Goal: Task Accomplishment & Management: Manage account settings

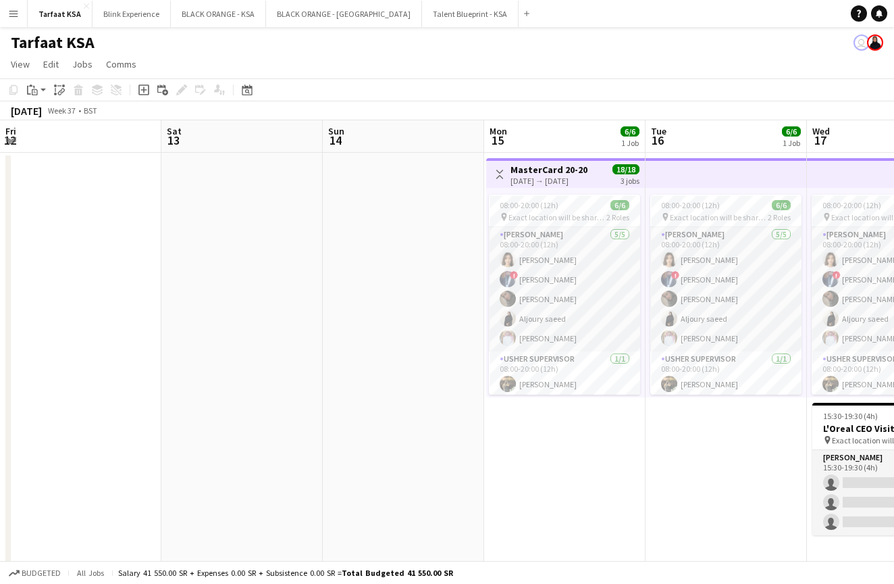
scroll to position [0, 294]
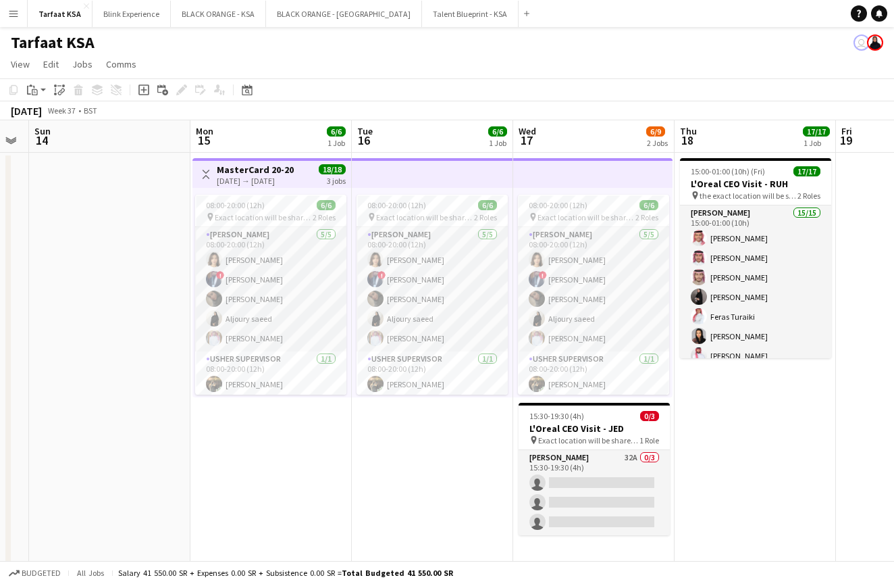
click at [14, 18] on app-icon "Menu" at bounding box center [13, 13] width 11 height 11
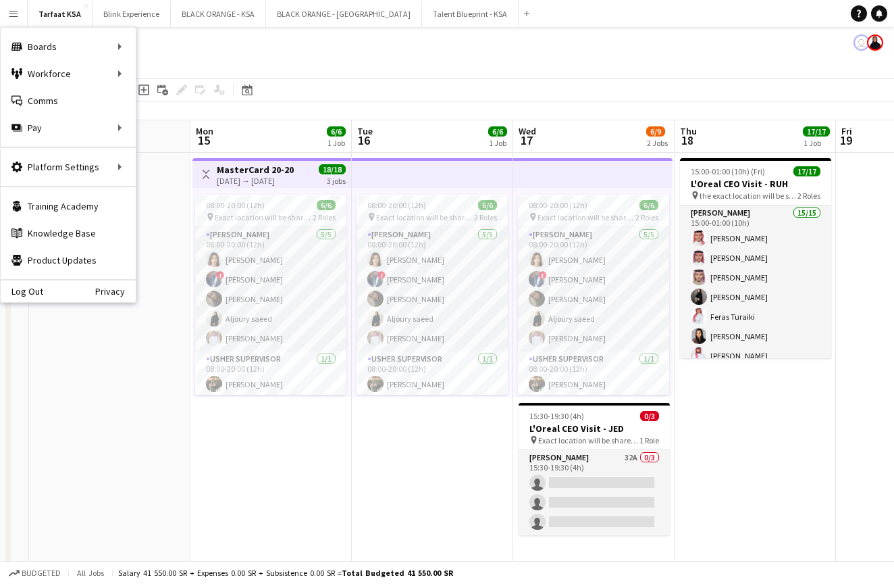
click at [13, 18] on app-icon "Menu" at bounding box center [13, 13] width 11 height 11
click at [90, 376] on app-date-cell at bounding box center [109, 364] width 161 height 423
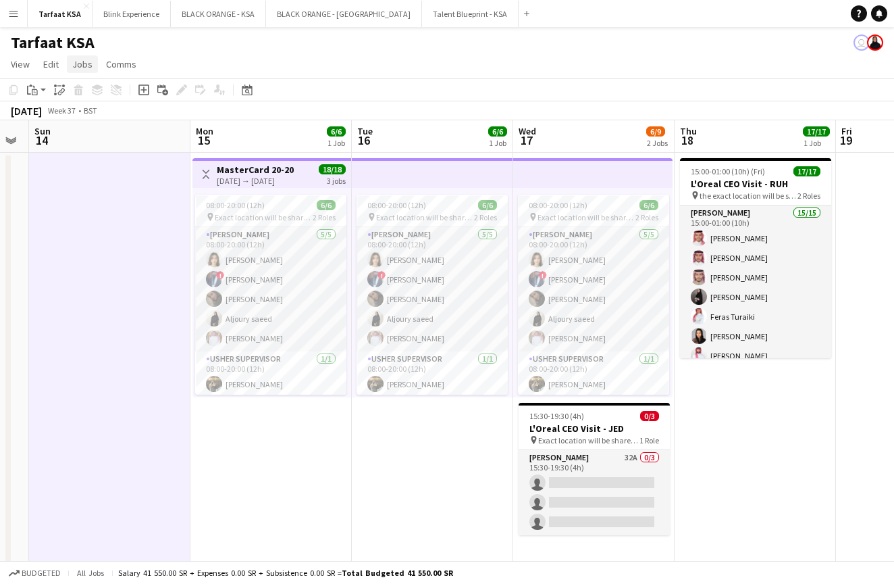
click at [88, 64] on span "Jobs" at bounding box center [82, 64] width 20 height 12
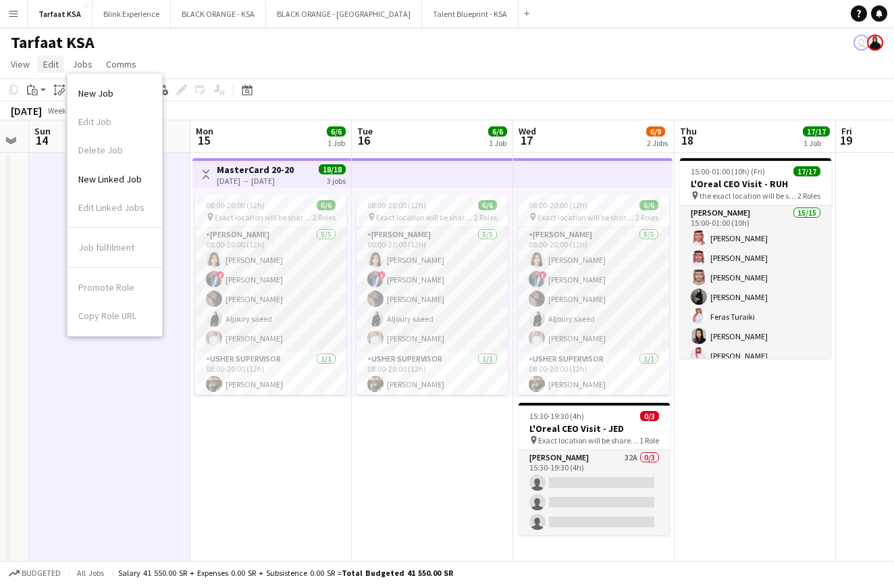
click at [58, 66] on link "Edit" at bounding box center [51, 64] width 26 height 18
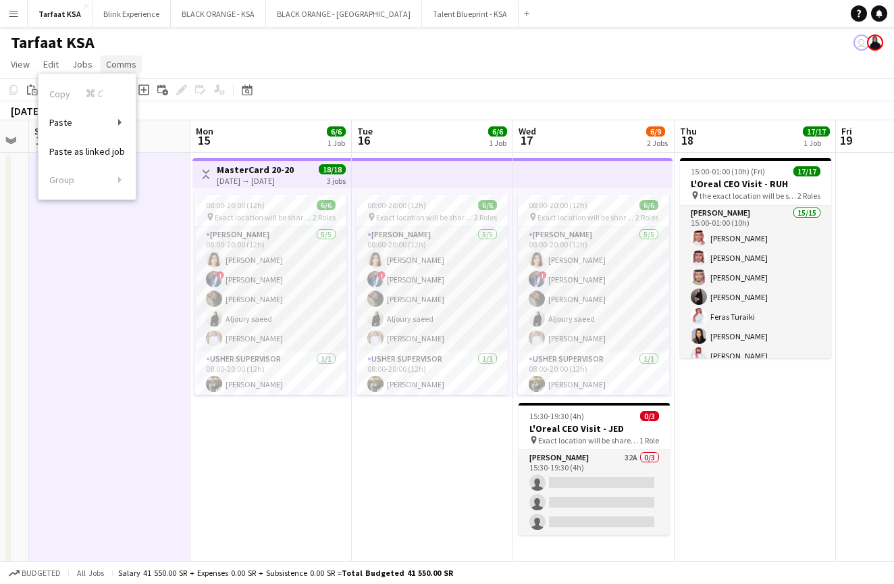
click at [111, 66] on span "Comms" at bounding box center [121, 64] width 30 height 12
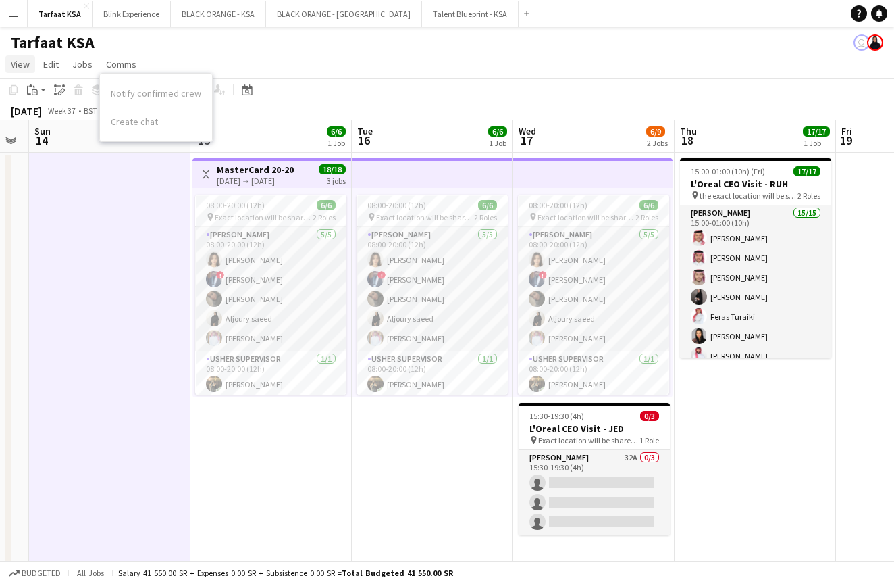
click at [13, 67] on span "View" at bounding box center [20, 64] width 19 height 12
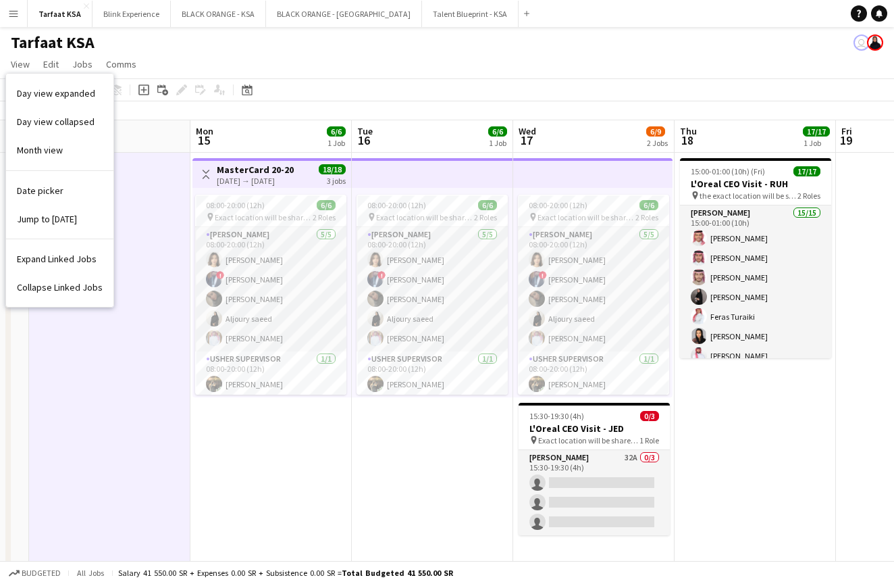
click at [364, 62] on app-page-menu "View Day view expanded Day view collapsed Month view Date picker Jump to today …" at bounding box center [447, 66] width 894 height 26
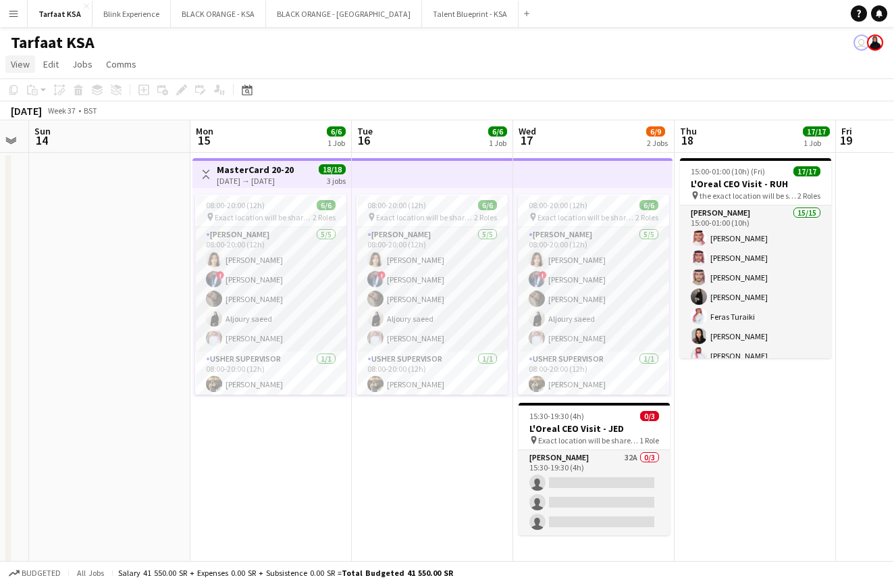
click at [23, 64] on span "View" at bounding box center [20, 64] width 19 height 12
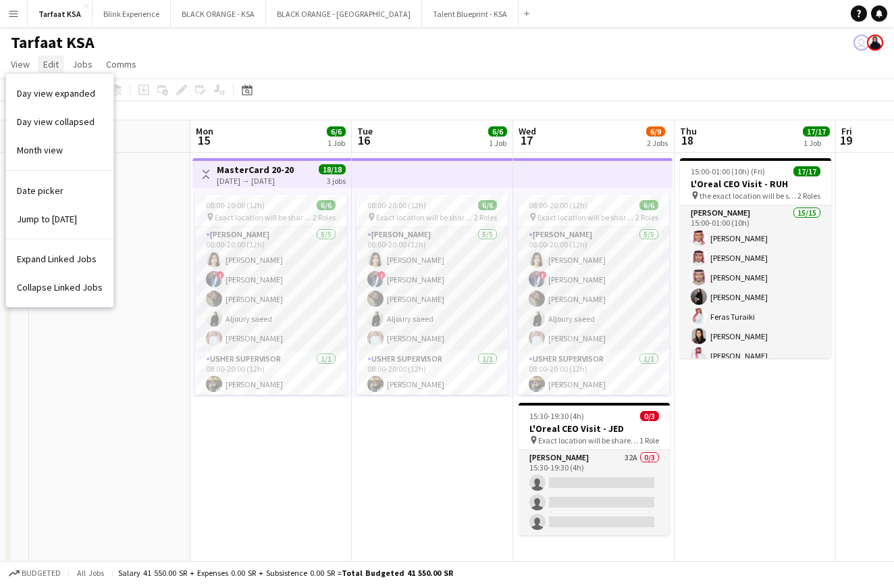
click at [46, 66] on span "Edit" at bounding box center [51, 64] width 16 height 12
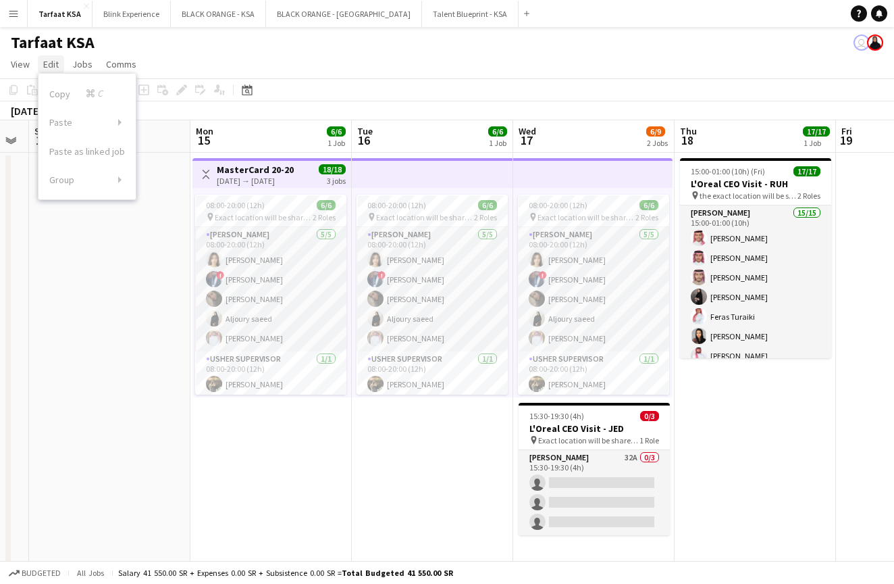
click at [63, 68] on link "Edit" at bounding box center [51, 64] width 26 height 18
click at [76, 65] on span "Jobs" at bounding box center [82, 64] width 20 height 12
click at [109, 66] on span "Comms" at bounding box center [121, 64] width 30 height 12
click at [12, 18] on app-icon "Menu" at bounding box center [13, 13] width 11 height 11
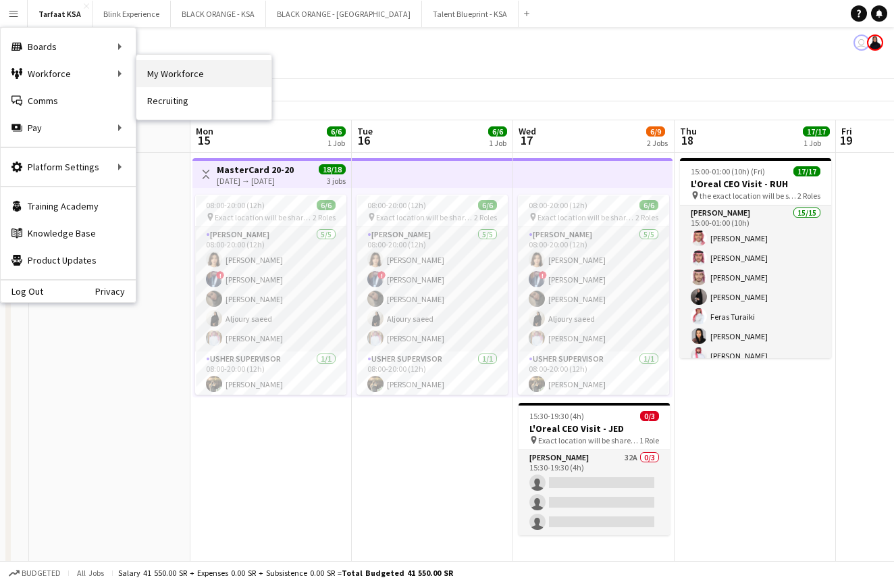
click at [178, 72] on link "My Workforce" at bounding box center [203, 73] width 135 height 27
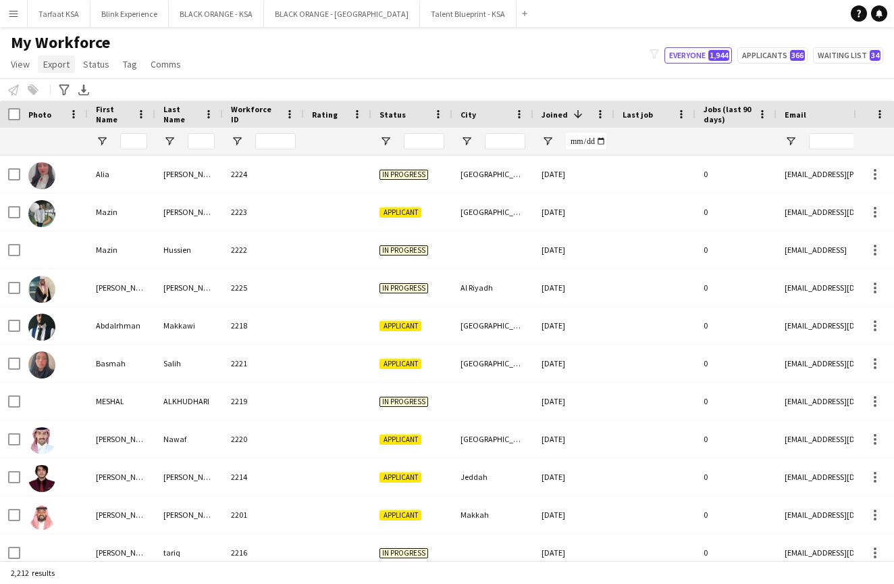
click at [41, 65] on link "Export" at bounding box center [56, 64] width 37 height 18
click at [136, 61] on link "Tag" at bounding box center [130, 64] width 25 height 18
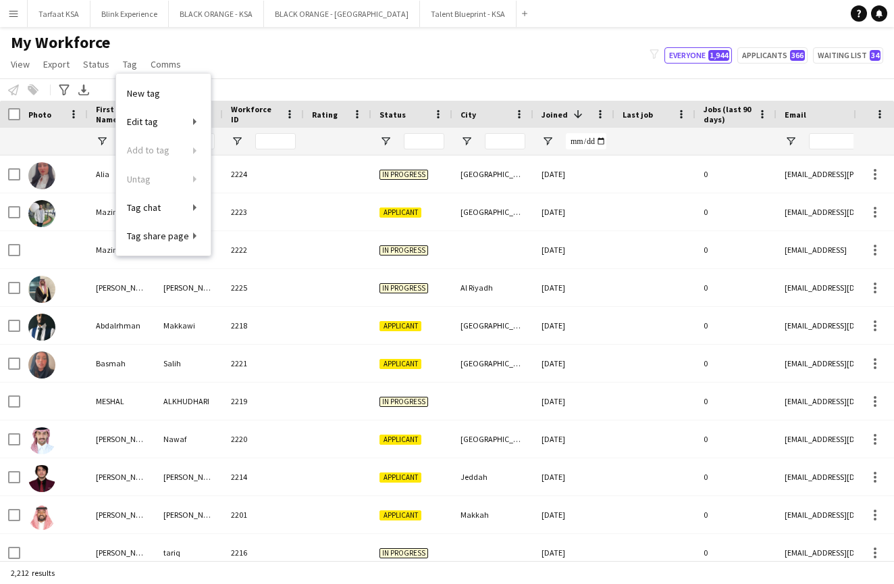
click at [422, 68] on div "My Workforce View Views Default view New view Update view Delete view Edit name…" at bounding box center [447, 55] width 894 height 46
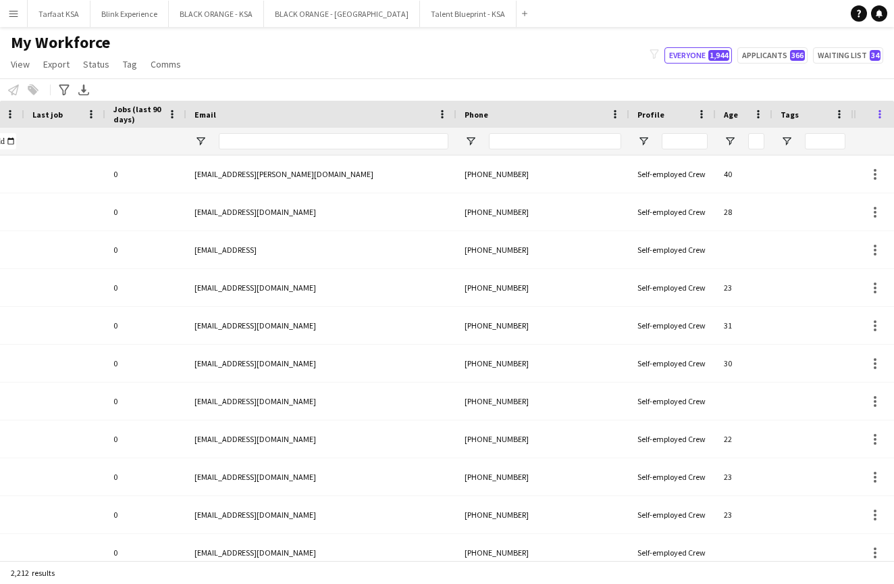
click at [882, 114] on span at bounding box center [880, 114] width 12 height 12
click at [881, 114] on span at bounding box center [880, 114] width 12 height 12
click at [792, 116] on span "Tags" at bounding box center [790, 114] width 18 height 10
click at [792, 117] on span "Tags" at bounding box center [790, 114] width 18 height 10
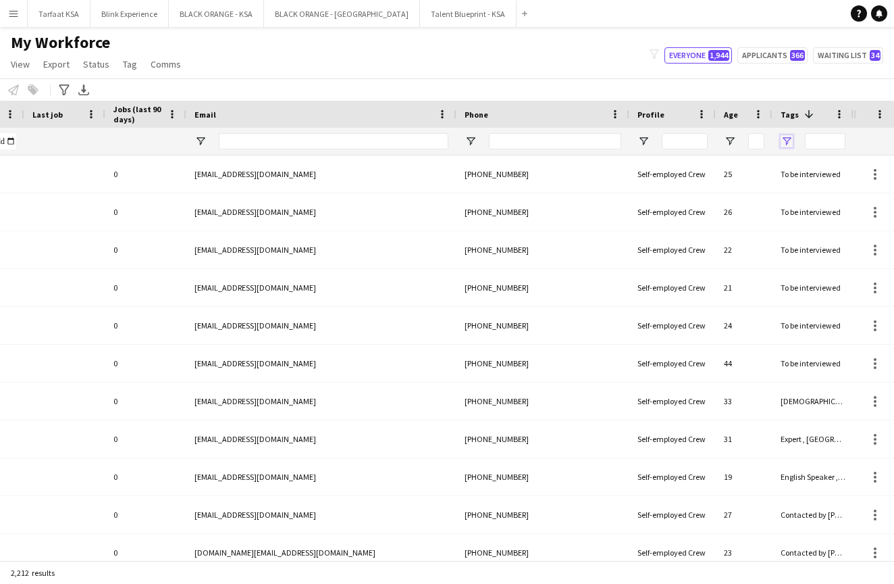
click at [789, 139] on span "Open Filter Menu" at bounding box center [787, 141] width 12 height 12
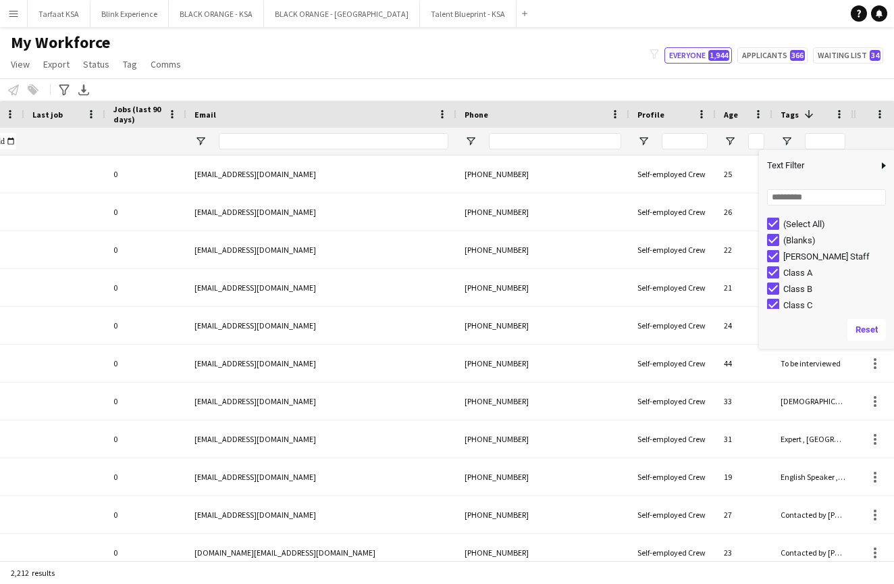
click at [778, 85] on div "Notify workforce Add to tag Select at least one crew to tag him or her. Advance…" at bounding box center [447, 89] width 894 height 22
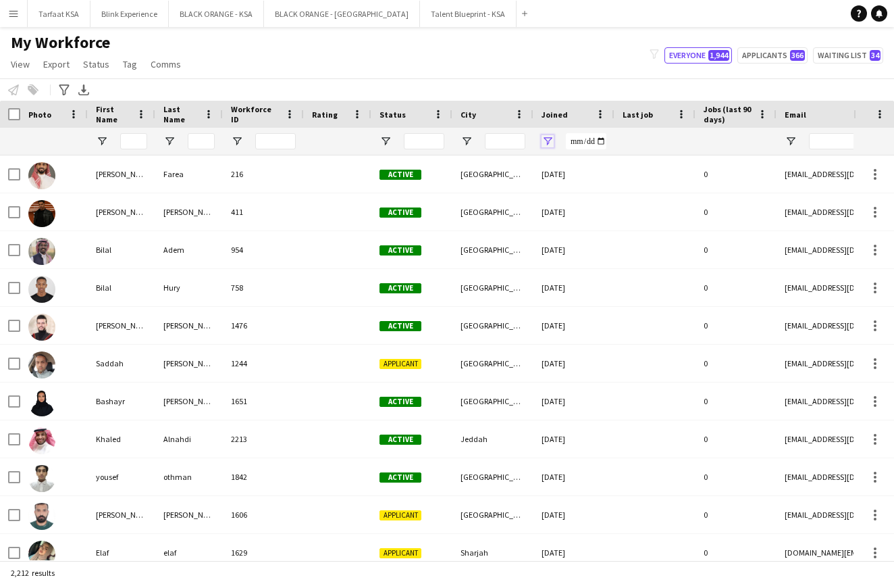
click at [543, 139] on span "Open Filter Menu" at bounding box center [548, 141] width 12 height 12
click at [545, 139] on span "Open Filter Menu" at bounding box center [548, 141] width 12 height 12
click at [544, 120] on div "Joined" at bounding box center [566, 114] width 49 height 20
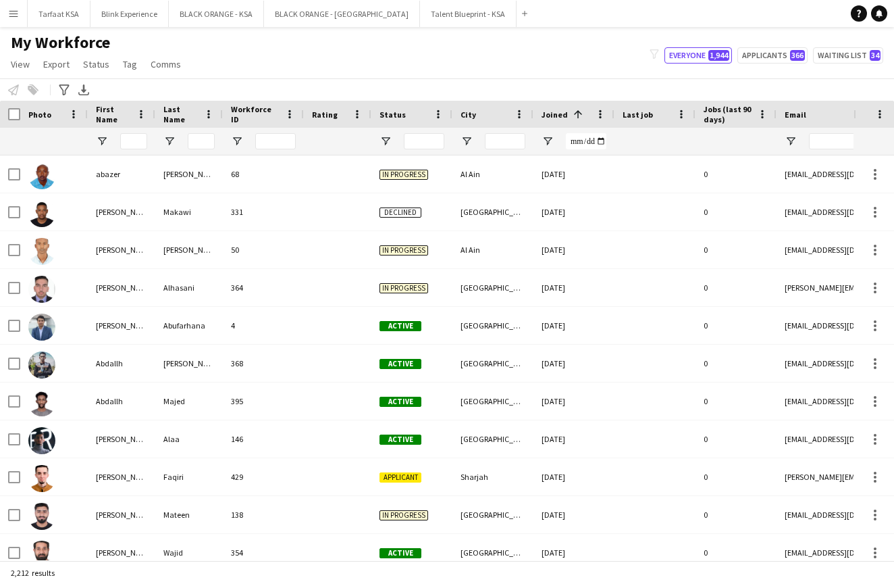
click at [551, 113] on span "Joined" at bounding box center [555, 114] width 26 height 10
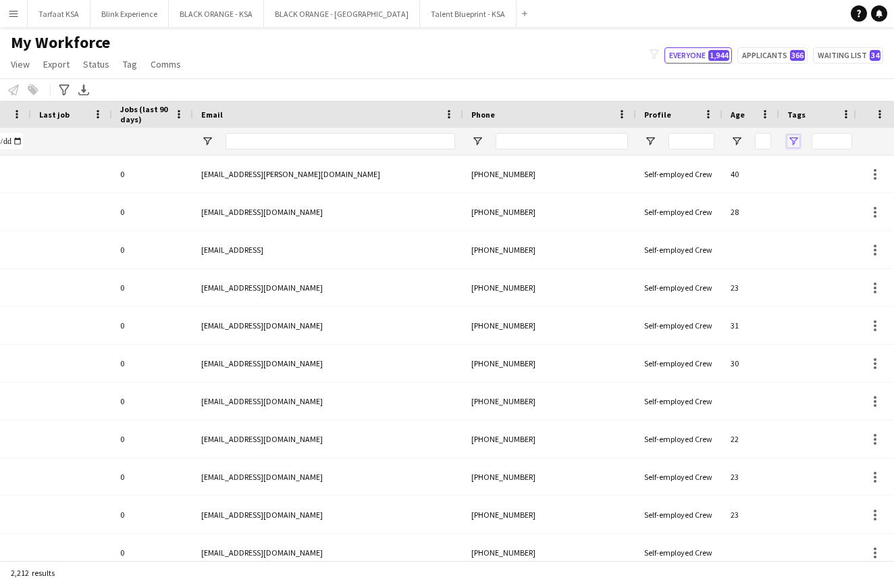
click at [790, 142] on span "Open Filter Menu" at bounding box center [794, 141] width 12 height 12
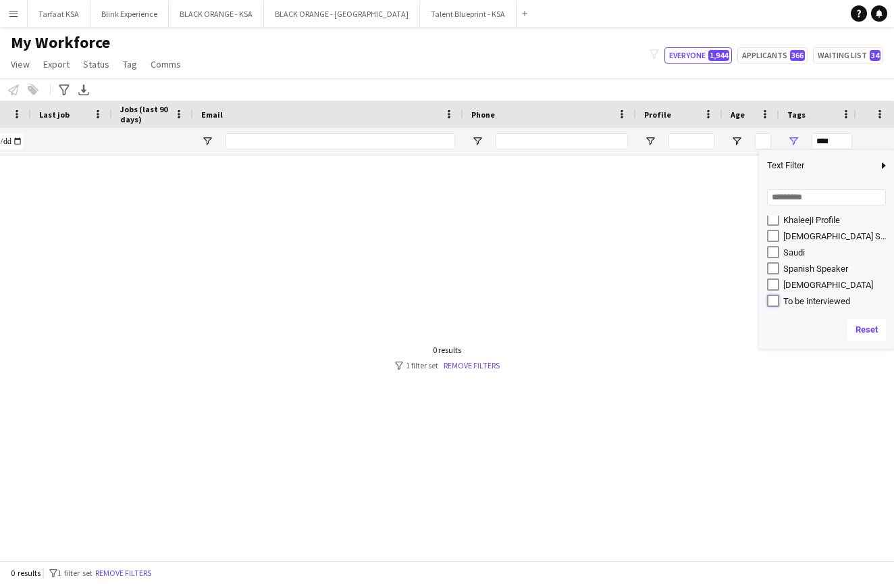
type input "**********"
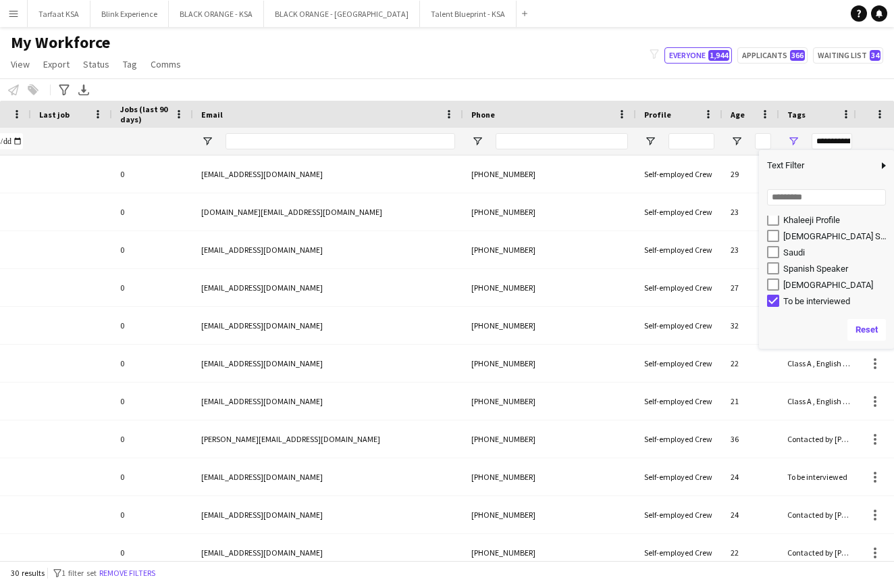
click at [628, 79] on div "Notify workforce Add to tag Select at least one crew to tag him or her. Advance…" at bounding box center [447, 89] width 894 height 22
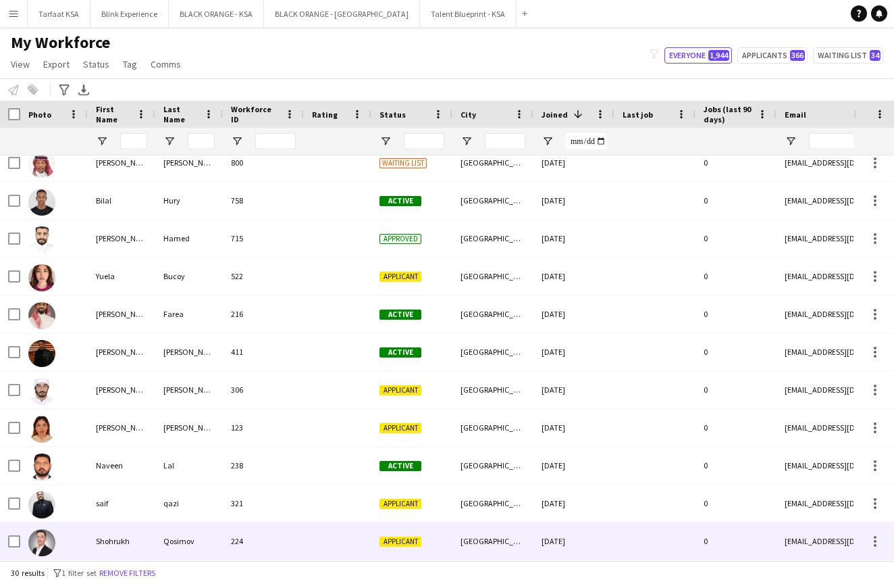
click at [47, 542] on img at bounding box center [41, 542] width 27 height 27
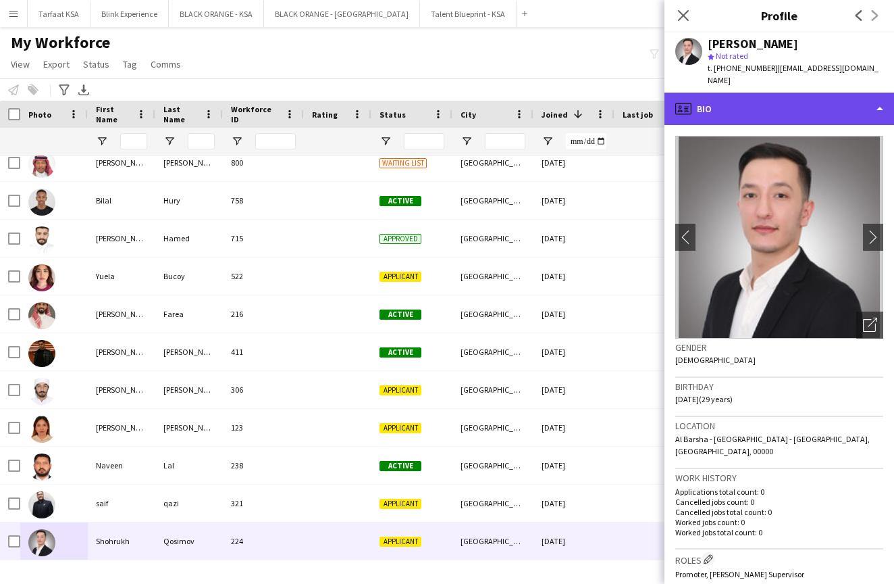
click at [813, 93] on div "profile Bio" at bounding box center [780, 109] width 230 height 32
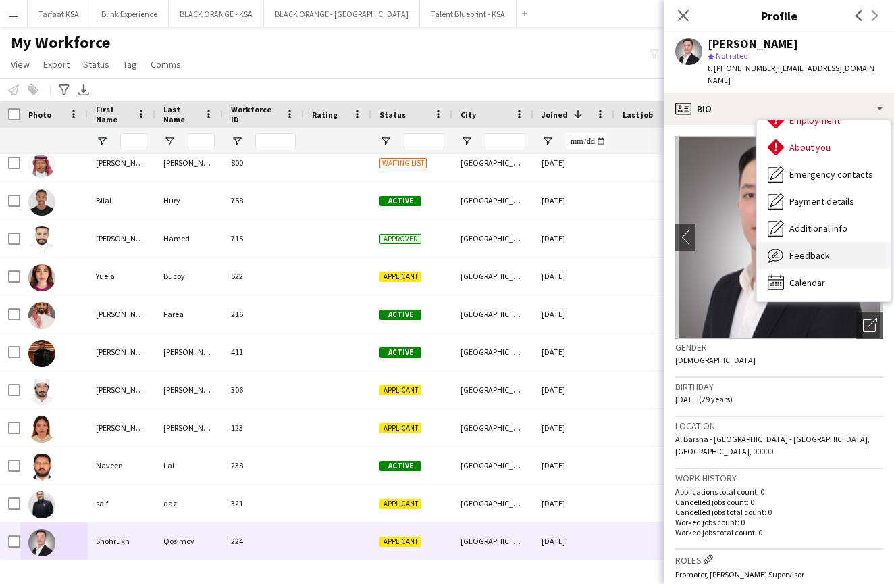
click at [800, 249] on span "Feedback" at bounding box center [810, 255] width 41 height 12
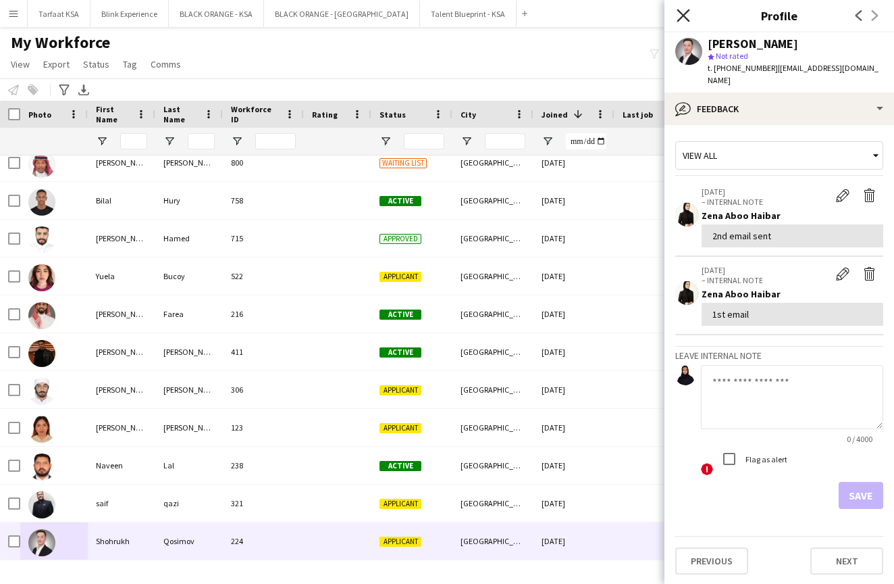
click at [678, 17] on icon "Close pop-in" at bounding box center [683, 15] width 13 height 13
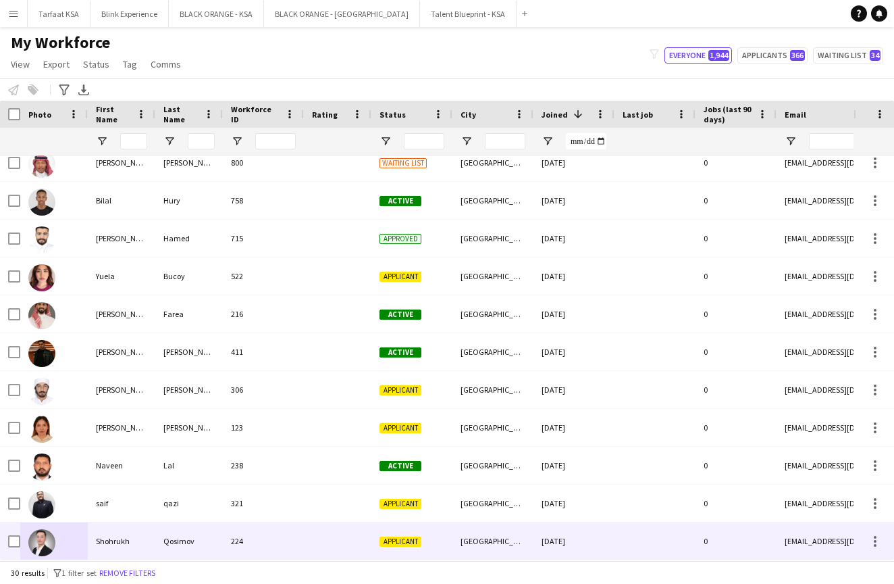
click at [45, 539] on img at bounding box center [41, 542] width 27 height 27
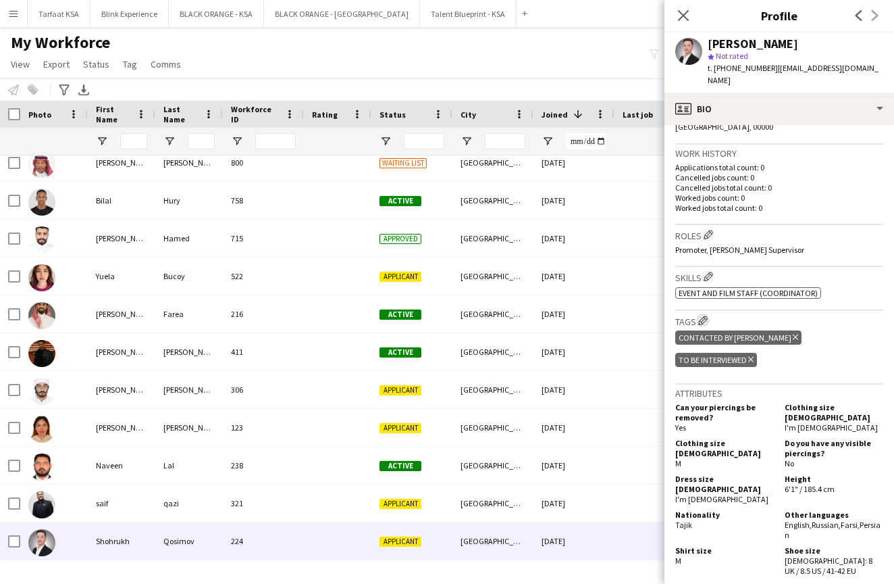
click at [706, 316] on app-icon "Edit crew company tags" at bounding box center [703, 320] width 9 height 9
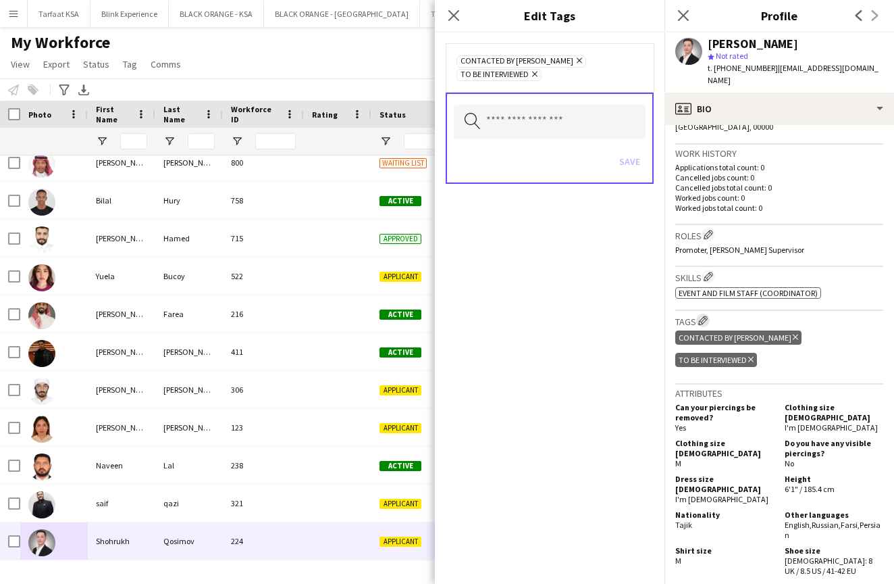
click at [706, 316] on app-icon "Edit crew company tags" at bounding box center [703, 320] width 9 height 9
click at [754, 355] on icon "Delete tag" at bounding box center [751, 359] width 5 height 8
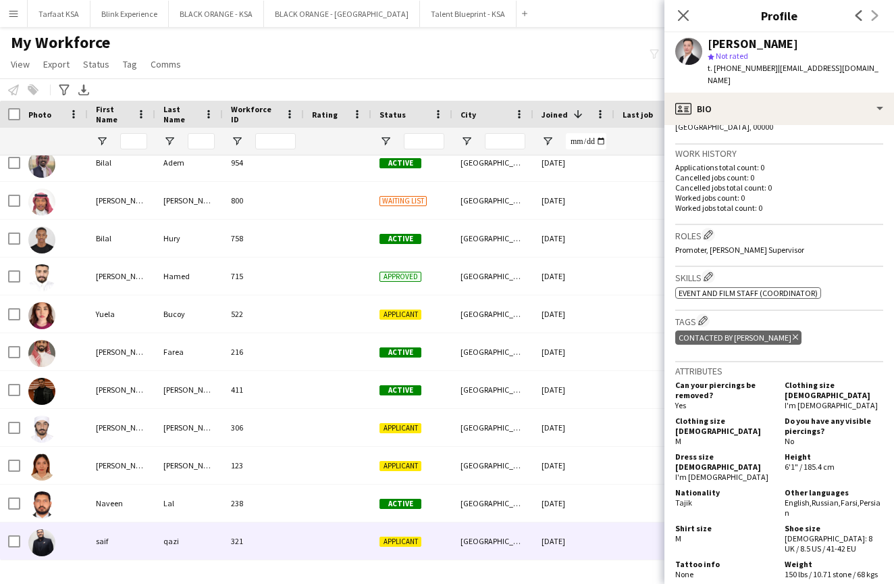
click at [58, 545] on div at bounding box center [54, 540] width 68 height 37
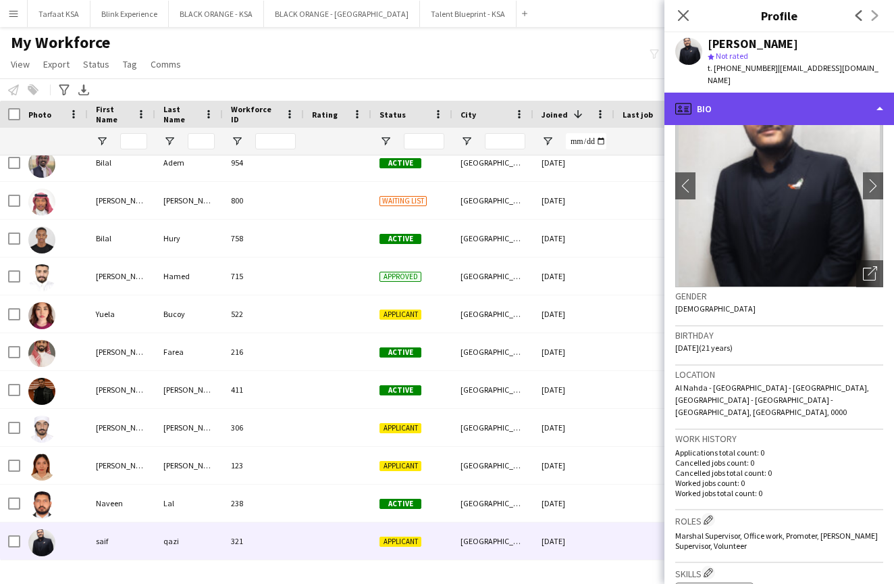
click at [826, 96] on div "profile Bio" at bounding box center [780, 109] width 230 height 32
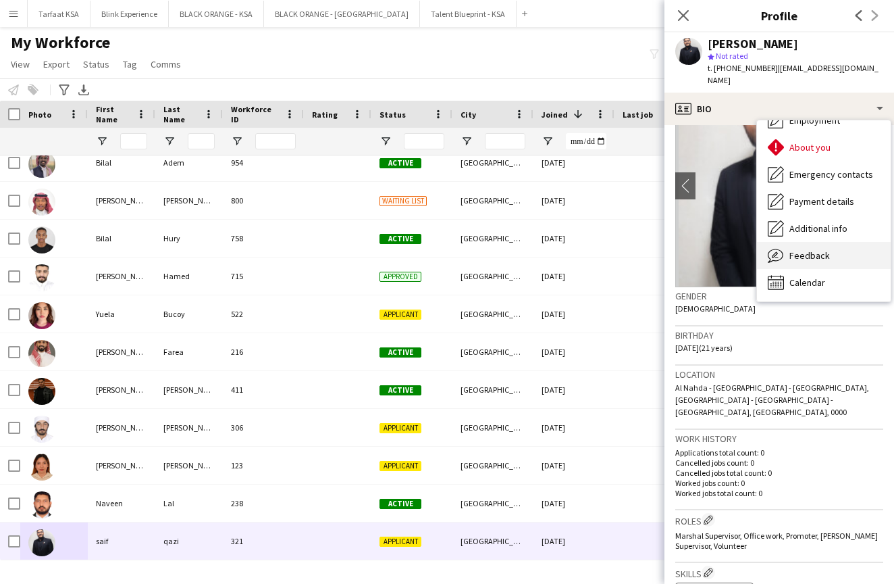
click at [822, 249] on span "Feedback" at bounding box center [810, 255] width 41 height 12
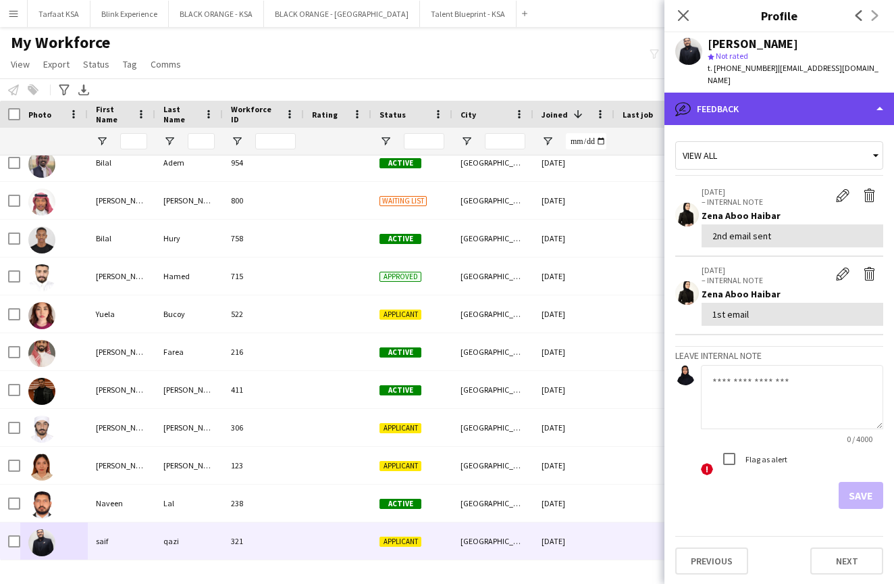
click at [820, 99] on div "bubble-pencil Feedback" at bounding box center [780, 109] width 230 height 32
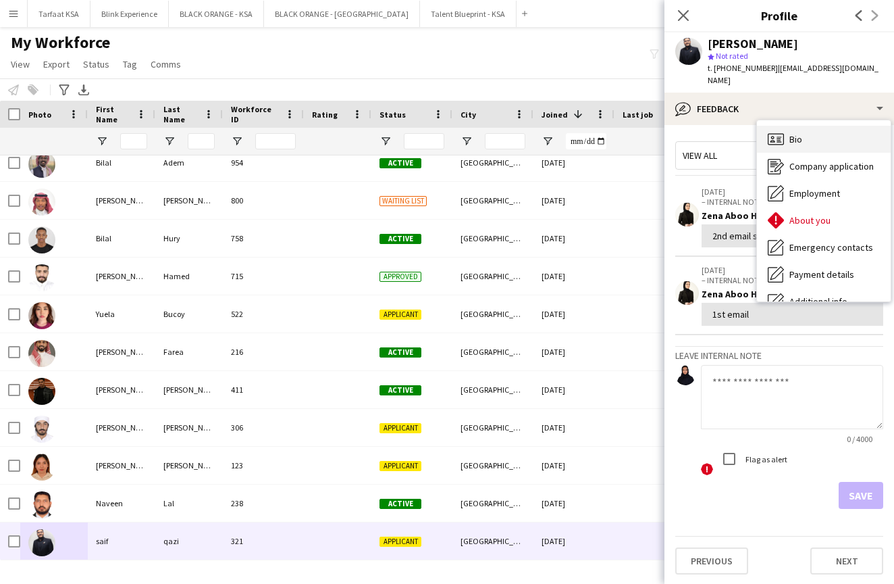
click at [807, 130] on div "Bio Bio" at bounding box center [824, 139] width 134 height 27
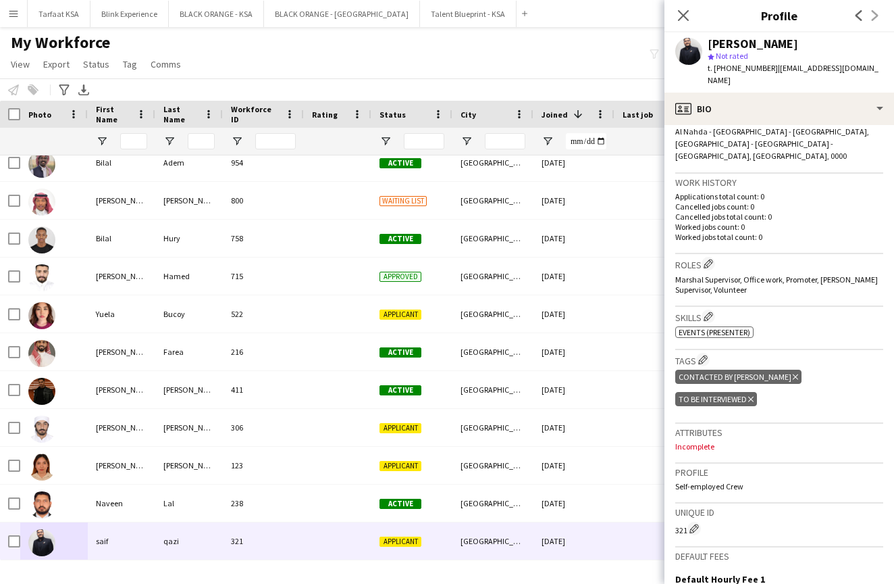
click at [754, 396] on icon at bounding box center [751, 398] width 5 height 5
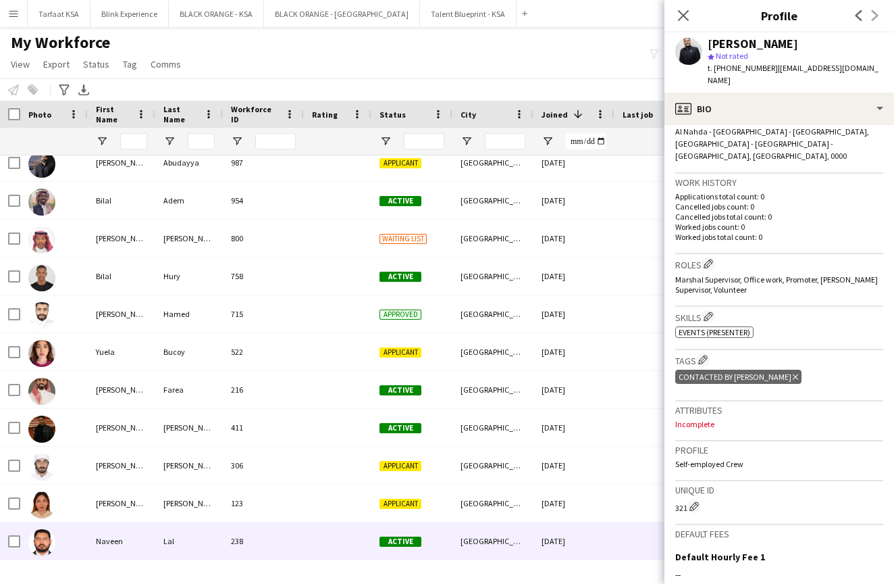
click at [118, 549] on div "Naveen" at bounding box center [122, 540] width 68 height 37
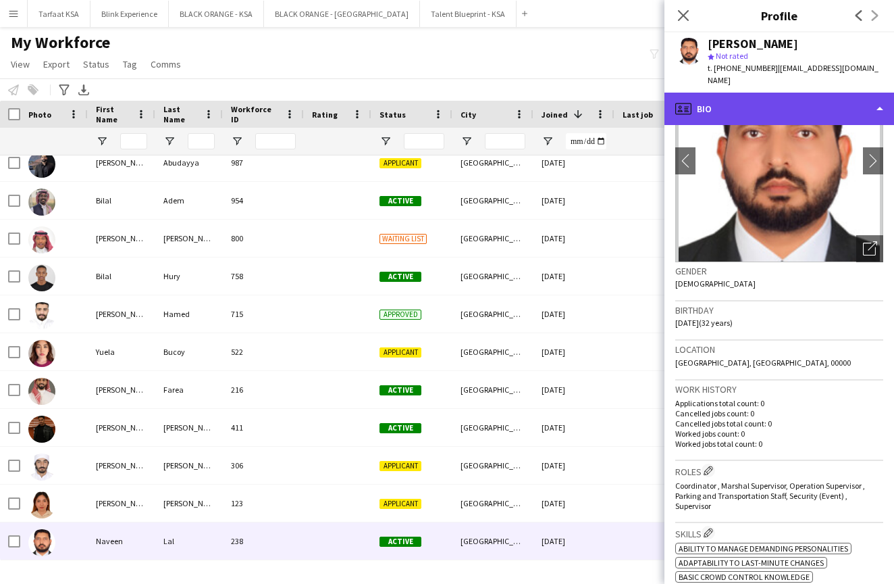
click at [856, 93] on div "profile Bio" at bounding box center [780, 109] width 230 height 32
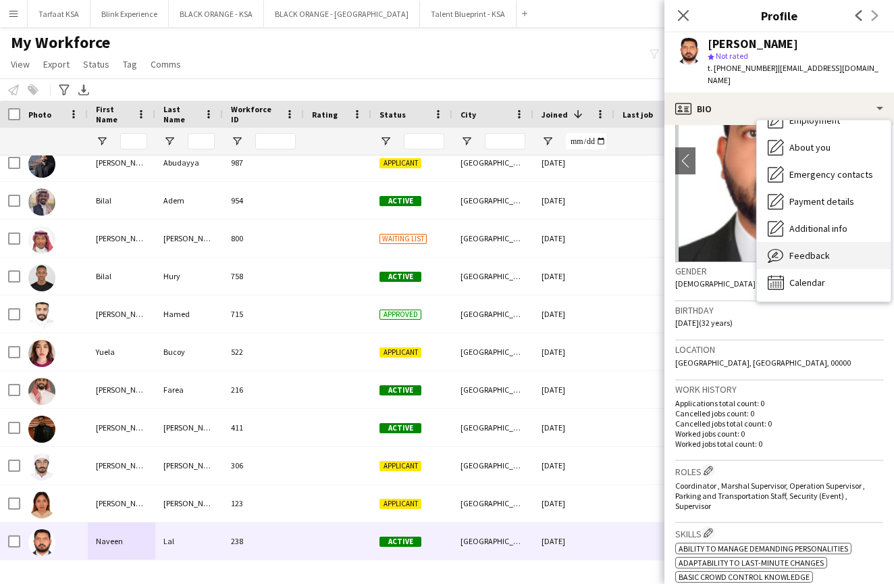
click at [819, 249] on span "Feedback" at bounding box center [810, 255] width 41 height 12
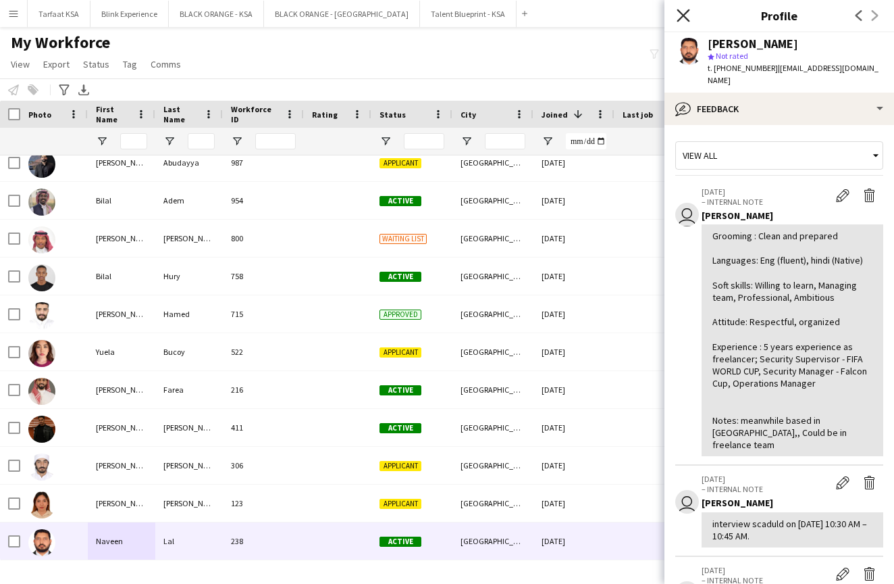
click at [684, 16] on icon at bounding box center [683, 15] width 13 height 13
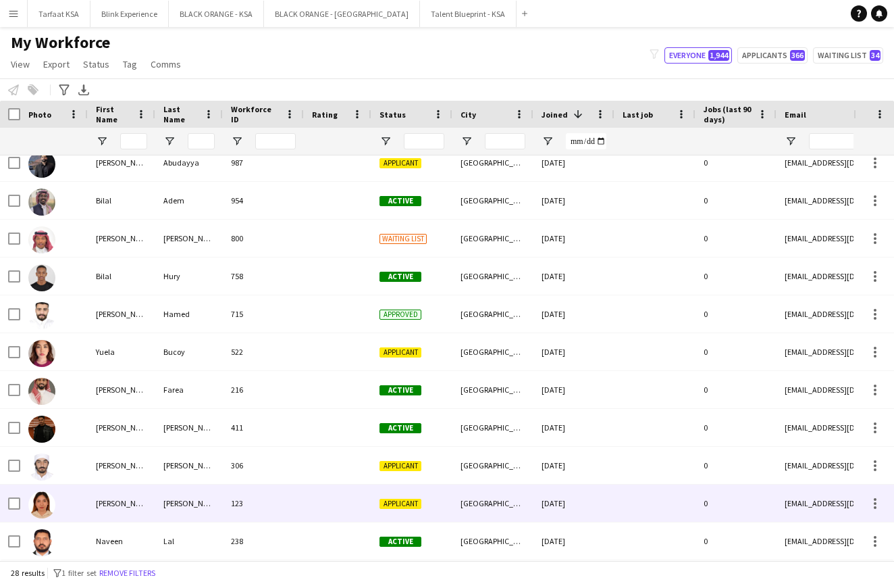
click at [103, 505] on div "Myla" at bounding box center [122, 502] width 68 height 37
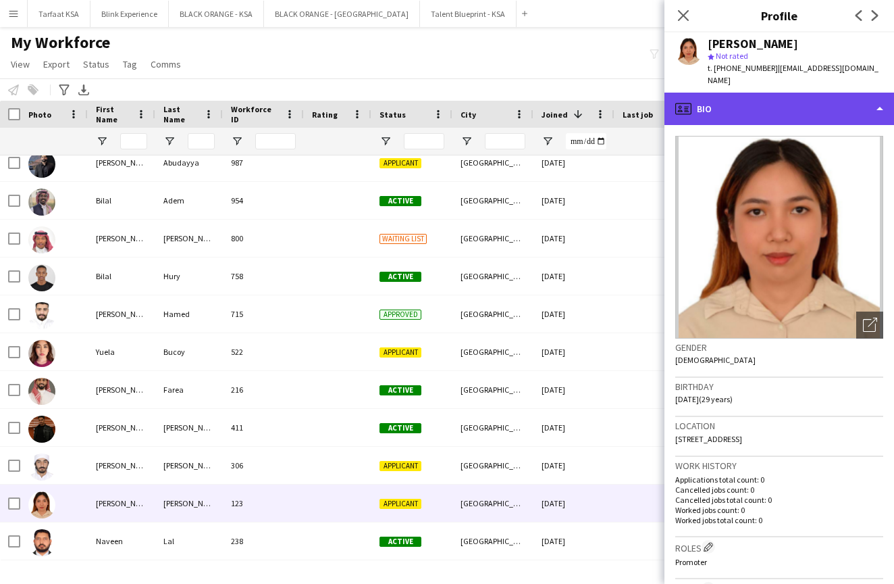
click at [805, 94] on div "profile Bio" at bounding box center [780, 109] width 230 height 32
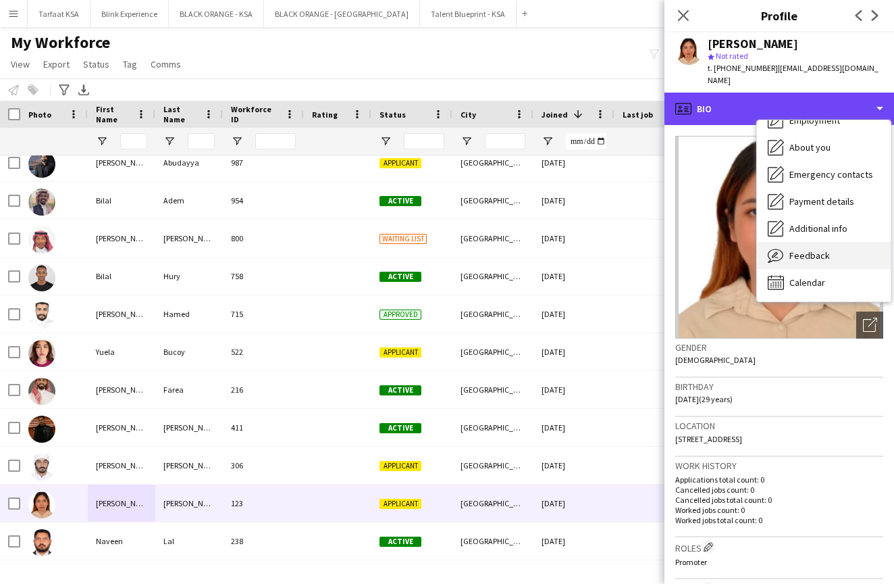
scroll to position [73, 0]
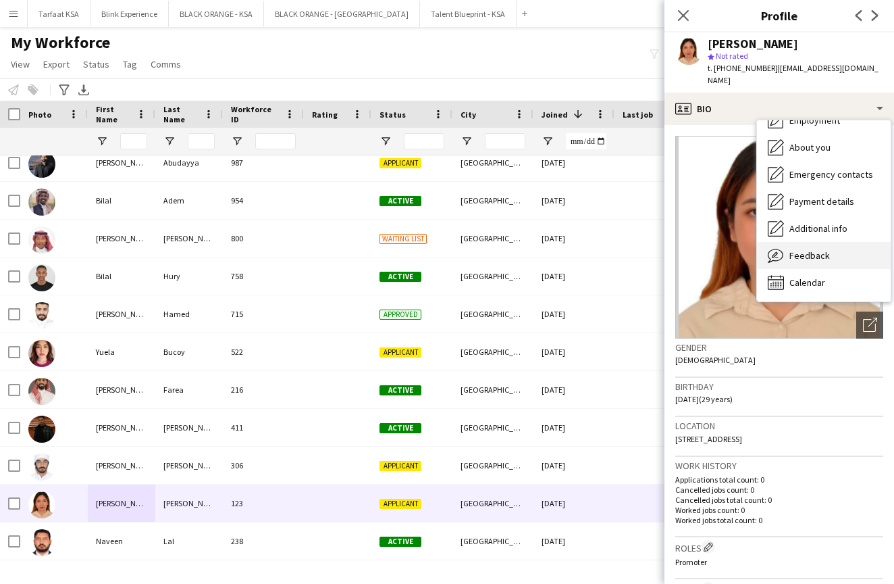
click at [799, 249] on span "Feedback" at bounding box center [810, 255] width 41 height 12
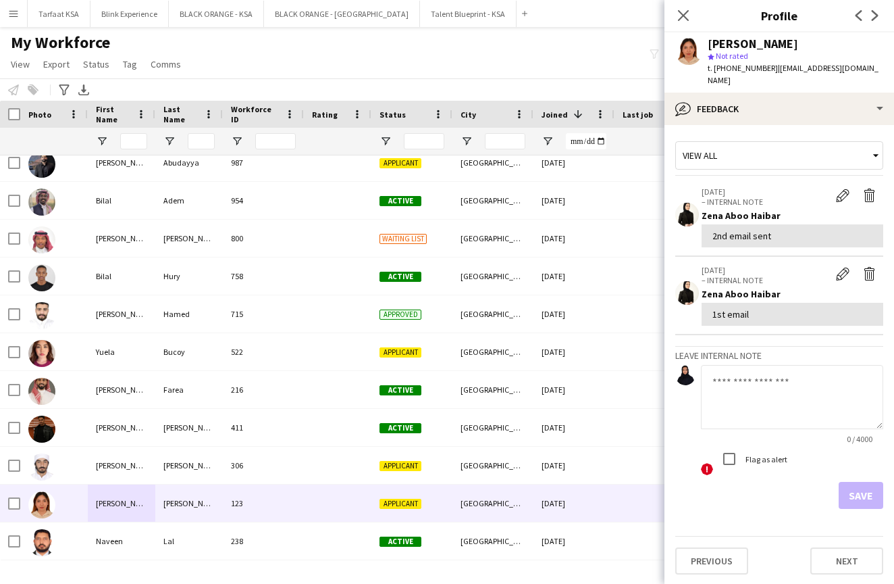
scroll to position [0, 0]
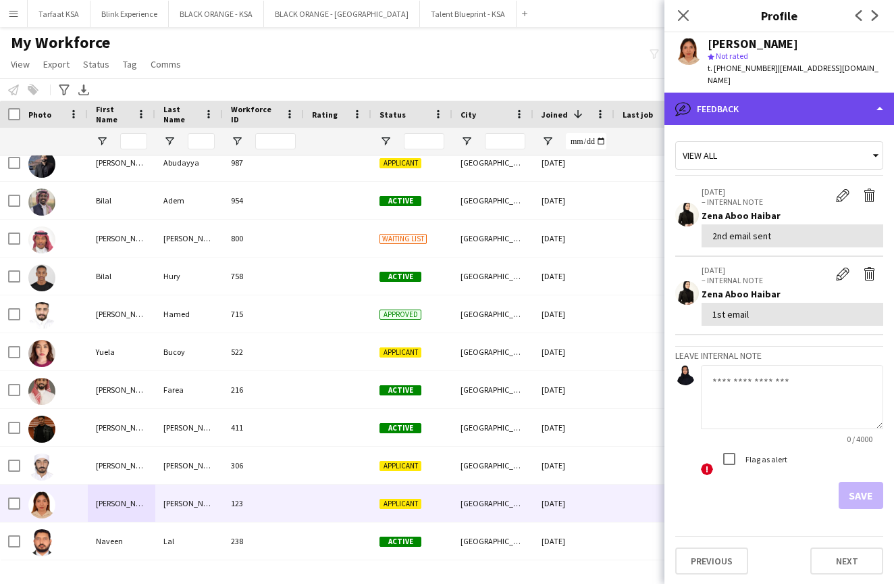
click at [726, 99] on div "bubble-pencil Feedback" at bounding box center [780, 109] width 230 height 32
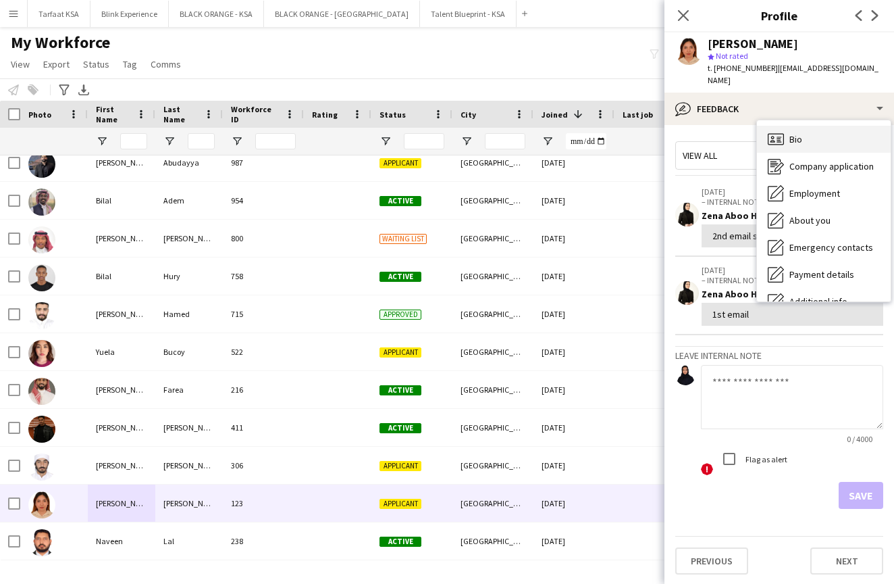
click at [820, 134] on div "Bio Bio" at bounding box center [824, 139] width 134 height 27
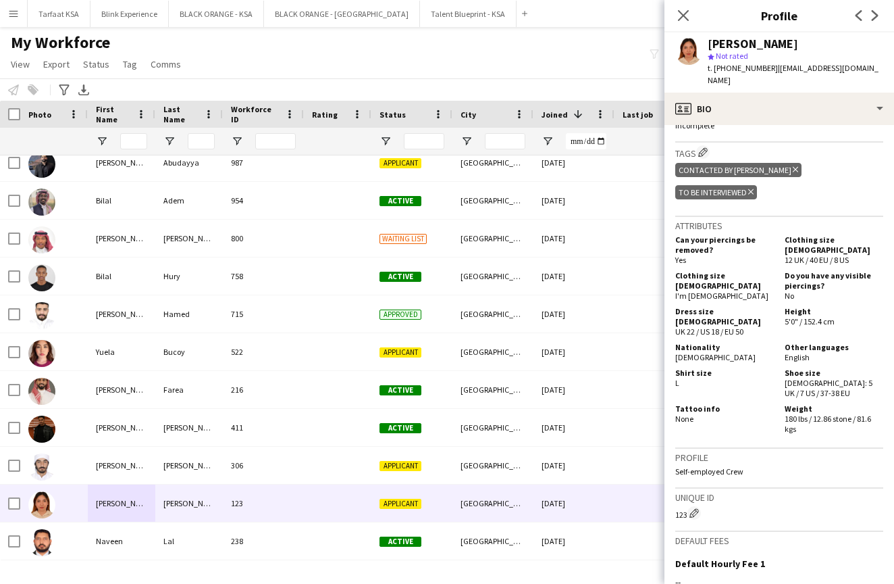
scroll to position [406, 0]
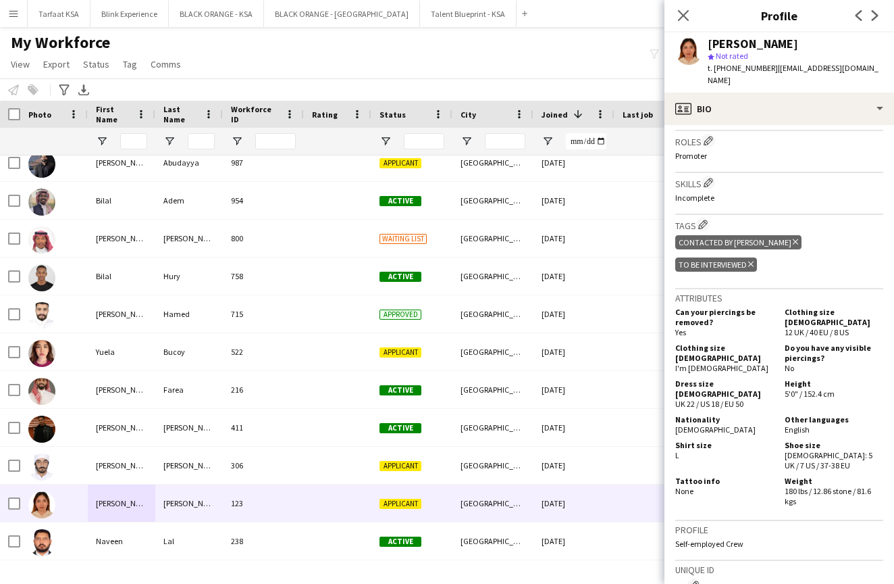
click at [754, 261] on icon at bounding box center [751, 263] width 5 height 5
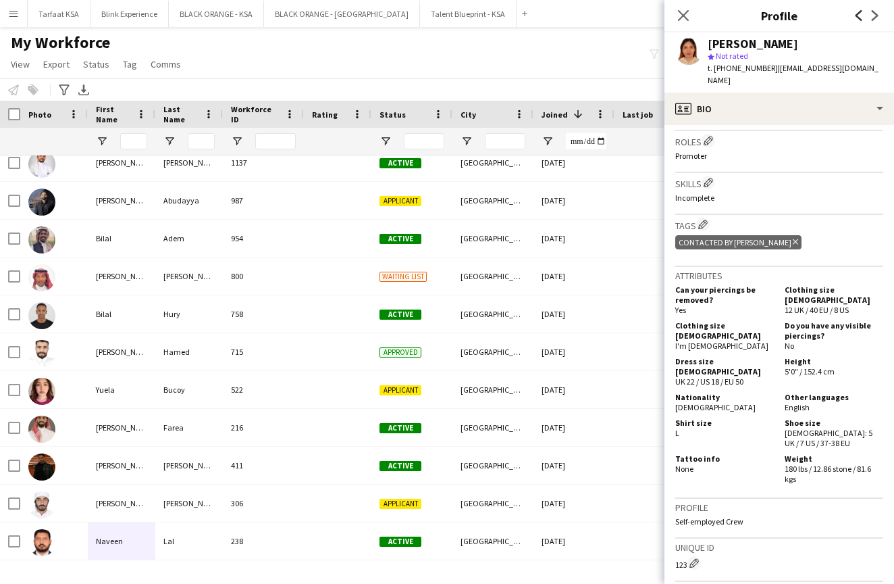
click at [858, 13] on icon "Previous" at bounding box center [859, 15] width 11 height 11
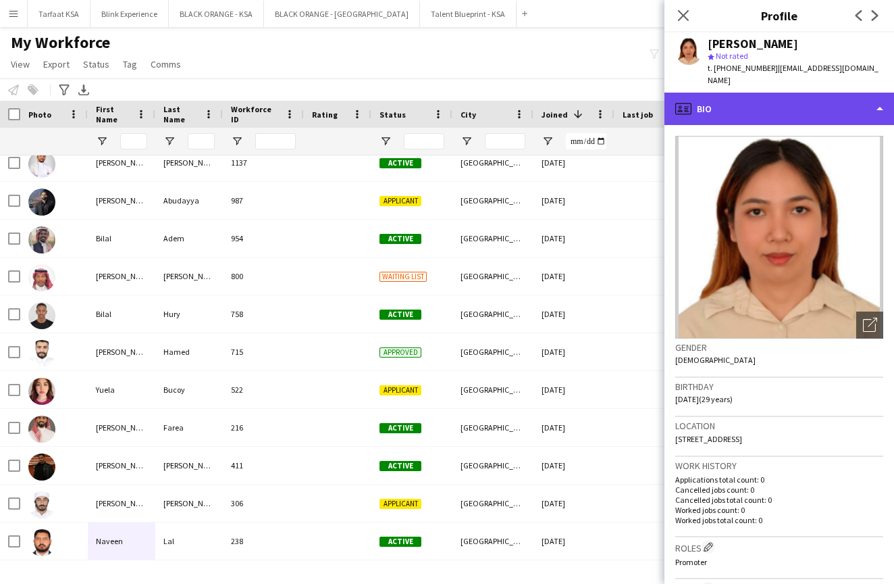
scroll to position [0, 0]
click at [797, 103] on div "profile Bio" at bounding box center [780, 109] width 230 height 32
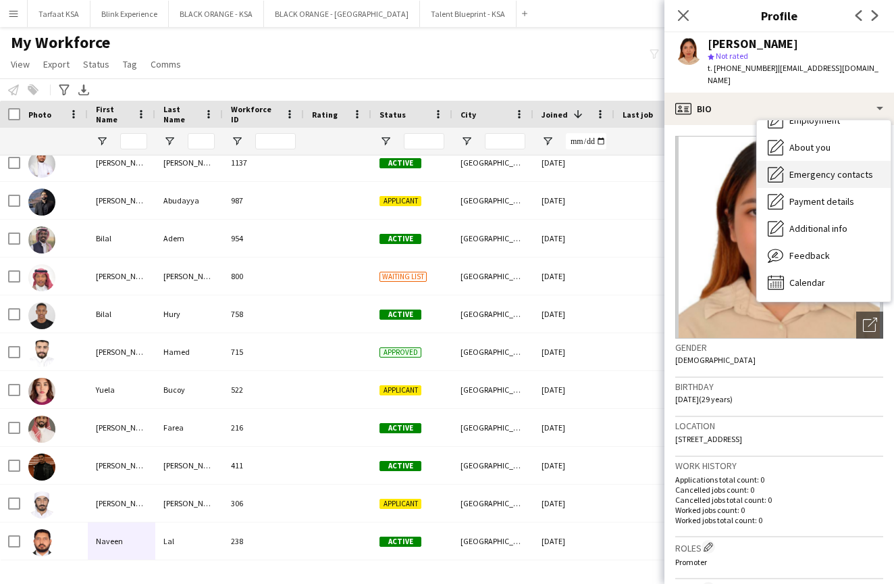
scroll to position [73, 0]
click at [799, 249] on span "Feedback" at bounding box center [810, 255] width 41 height 12
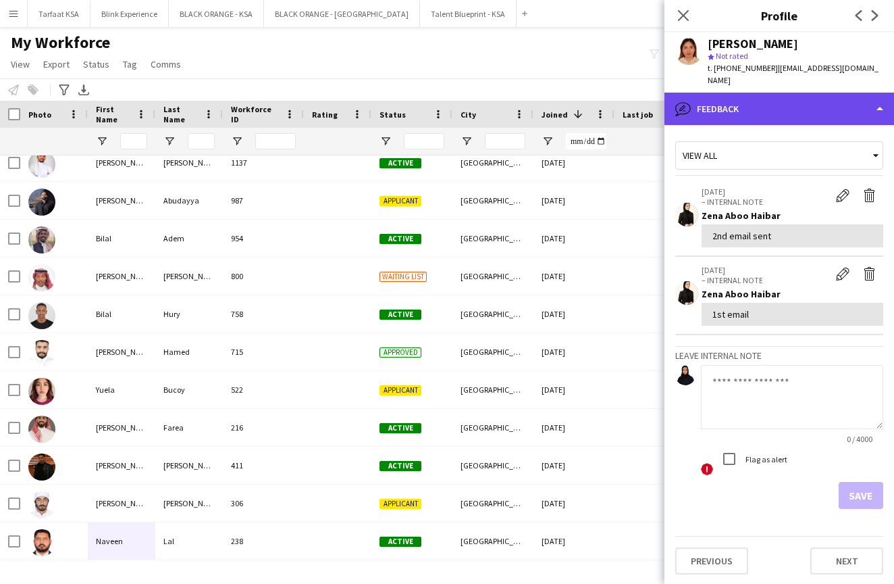
click at [826, 103] on div "bubble-pencil Feedback" at bounding box center [780, 109] width 230 height 32
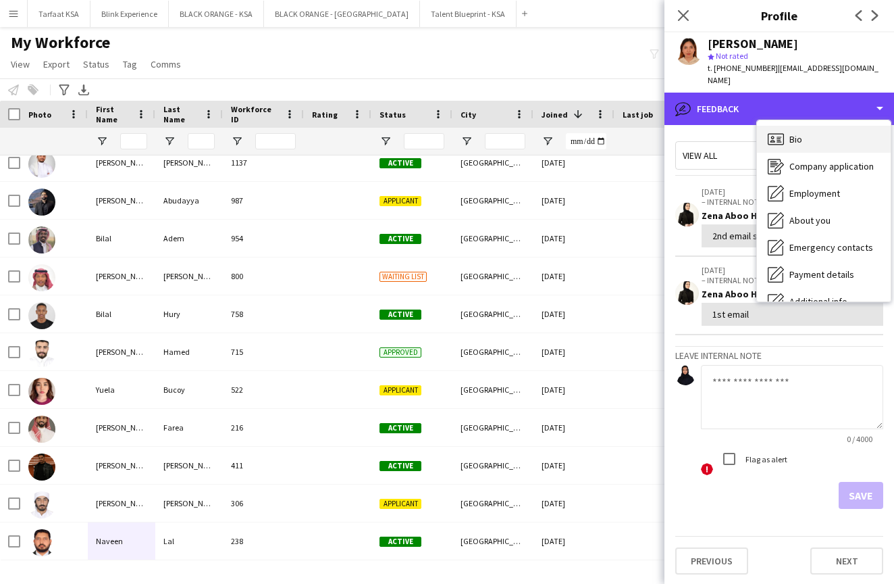
scroll to position [-1, 0]
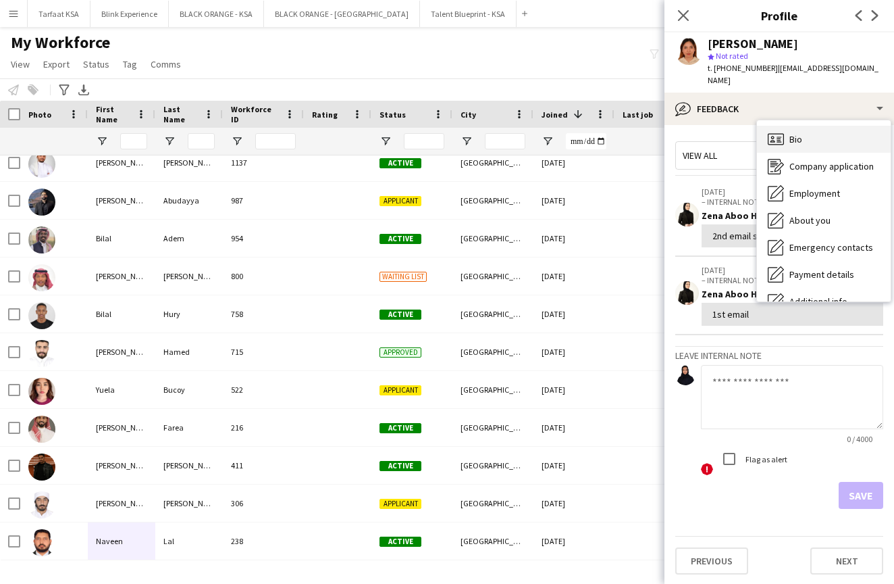
click at [800, 132] on div "Bio Bio" at bounding box center [824, 139] width 134 height 27
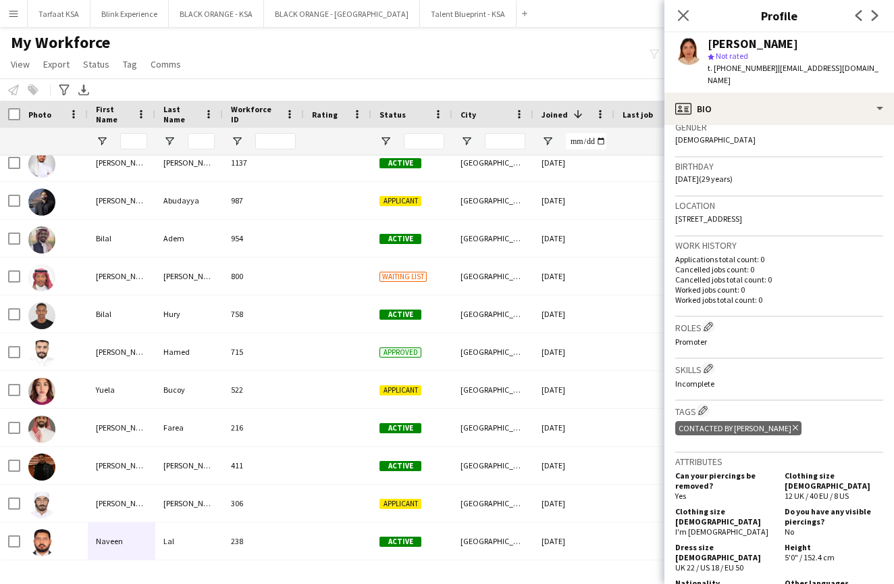
scroll to position [322, 0]
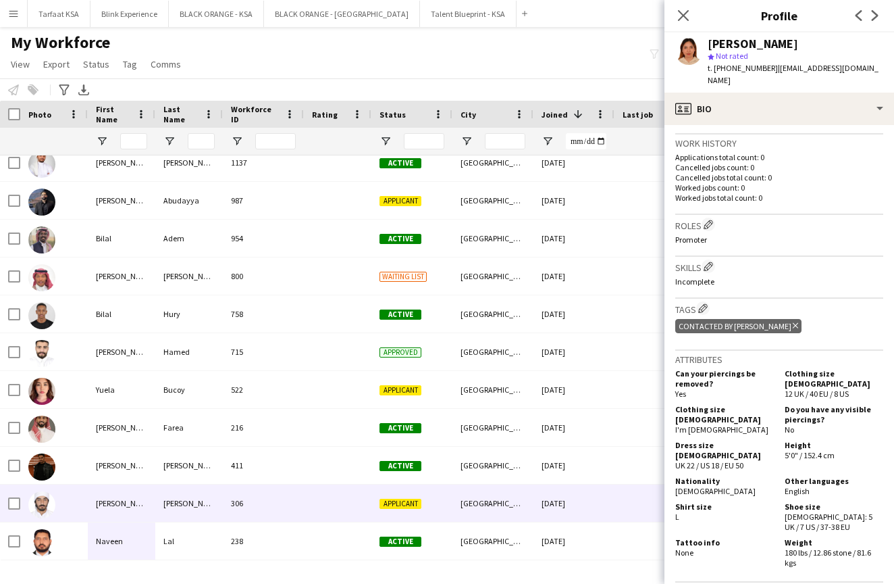
click at [47, 501] on img at bounding box center [41, 504] width 27 height 27
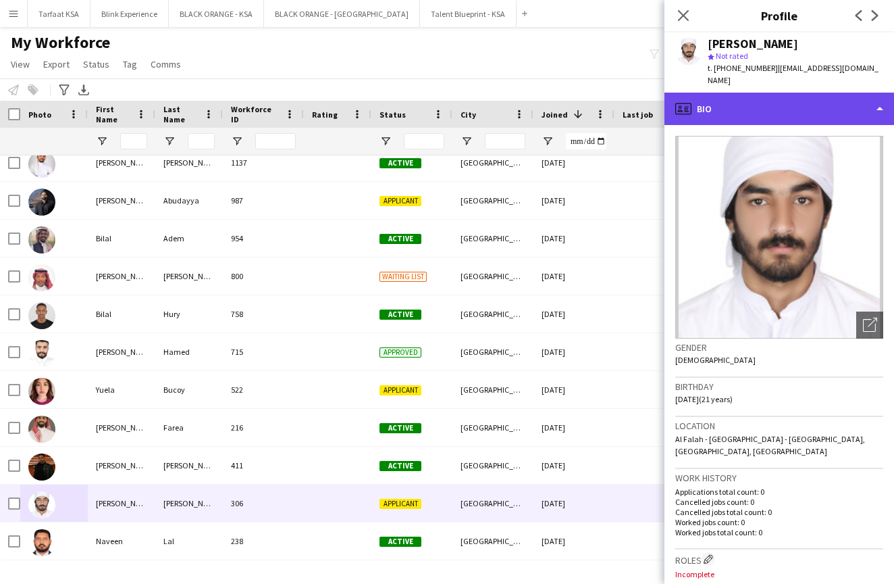
click at [806, 99] on div "profile Bio" at bounding box center [780, 109] width 230 height 32
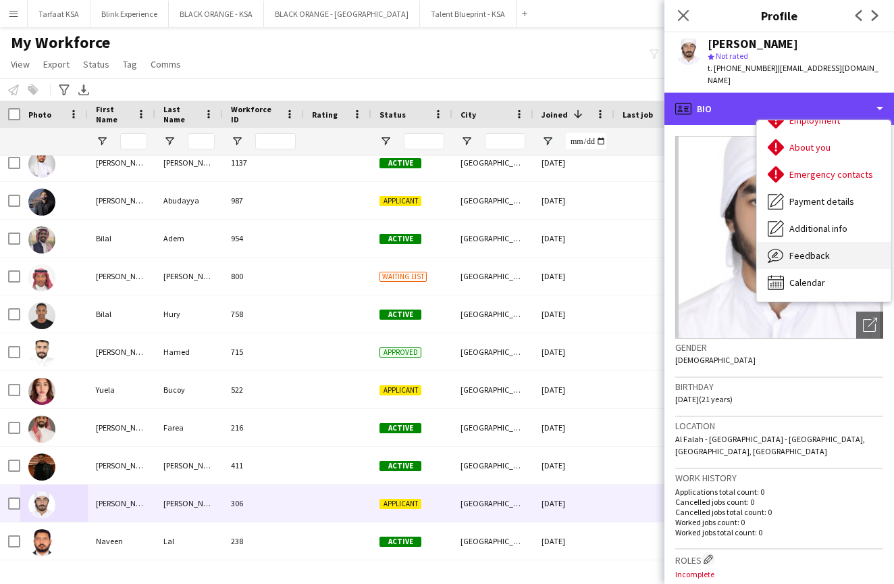
scroll to position [73, 0]
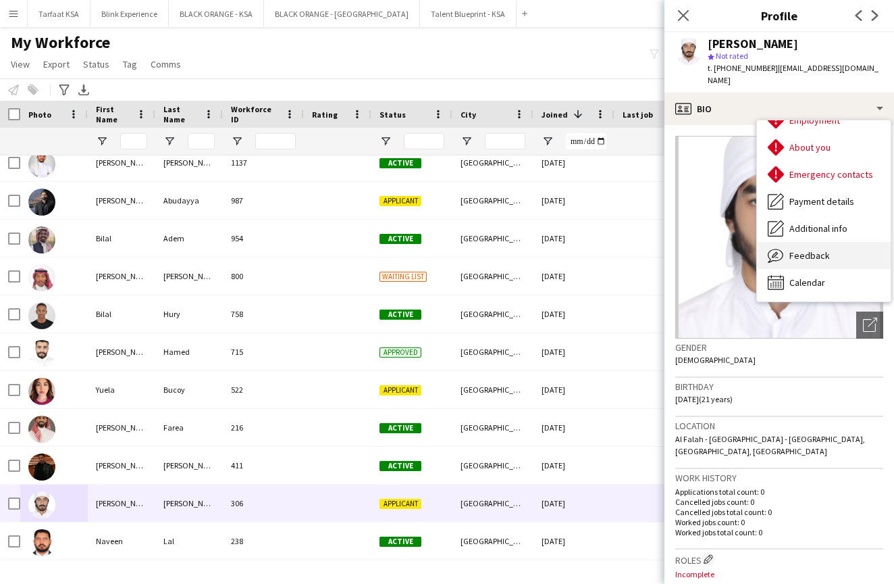
click at [803, 249] on span "Feedback" at bounding box center [810, 255] width 41 height 12
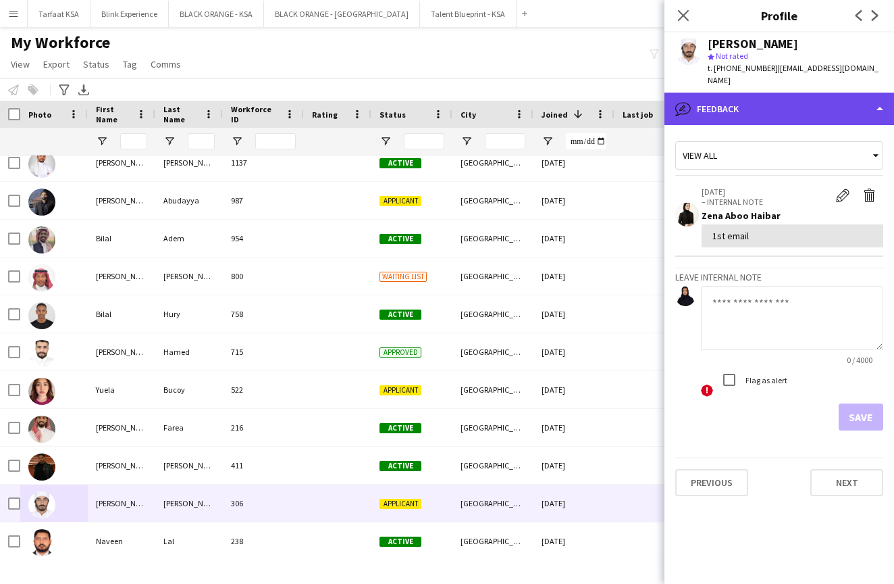
click at [793, 97] on div "bubble-pencil Feedback" at bounding box center [780, 109] width 230 height 32
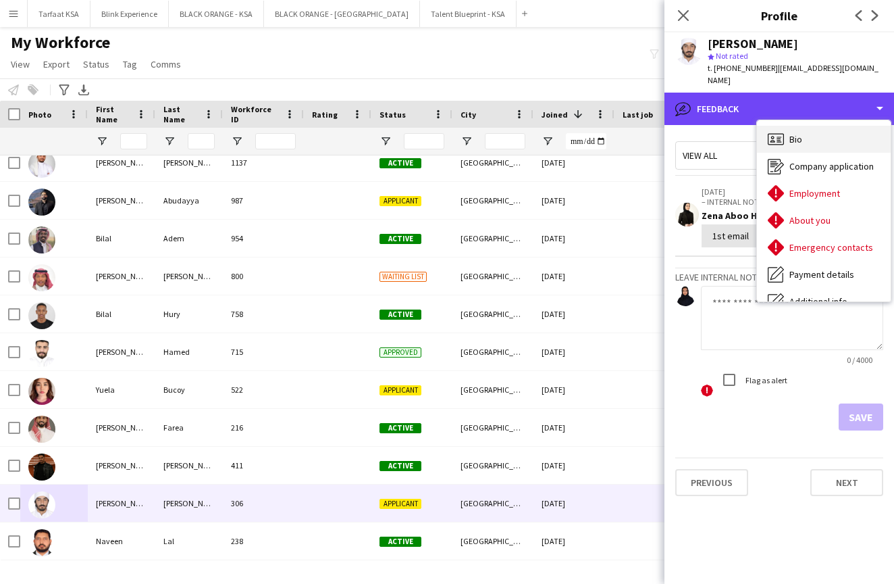
scroll to position [0, 0]
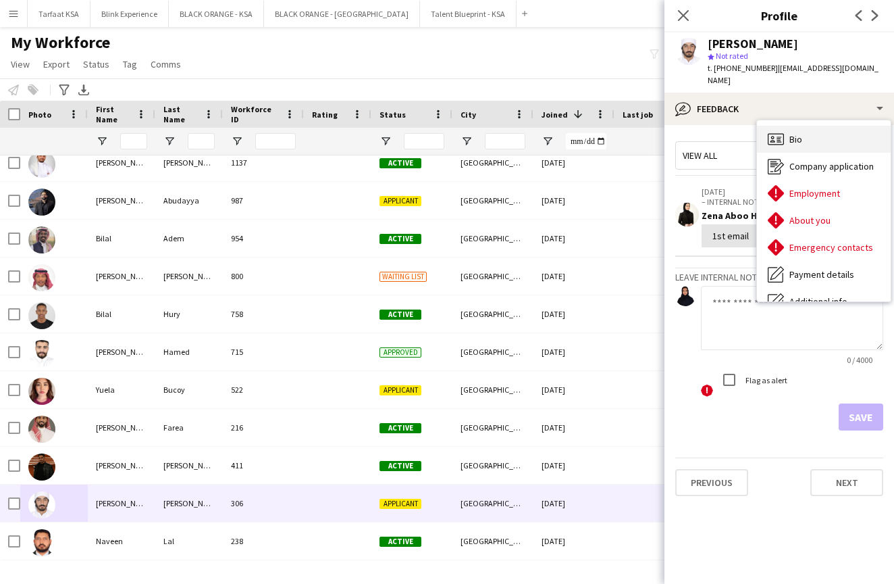
click at [805, 133] on div "Bio Bio" at bounding box center [824, 139] width 134 height 27
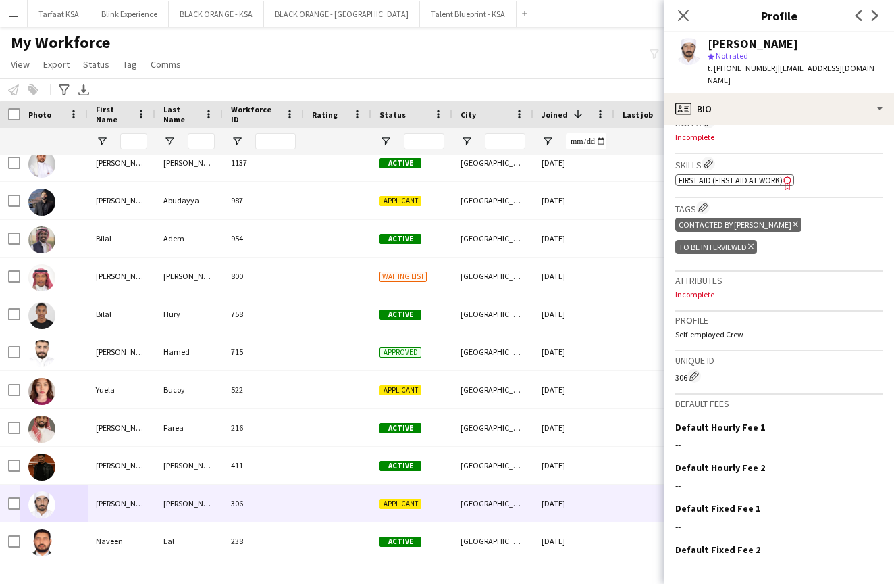
scroll to position [436, 0]
click at [754, 243] on icon "Delete tag" at bounding box center [751, 247] width 5 height 8
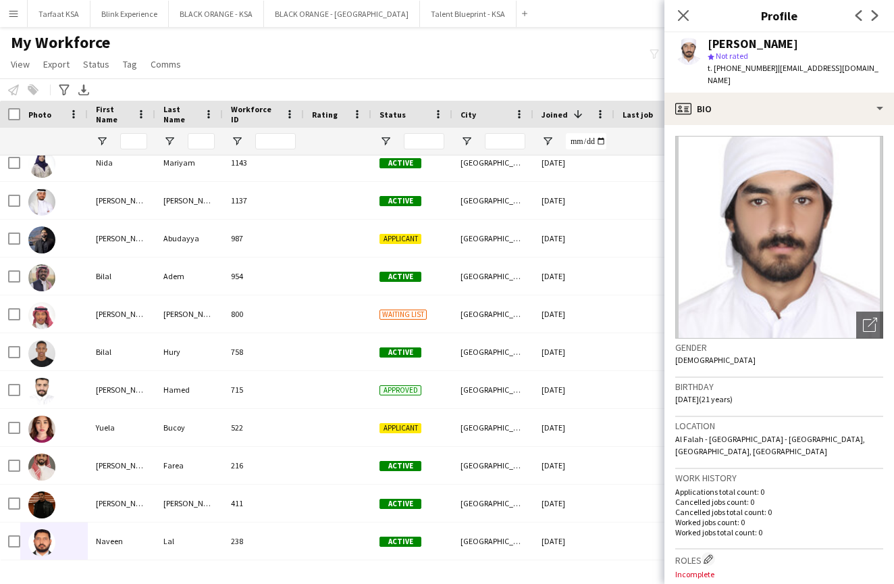
scroll to position [0, 0]
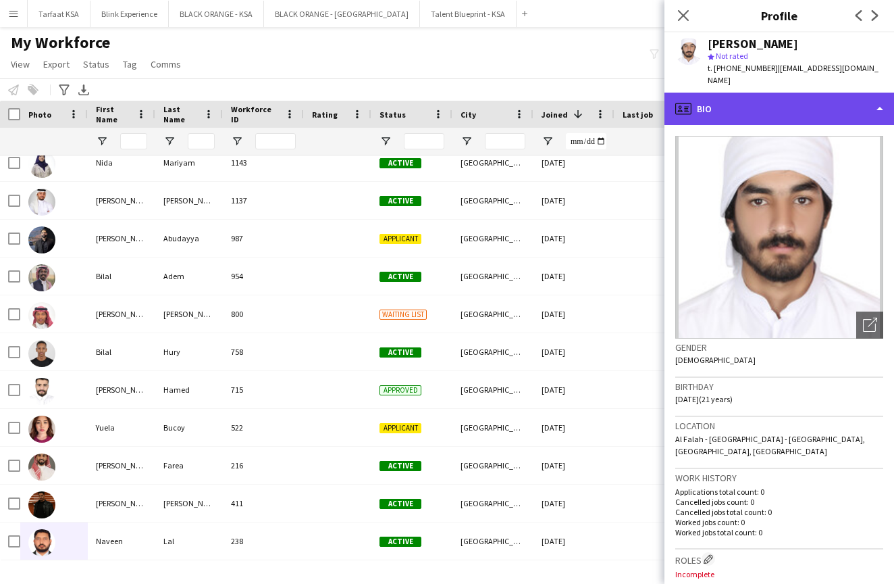
click at [802, 106] on div "profile Bio" at bounding box center [780, 109] width 230 height 32
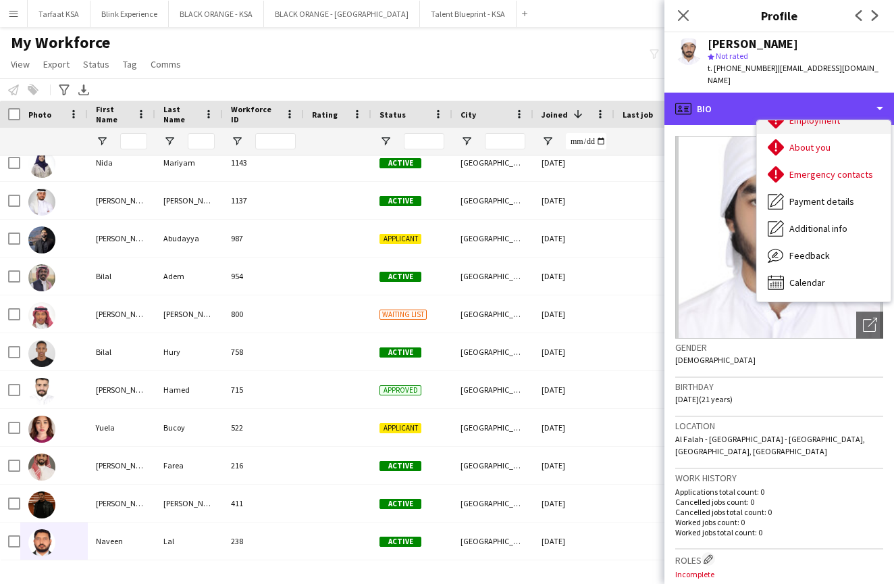
scroll to position [73, 0]
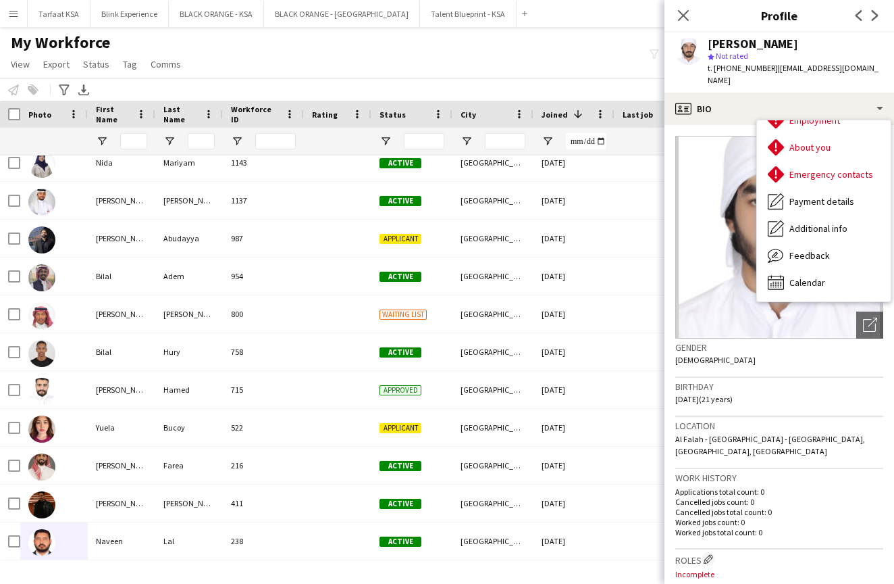
click at [810, 434] on span "Al Falah - Abu Dhabi - United Arab Emirates, Abu Dhabi, Nil" at bounding box center [771, 445] width 190 height 22
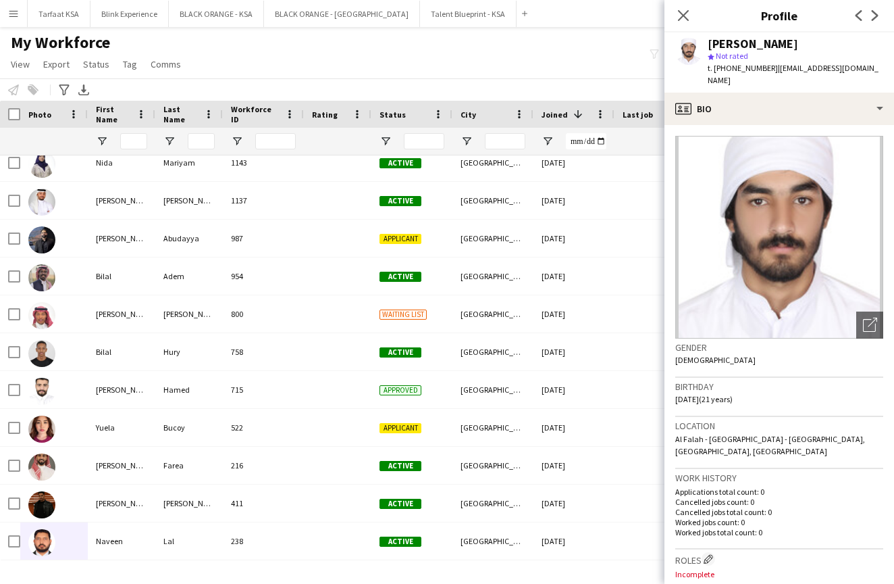
scroll to position [0, 0]
click at [686, 11] on icon "Close pop-in" at bounding box center [683, 15] width 13 height 13
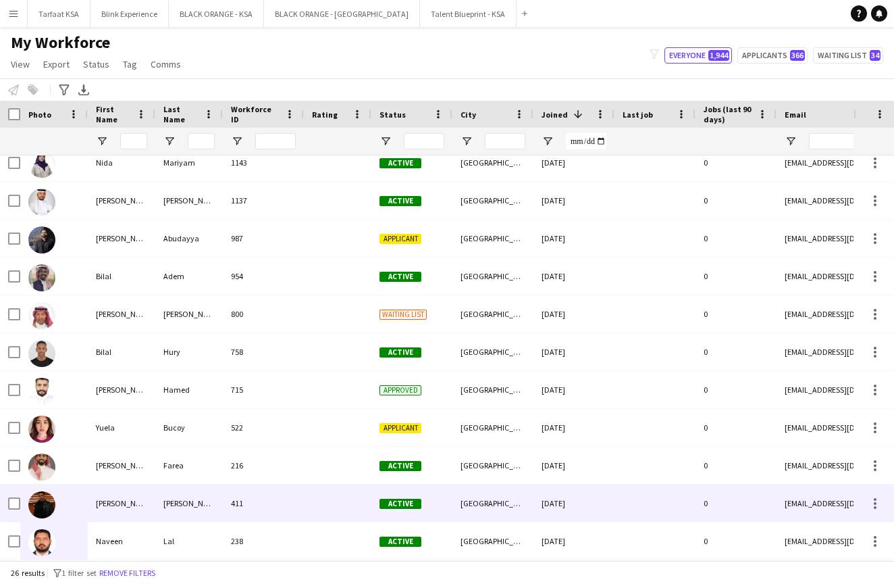
click at [105, 501] on div "[PERSON_NAME]" at bounding box center [122, 502] width 68 height 37
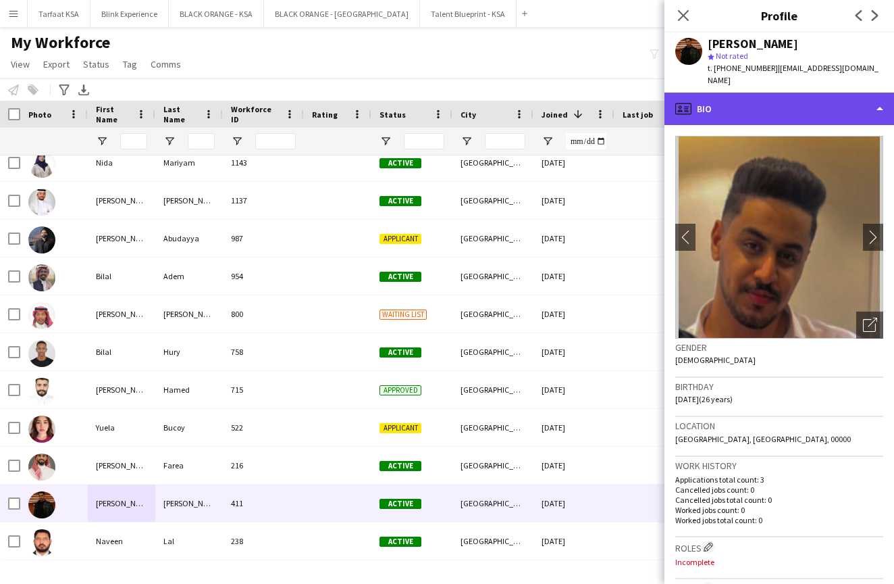
click at [815, 97] on div "profile Bio" at bounding box center [780, 109] width 230 height 32
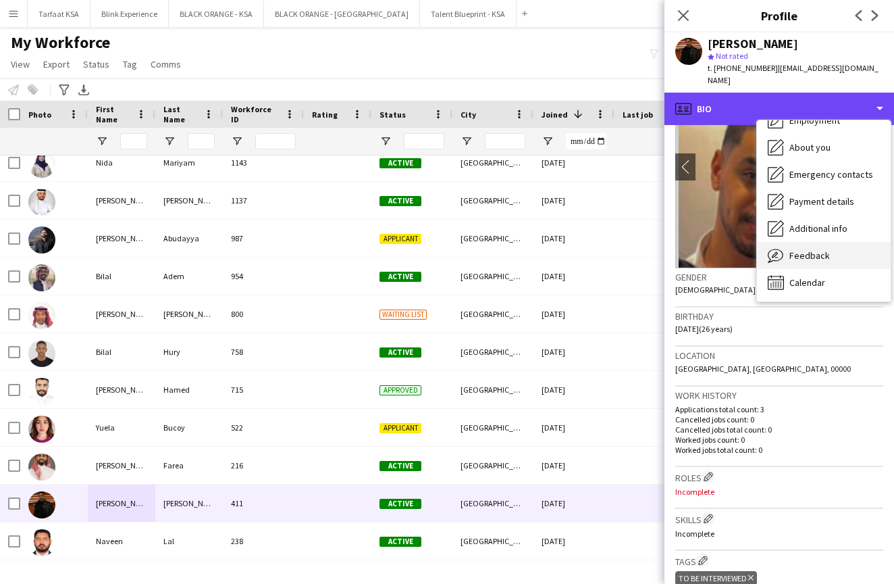
scroll to position [73, 0]
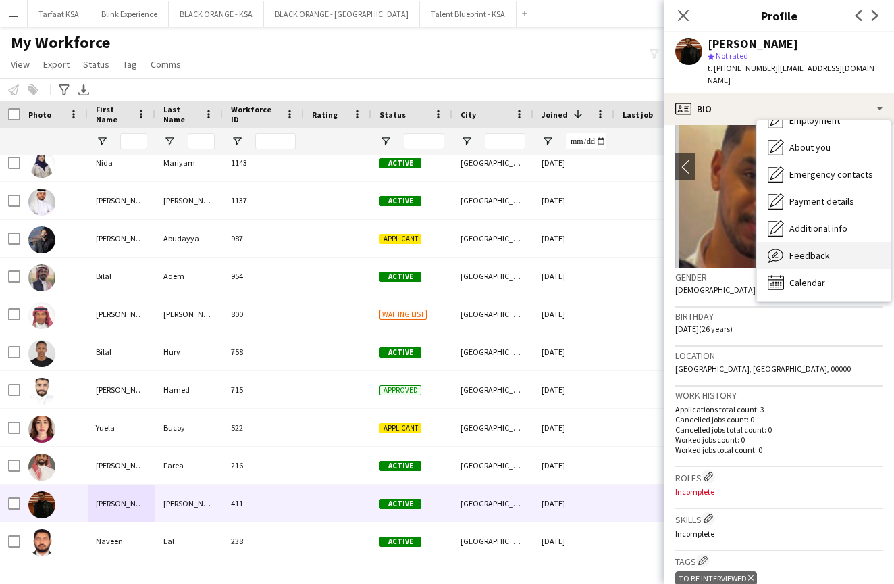
click at [815, 249] on span "Feedback" at bounding box center [810, 255] width 41 height 12
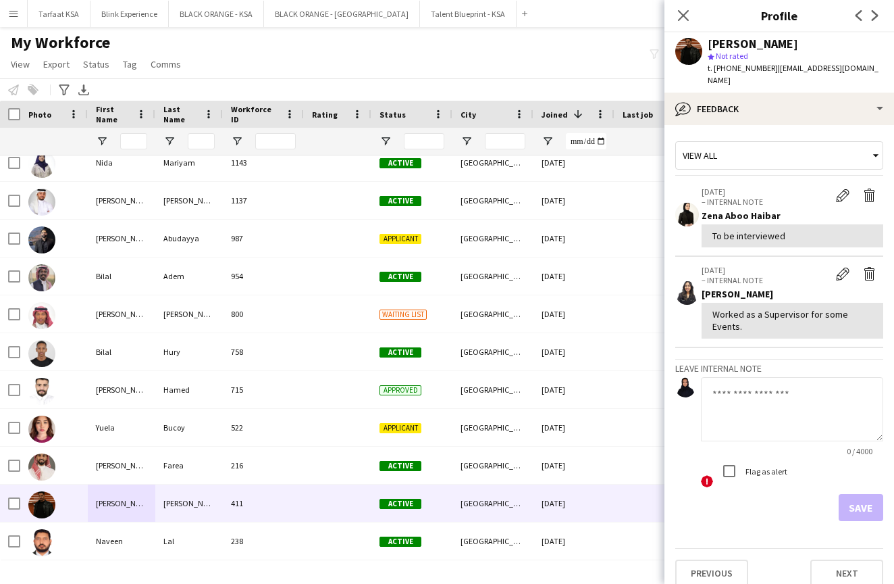
scroll to position [0, 0]
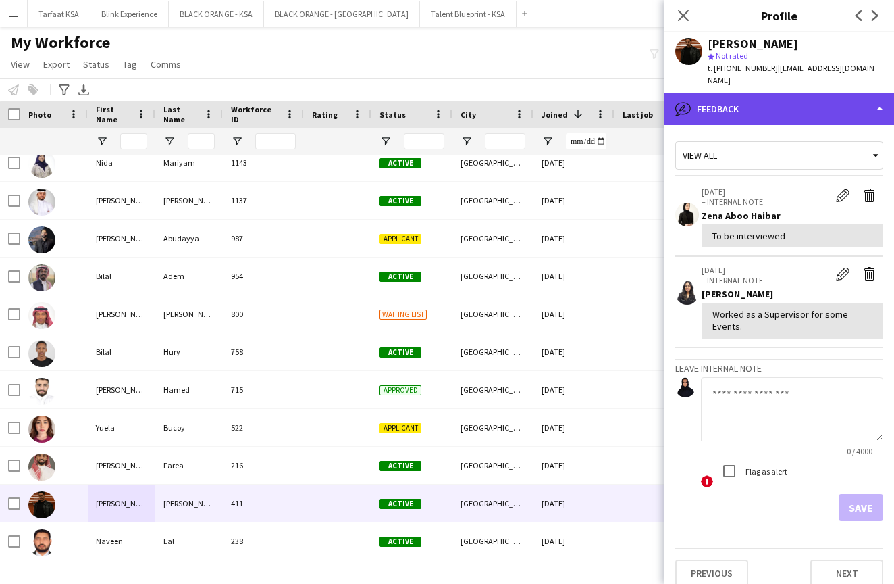
click at [830, 105] on div "bubble-pencil Feedback" at bounding box center [780, 109] width 230 height 32
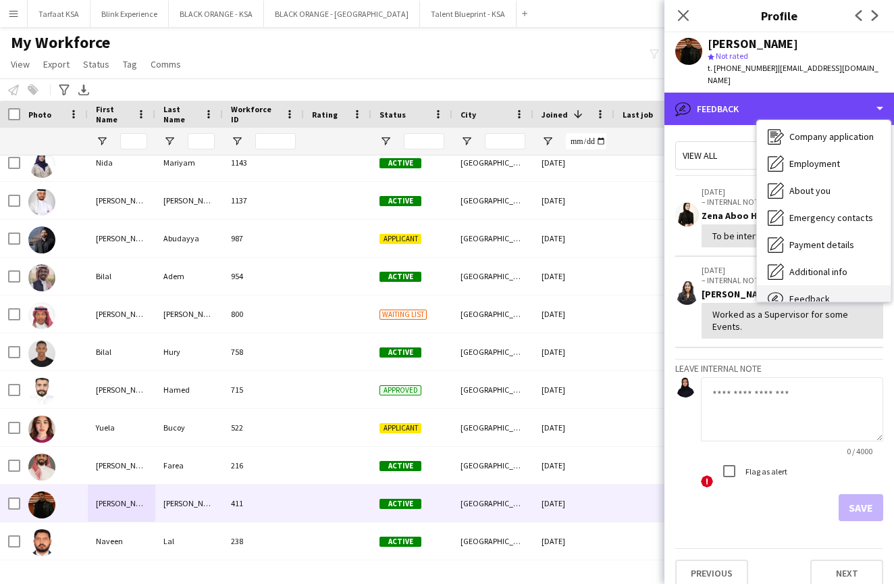
scroll to position [10, 0]
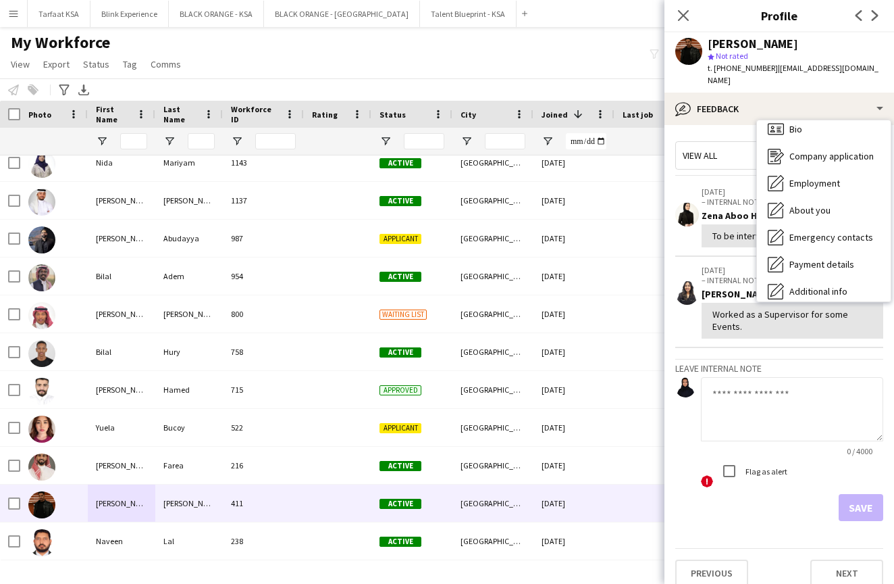
click at [761, 330] on div "View all 08-07-2025 – INTERNAL NOTE Edit internal note Delete internal note Zen…" at bounding box center [780, 329] width 208 height 386
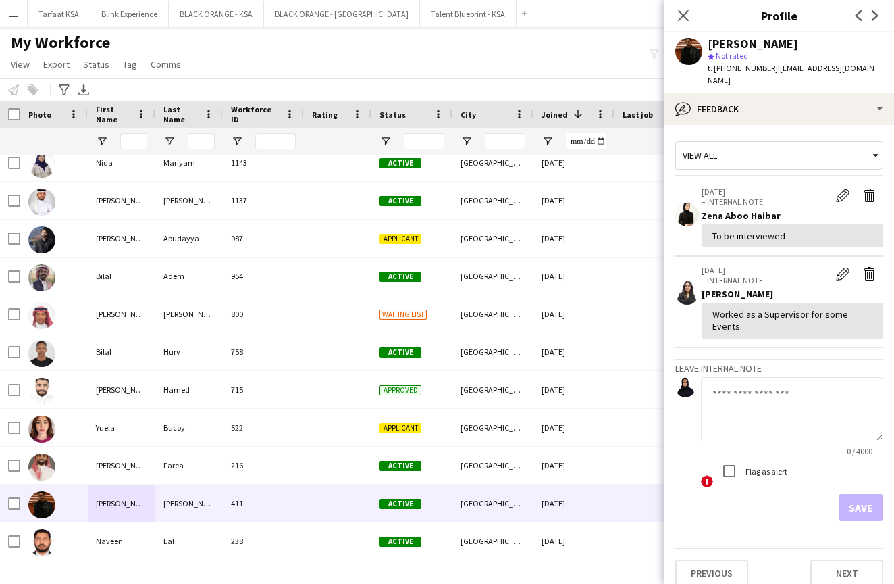
scroll to position [0, 0]
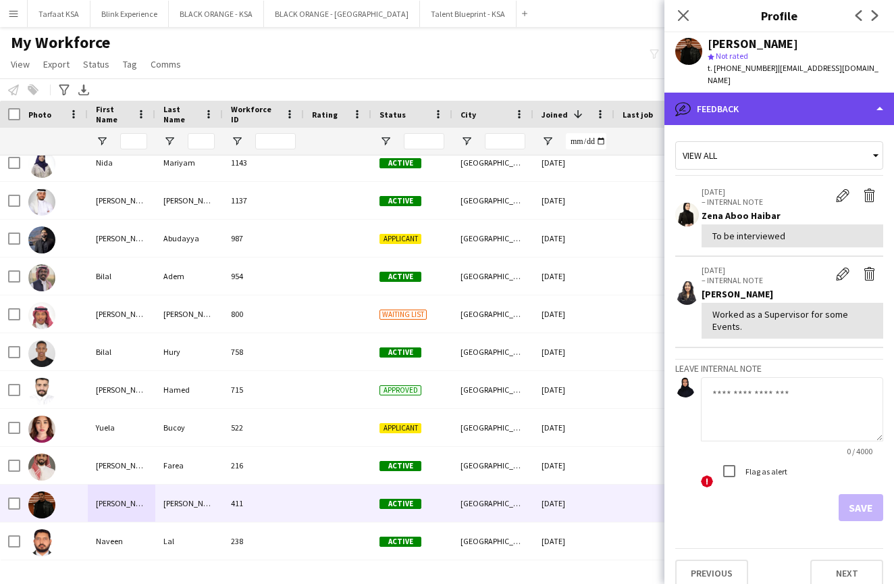
click at [773, 93] on div "bubble-pencil Feedback" at bounding box center [780, 109] width 230 height 32
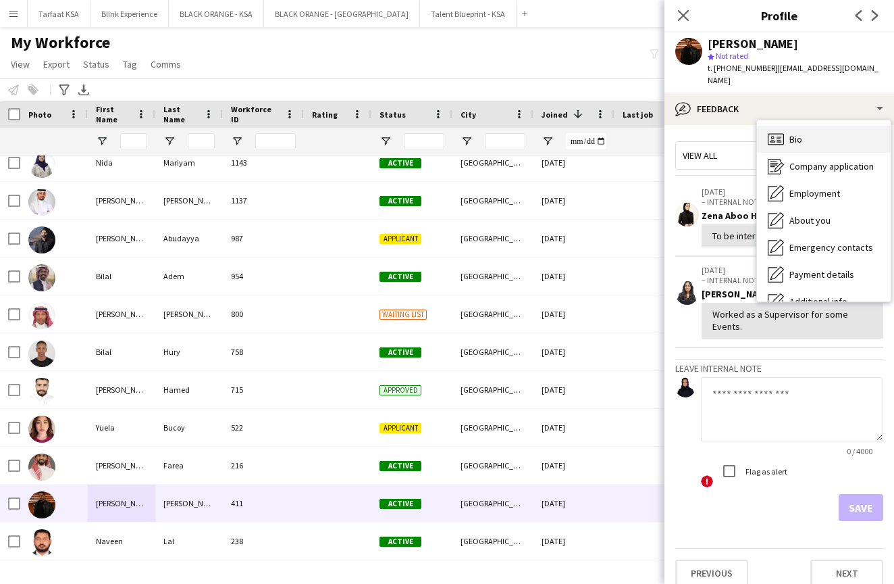
click at [792, 133] on span "Bio" at bounding box center [796, 139] width 13 height 12
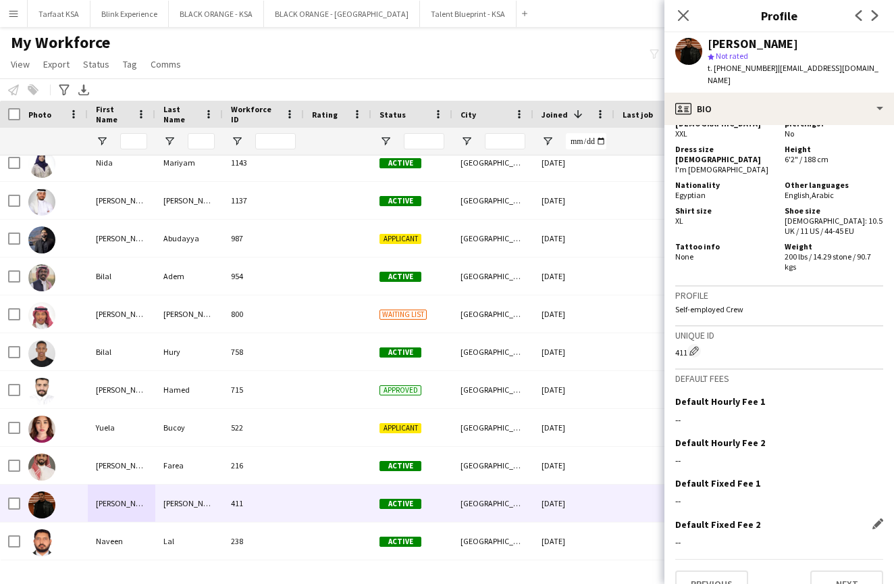
scroll to position [617, 0]
click at [842, 572] on button "Next" at bounding box center [847, 585] width 73 height 27
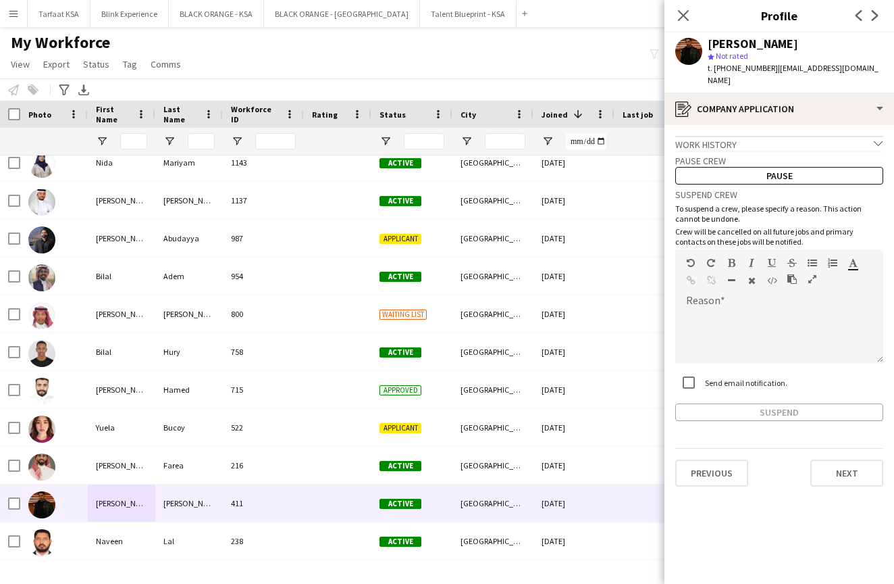
scroll to position [0, 0]
click at [829, 463] on button "Next" at bounding box center [847, 472] width 73 height 27
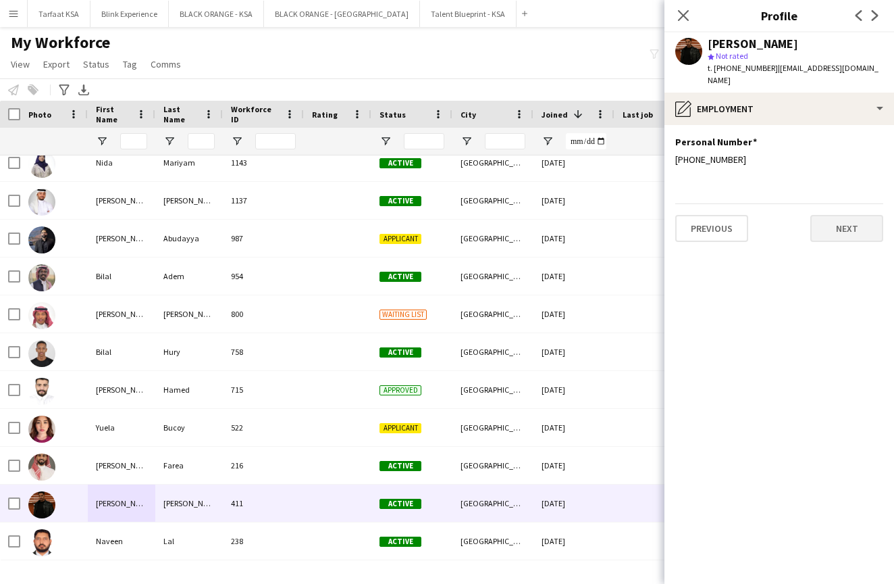
click at [822, 220] on button "Next" at bounding box center [847, 228] width 73 height 27
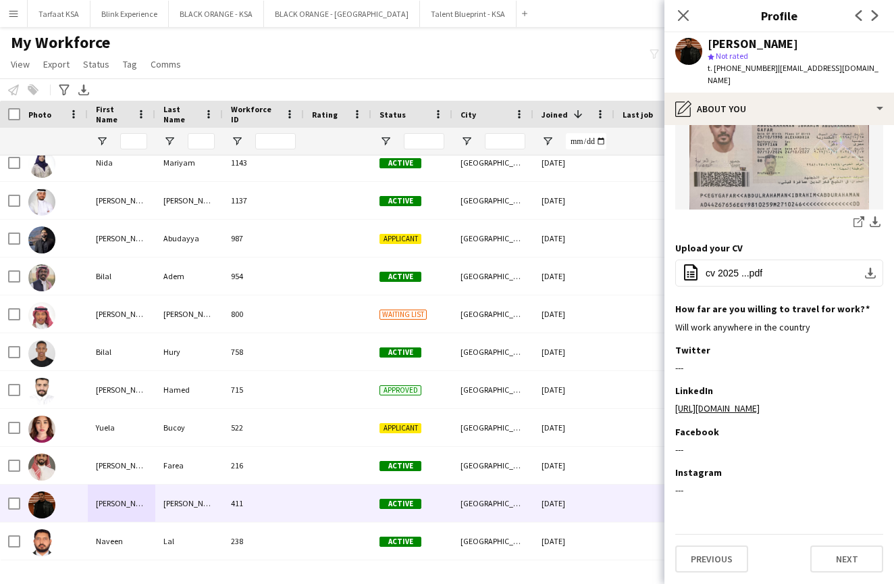
scroll to position [386, 0]
click at [833, 560] on button "Next" at bounding box center [847, 558] width 73 height 27
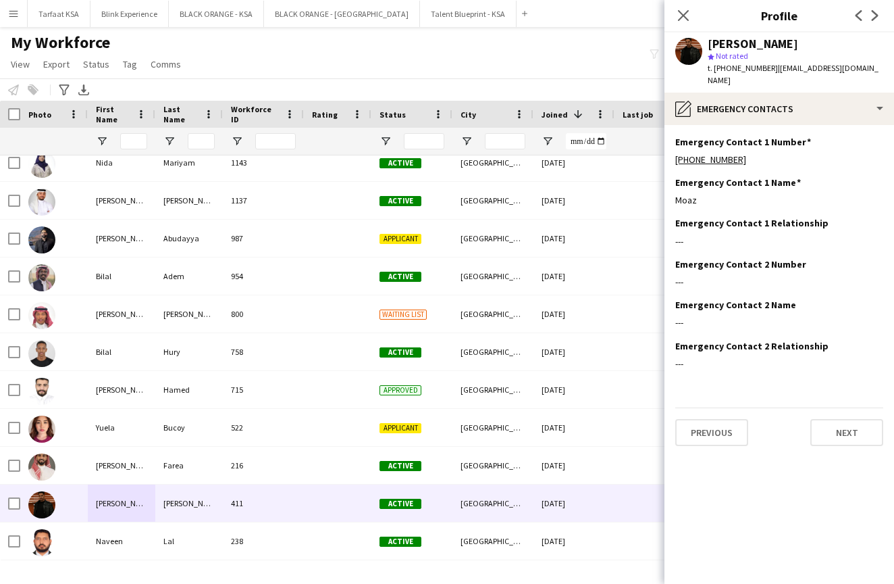
click at [842, 436] on app-section-data-types "Emergency Contact 1 Number Edit this field +966509829790 Emergency Contact 1 Na…" at bounding box center [780, 354] width 230 height 459
click at [842, 426] on button "Next" at bounding box center [847, 432] width 73 height 27
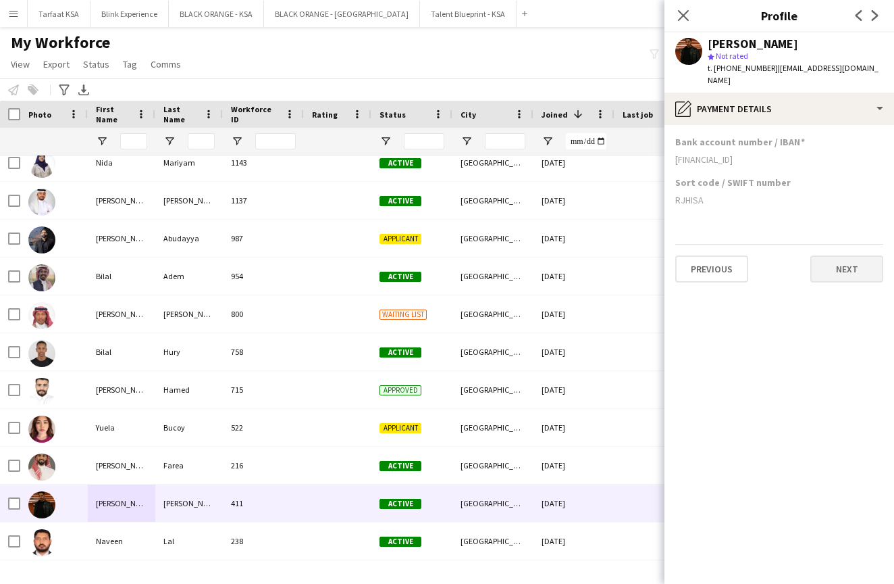
click at [836, 257] on button "Next" at bounding box center [847, 268] width 73 height 27
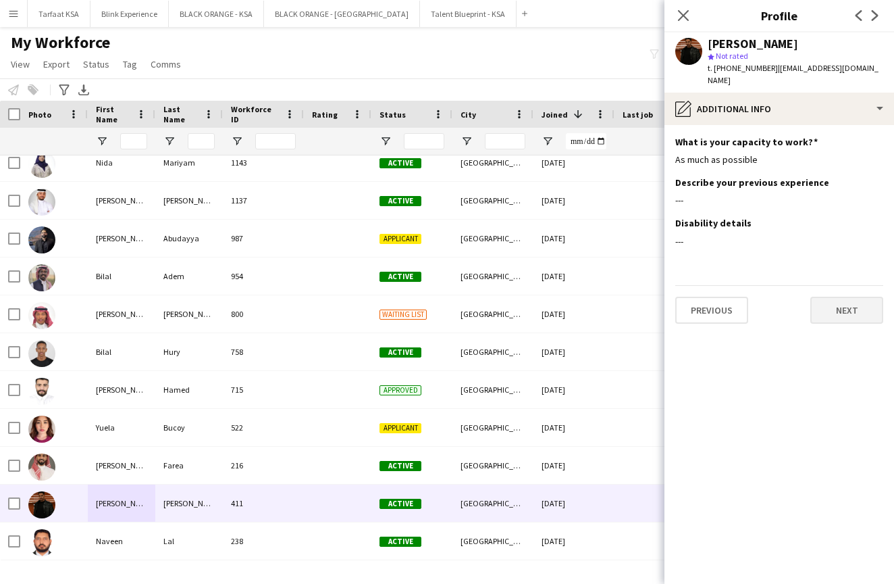
click at [834, 297] on button "Next" at bounding box center [847, 310] width 73 height 27
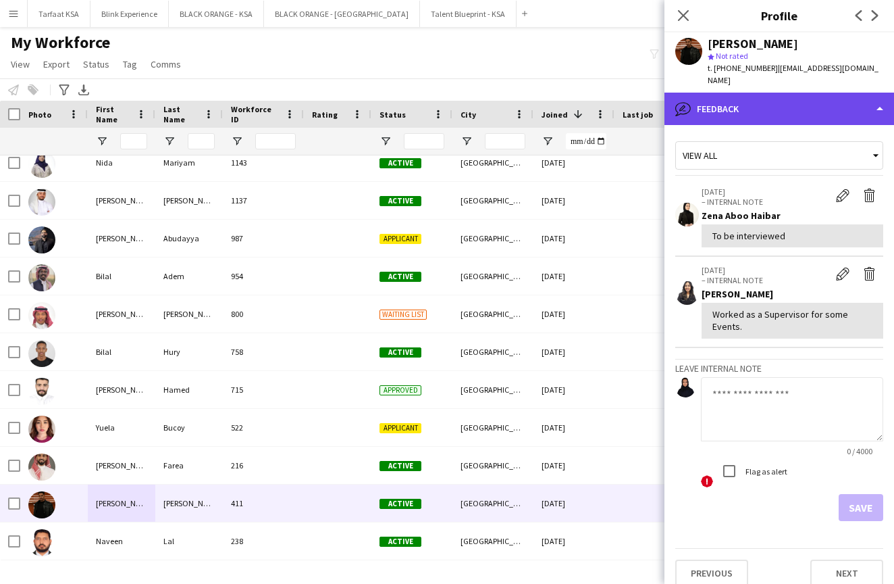
click at [862, 94] on div "bubble-pencil Feedback" at bounding box center [780, 109] width 230 height 32
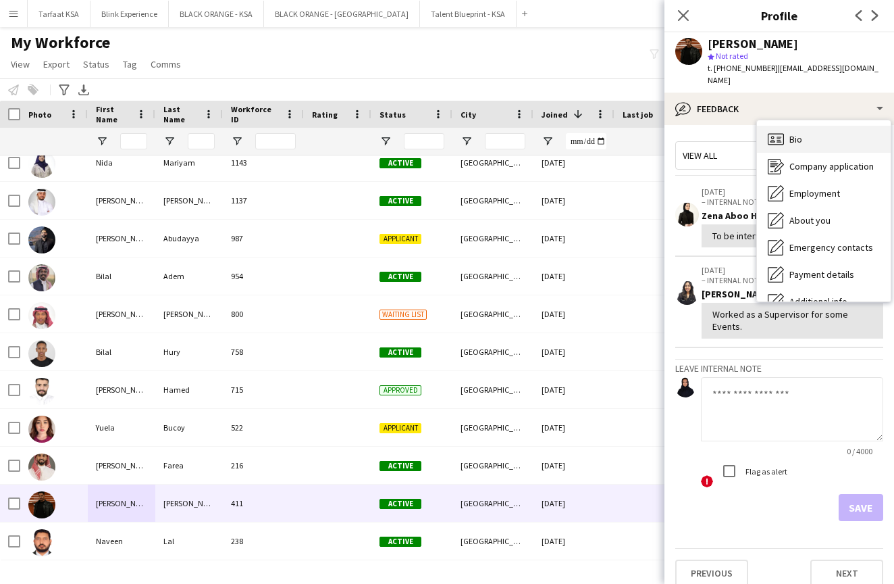
click at [813, 129] on div "Bio Bio" at bounding box center [824, 139] width 134 height 27
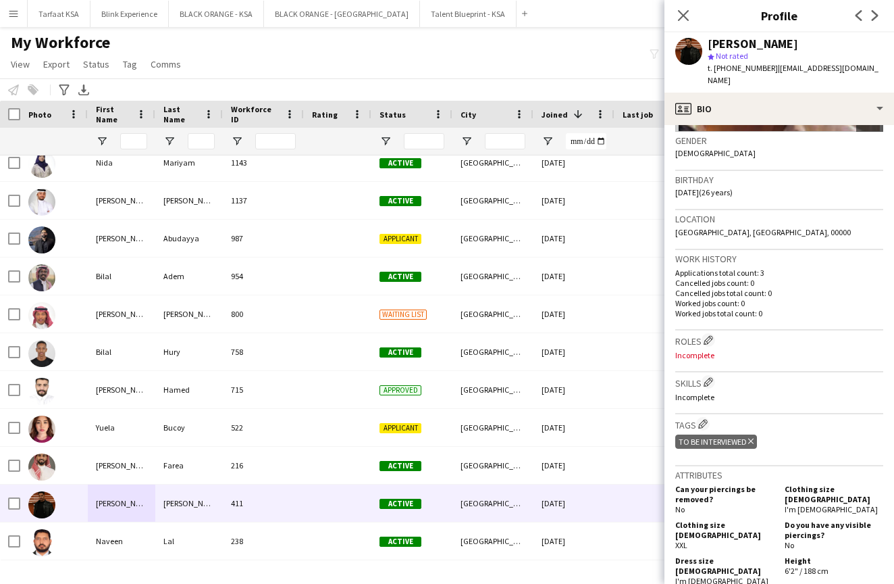
scroll to position [267, 0]
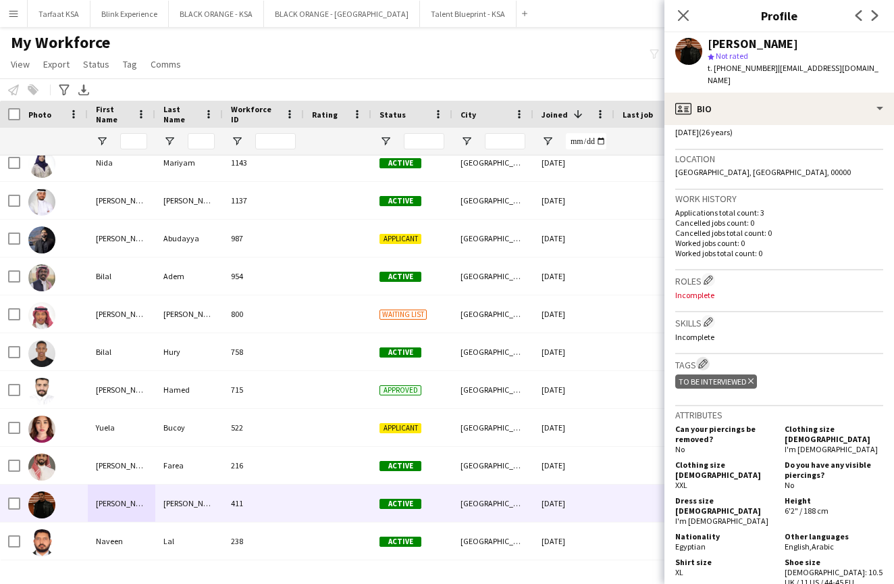
click at [705, 359] on app-icon "Edit crew company tags" at bounding box center [703, 363] width 9 height 9
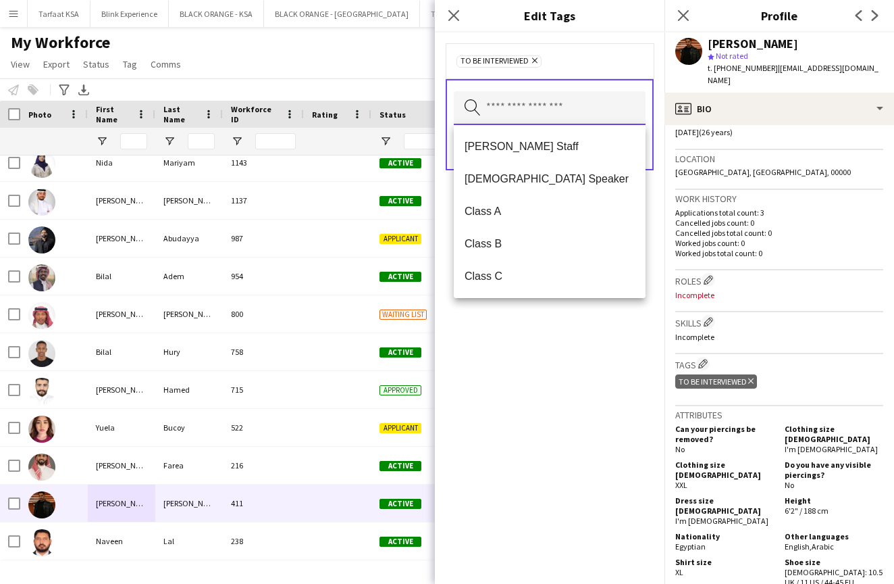
click at [558, 115] on input "text" at bounding box center [550, 108] width 192 height 34
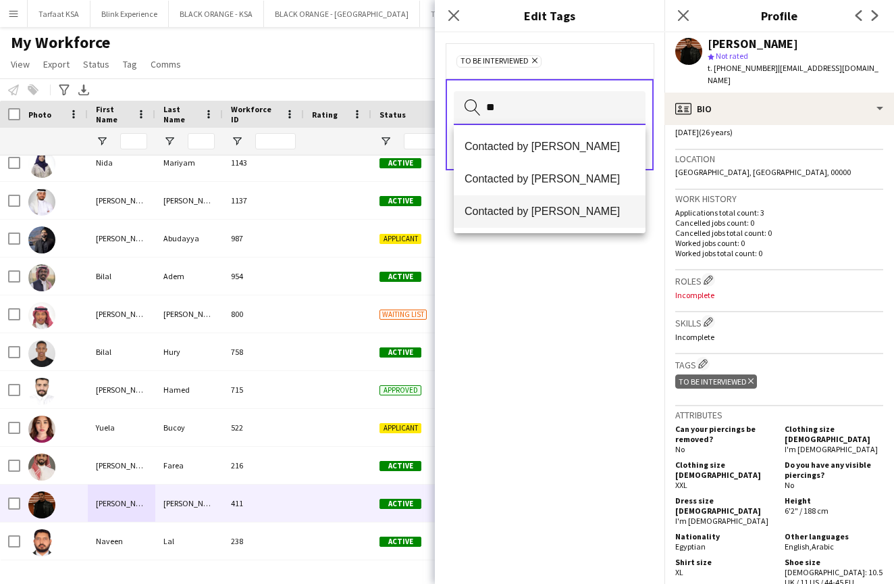
type input "**"
click at [574, 215] on span "Contacted by [PERSON_NAME]" at bounding box center [550, 211] width 170 height 13
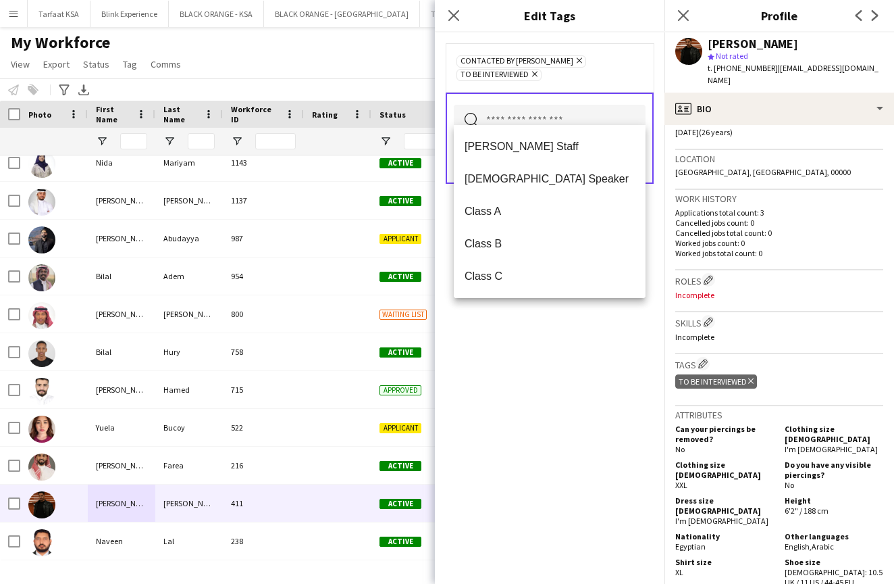
click at [538, 70] on icon "Remove" at bounding box center [533, 74] width 9 height 9
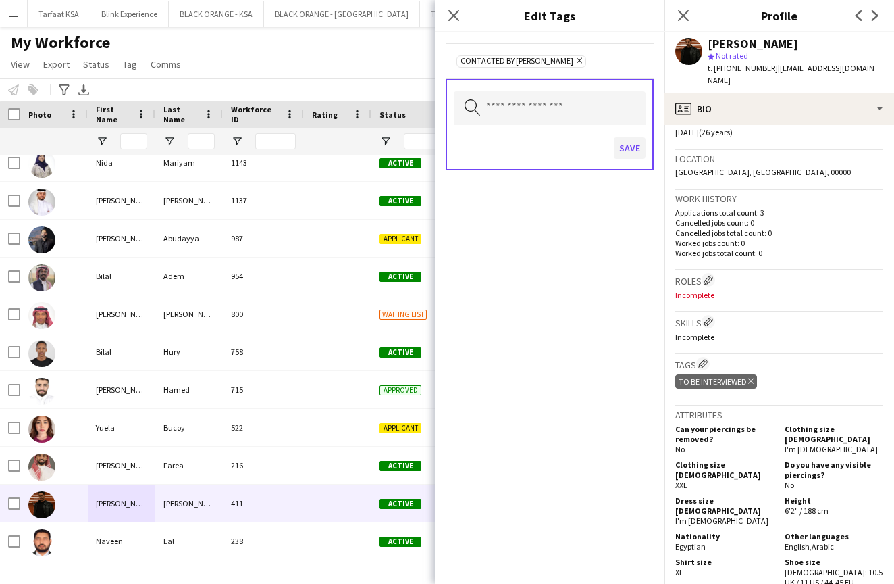
click at [628, 147] on button "Save" at bounding box center [630, 148] width 32 height 22
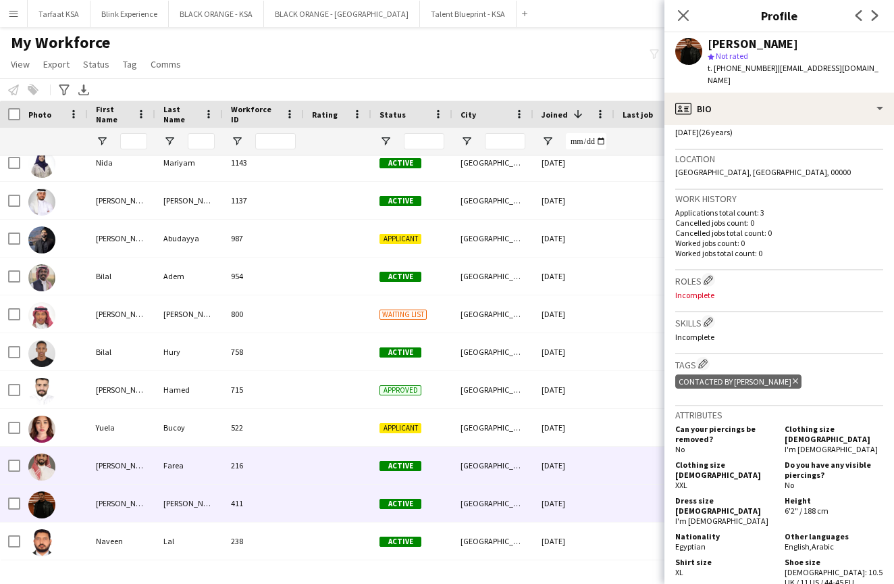
click at [128, 466] on div "[PERSON_NAME]" at bounding box center [122, 465] width 68 height 37
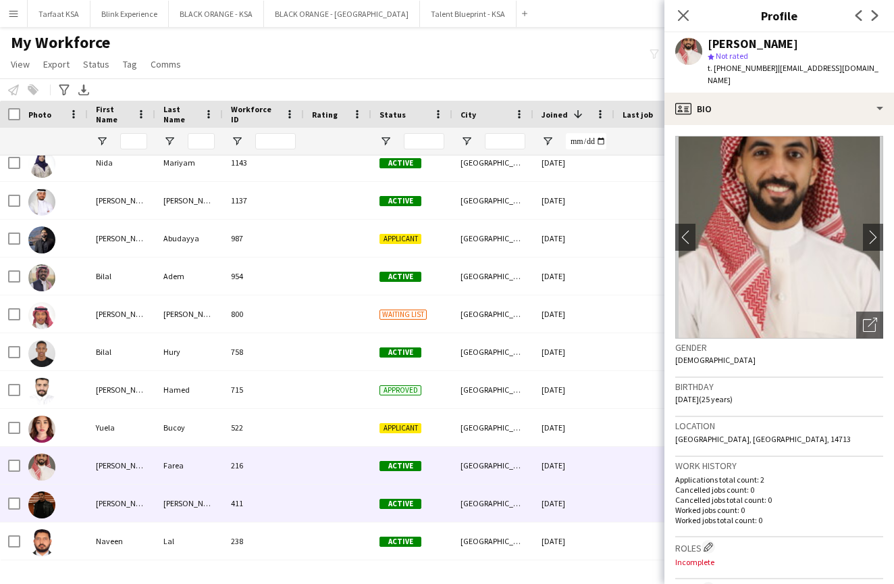
click at [137, 498] on div "[PERSON_NAME]" at bounding box center [122, 502] width 68 height 37
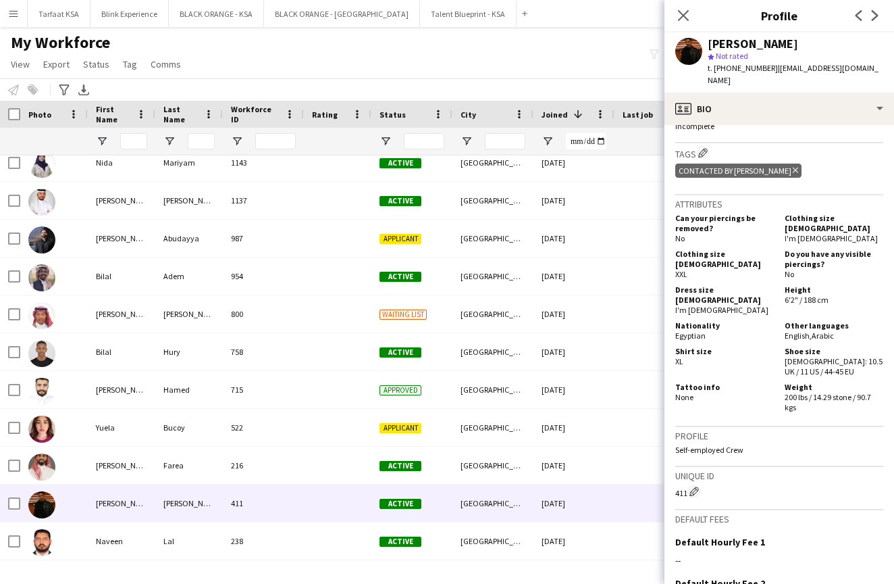
scroll to position [330, 0]
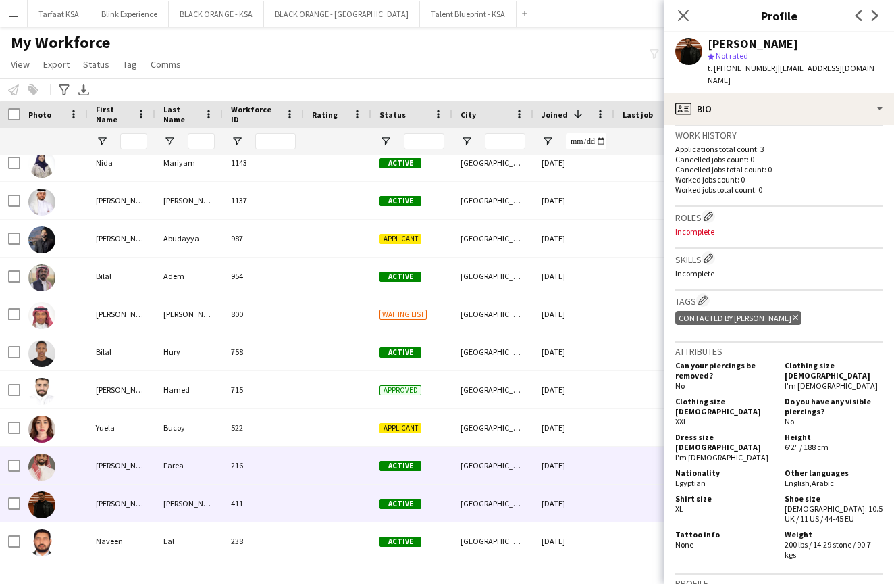
click at [132, 472] on div "[PERSON_NAME]" at bounding box center [122, 465] width 68 height 37
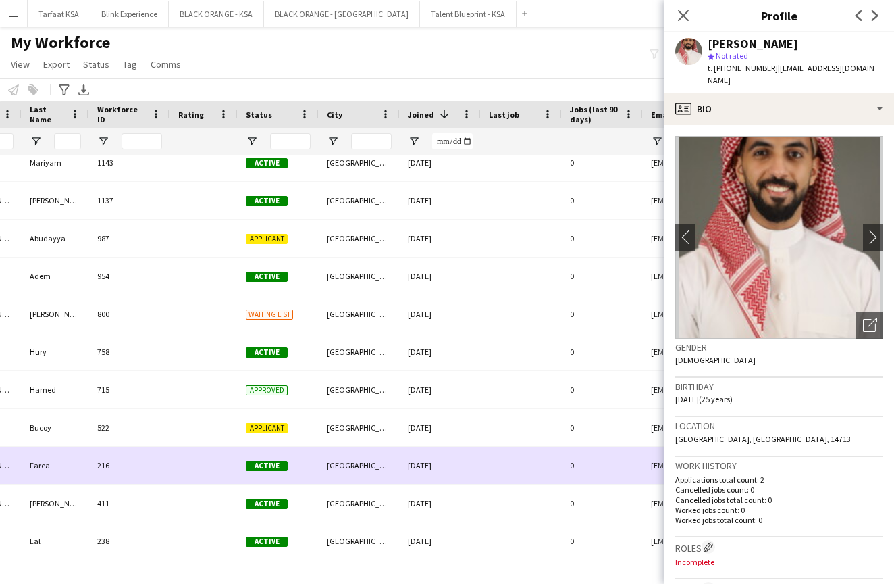
scroll to position [0, 269]
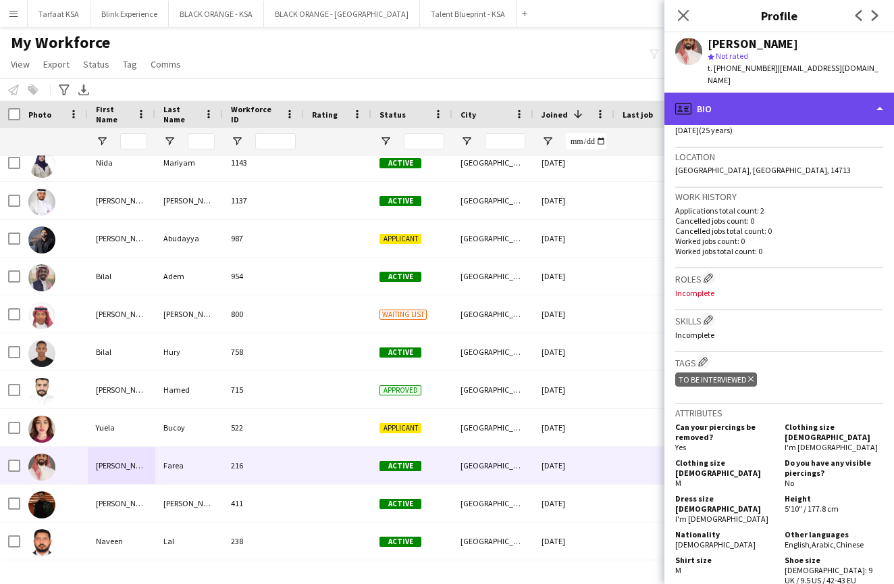
click at [767, 111] on div "profile Bio" at bounding box center [780, 109] width 230 height 32
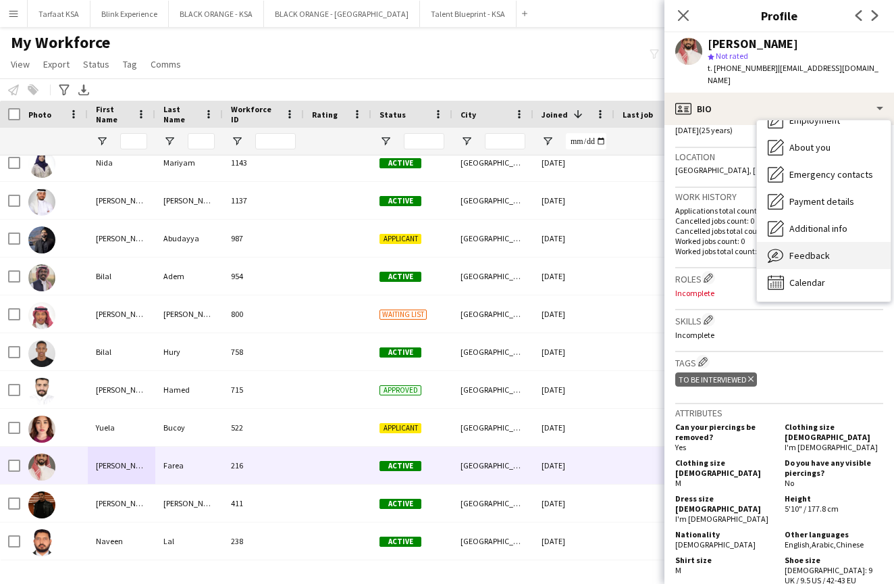
click at [797, 247] on div "Feedback Feedback" at bounding box center [824, 255] width 134 height 27
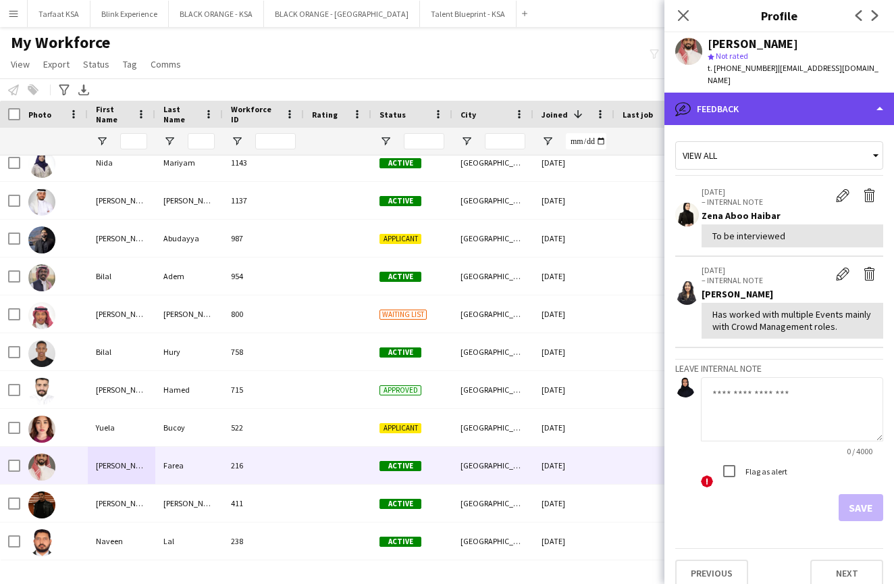
click at [726, 108] on div "bubble-pencil Feedback" at bounding box center [780, 109] width 230 height 32
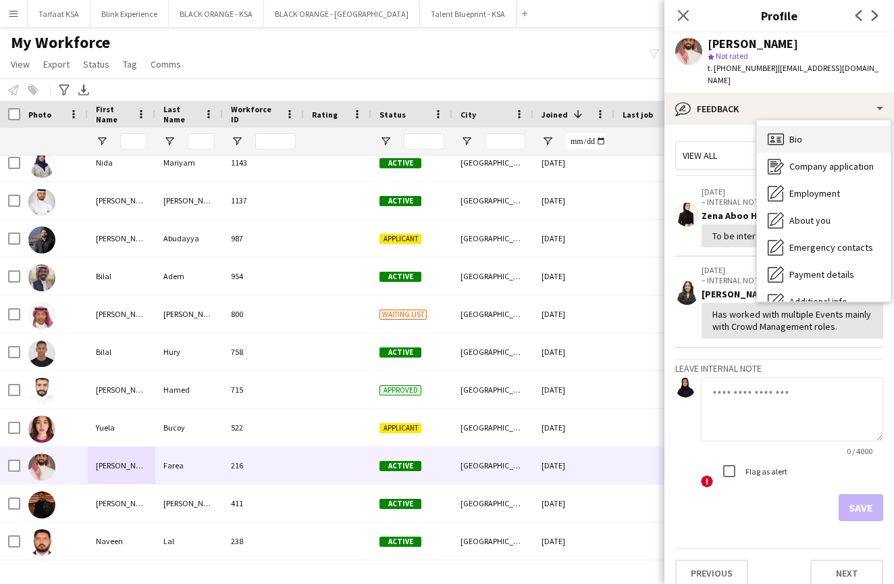
click at [803, 139] on div "Bio Bio" at bounding box center [824, 139] width 134 height 27
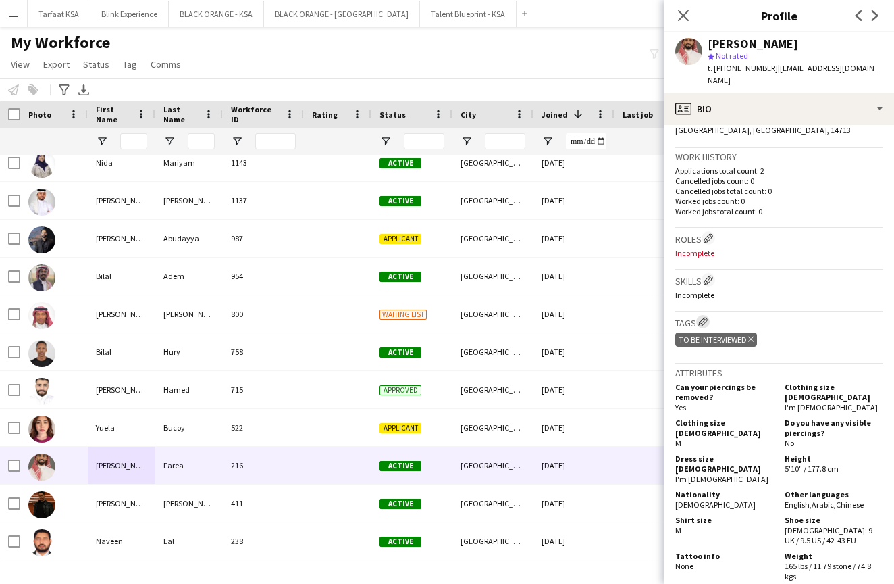
click at [703, 322] on app-icon "Edit crew company tags" at bounding box center [703, 321] width 9 height 9
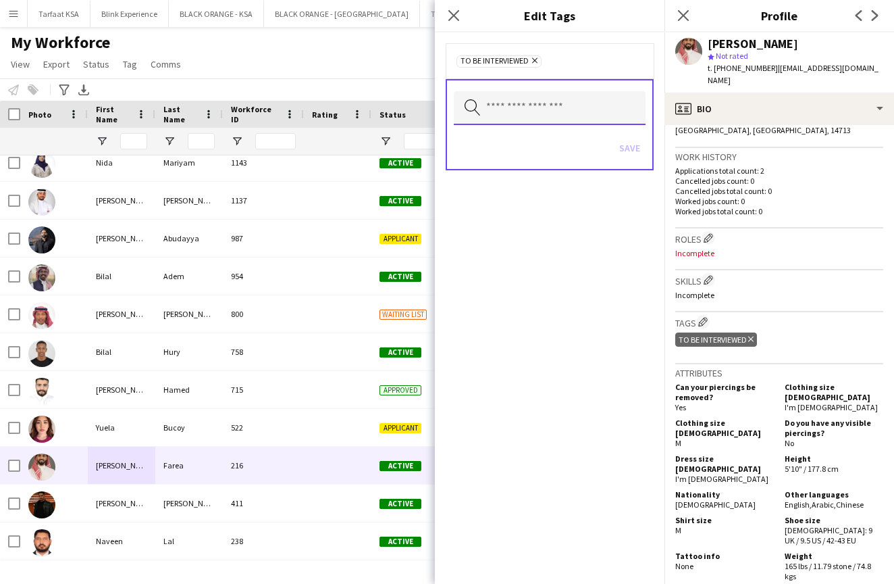
click at [517, 114] on input "text" at bounding box center [550, 108] width 192 height 34
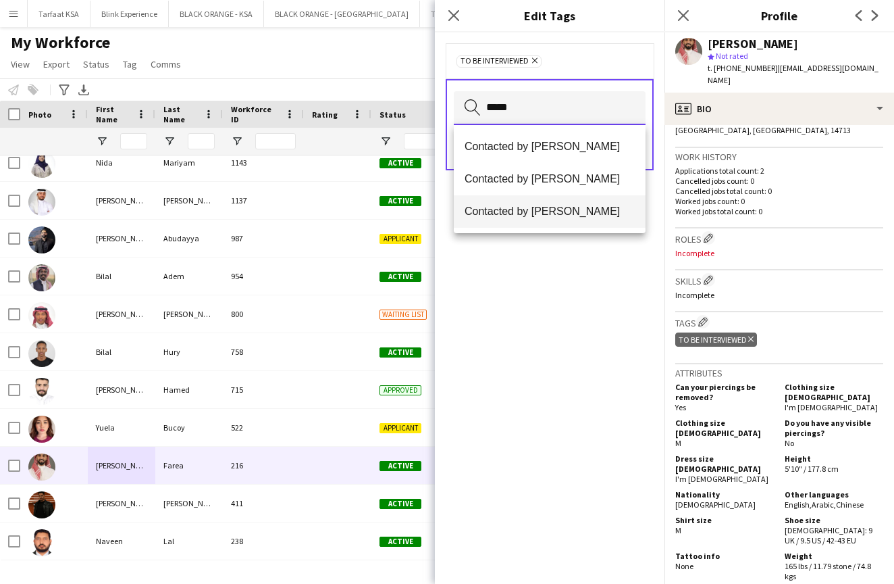
type input "*****"
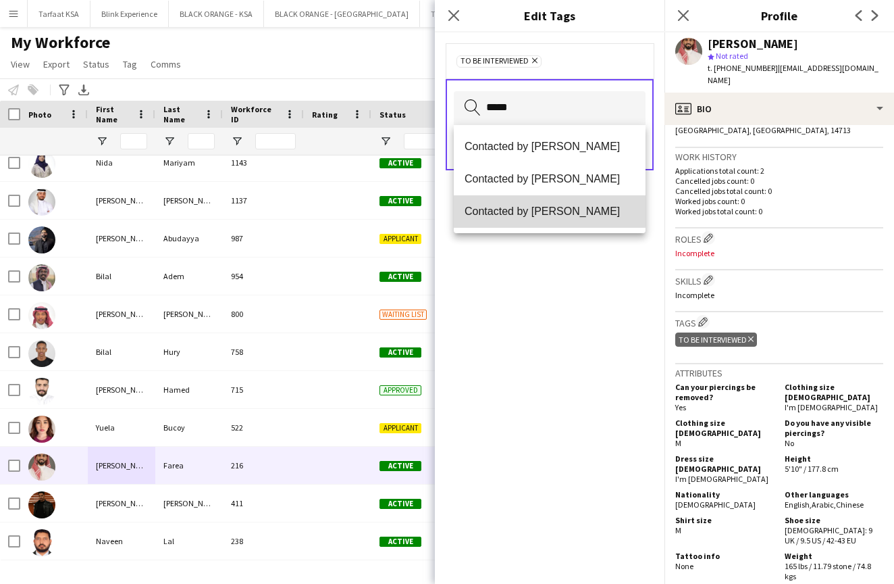
click at [532, 210] on span "Contacted by [PERSON_NAME]" at bounding box center [550, 211] width 170 height 13
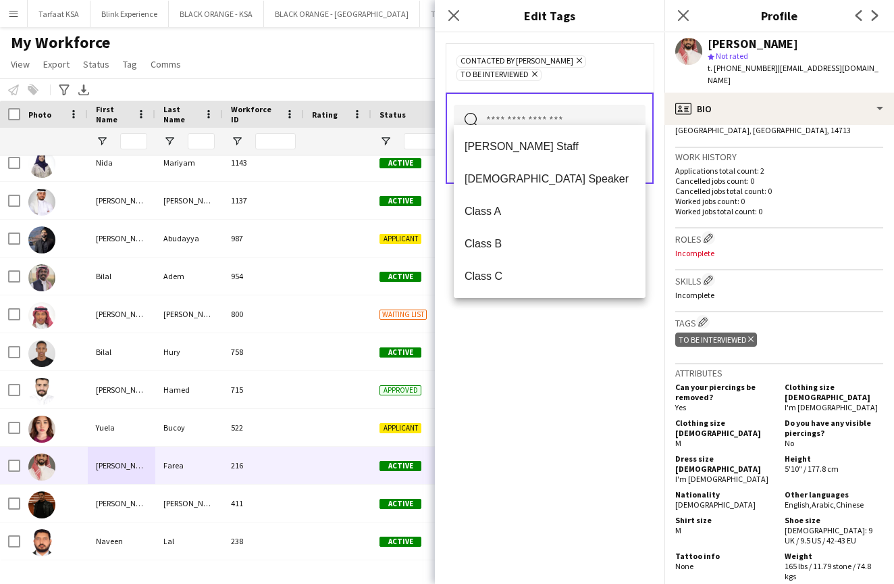
click at [538, 70] on icon "Remove" at bounding box center [533, 74] width 9 height 9
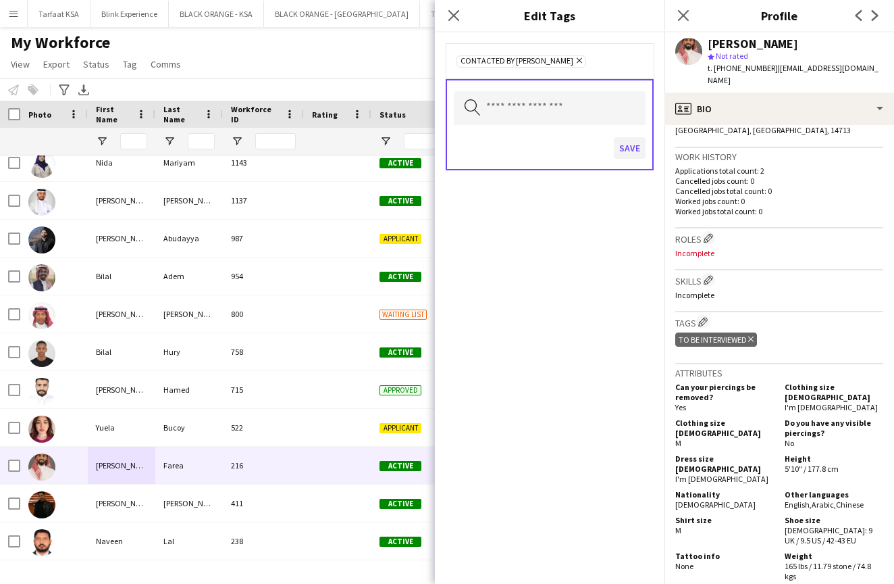
click at [630, 153] on button "Save" at bounding box center [630, 148] width 32 height 22
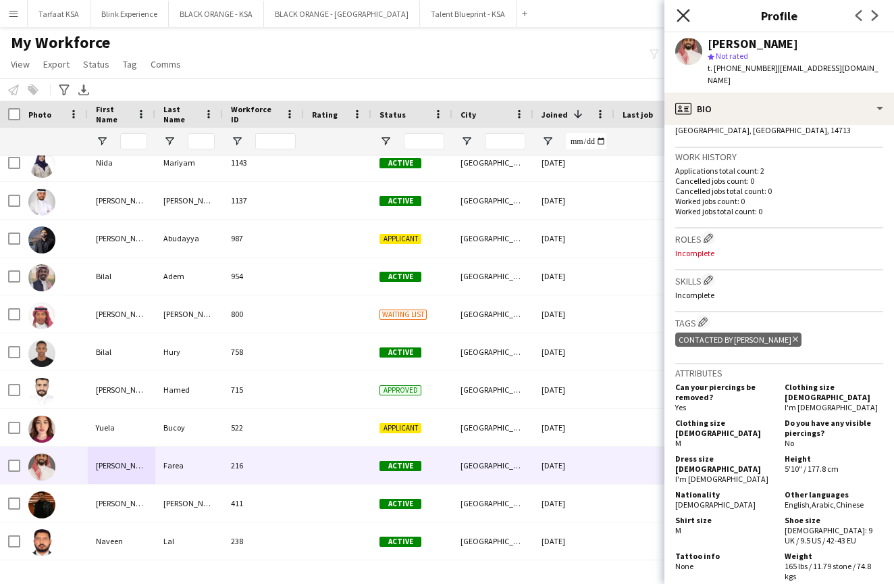
click at [682, 19] on icon "Close pop-in" at bounding box center [683, 15] width 13 height 13
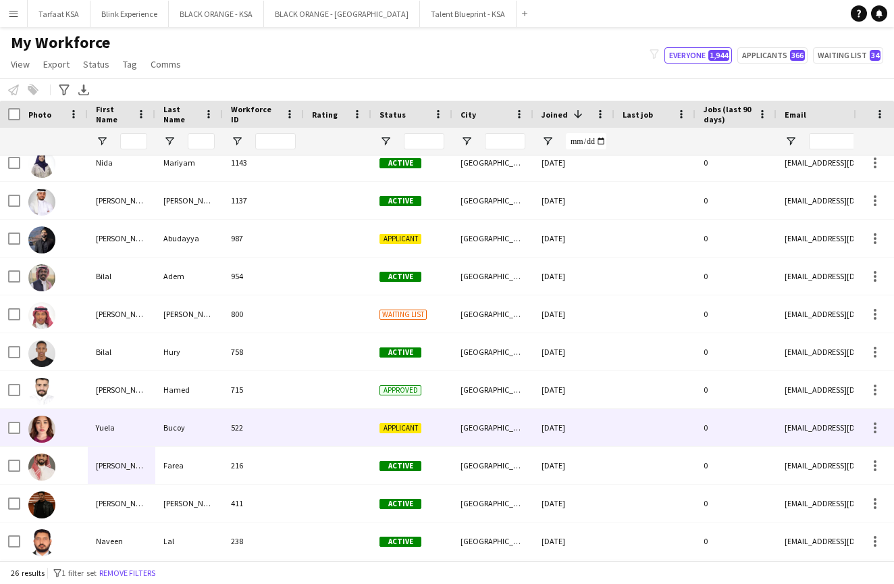
click at [97, 426] on div "Yuela" at bounding box center [122, 427] width 68 height 37
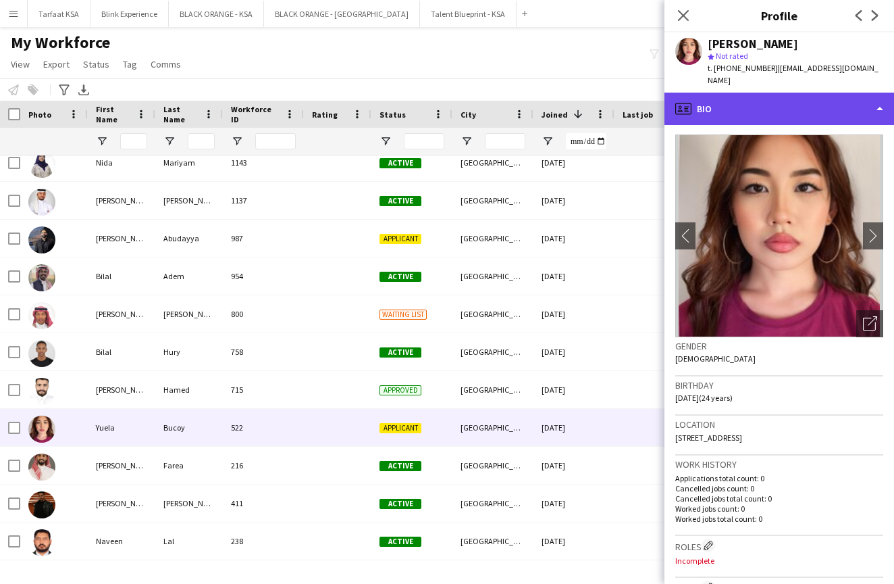
click at [771, 105] on div "profile Bio" at bounding box center [780, 109] width 230 height 32
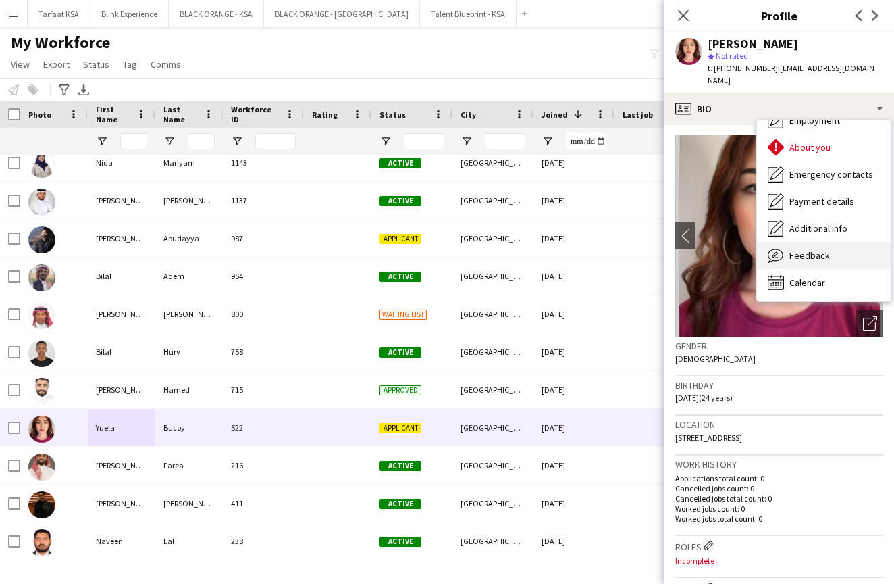
click at [795, 249] on span "Feedback" at bounding box center [810, 255] width 41 height 12
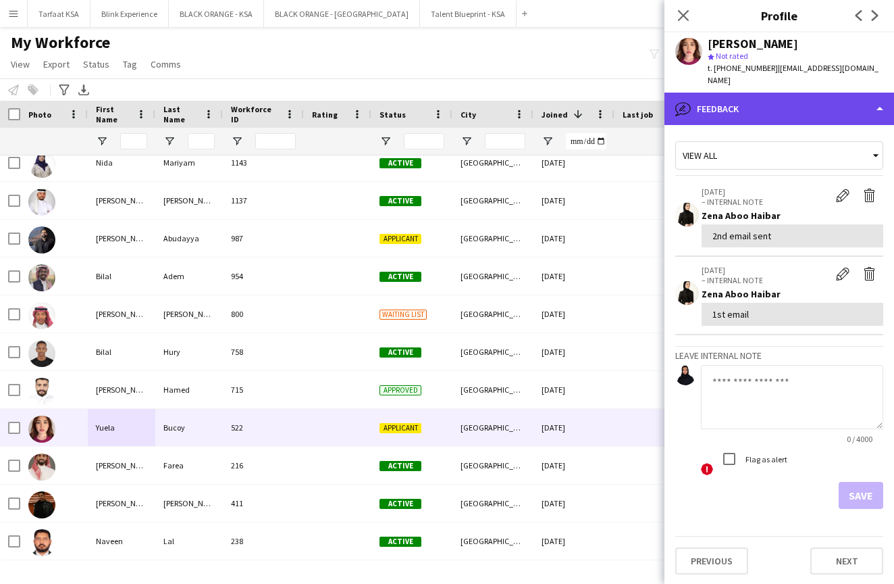
click at [788, 105] on div "bubble-pencil Feedback" at bounding box center [780, 109] width 230 height 32
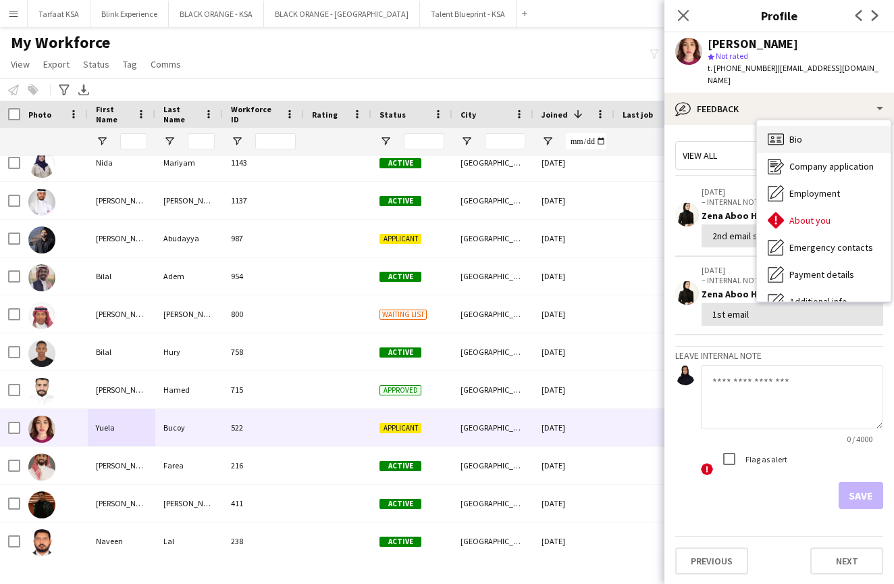
click at [790, 133] on span "Bio" at bounding box center [796, 139] width 13 height 12
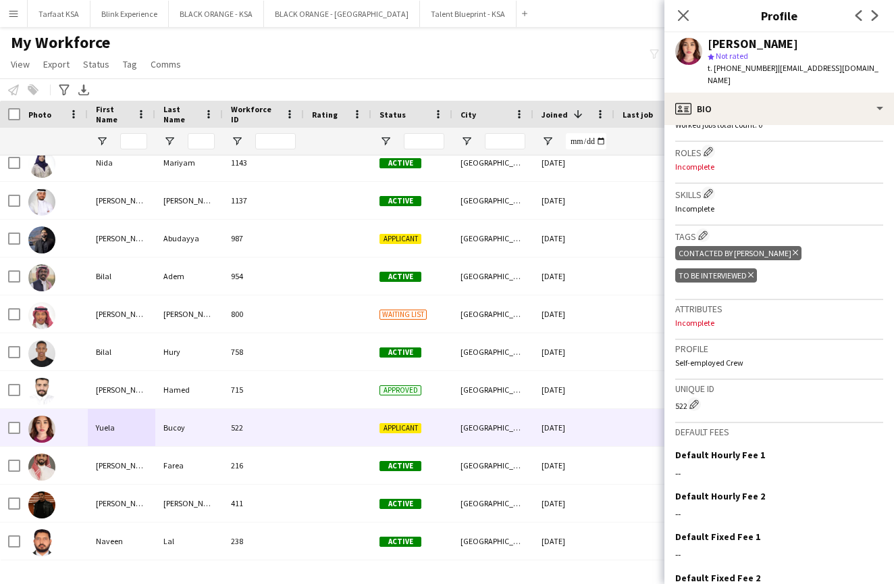
click at [754, 272] on icon at bounding box center [751, 274] width 5 height 5
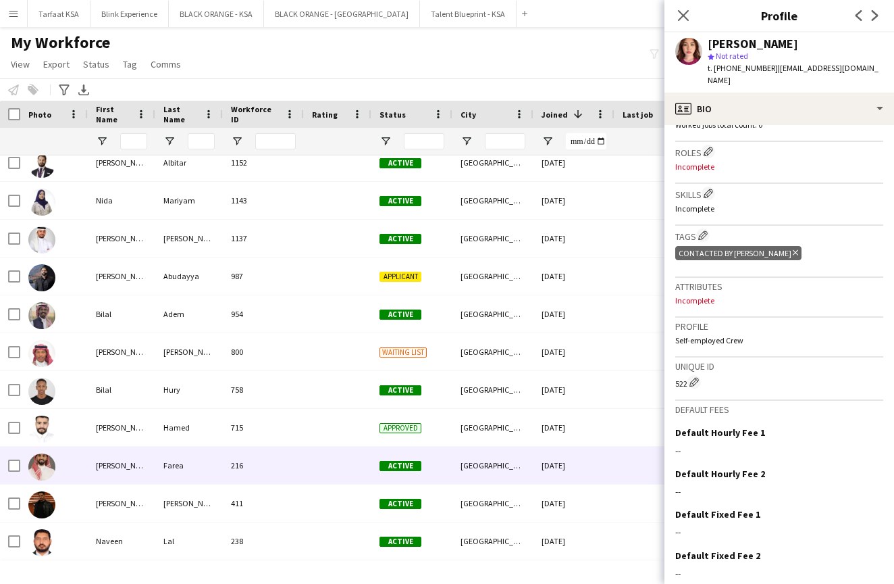
click at [330, 468] on div at bounding box center [338, 465] width 68 height 37
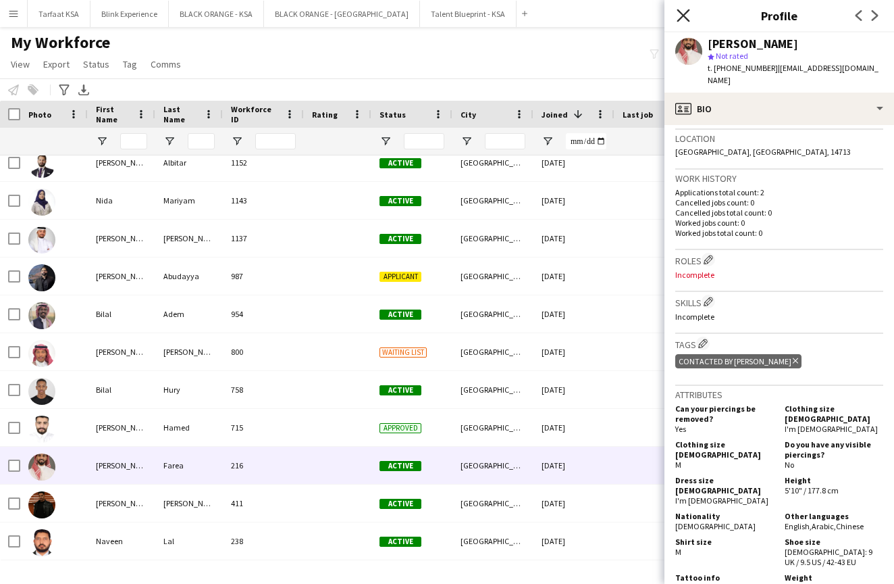
click at [688, 15] on icon "Close pop-in" at bounding box center [683, 15] width 13 height 13
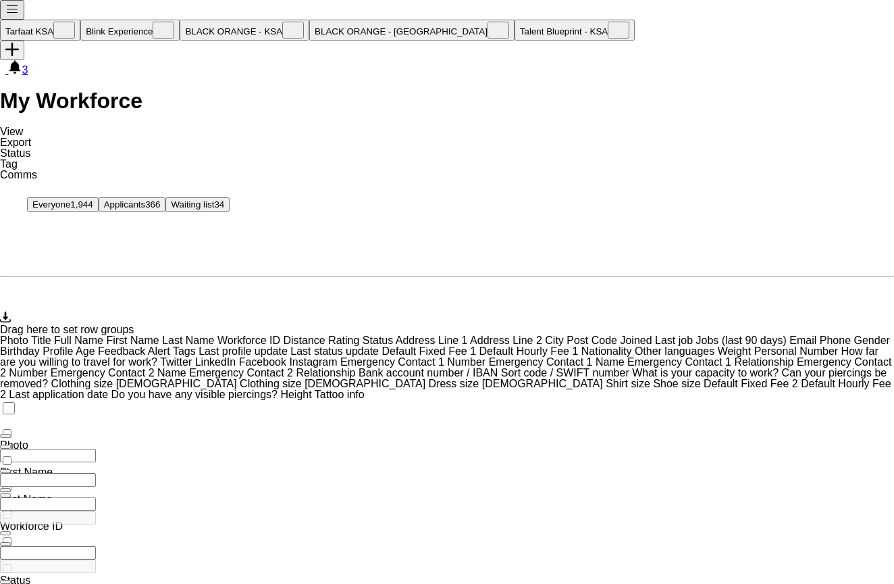
scroll to position [465, 0]
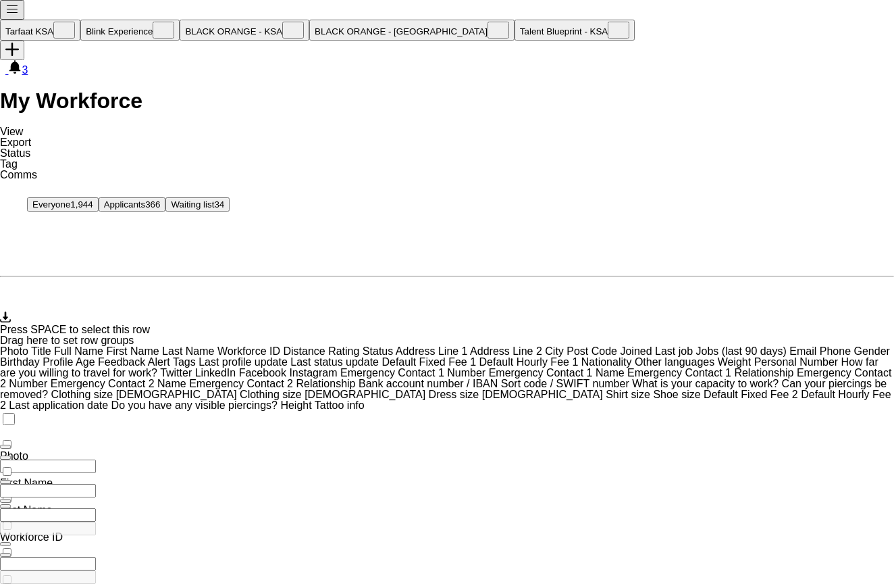
scroll to position [73, 0]
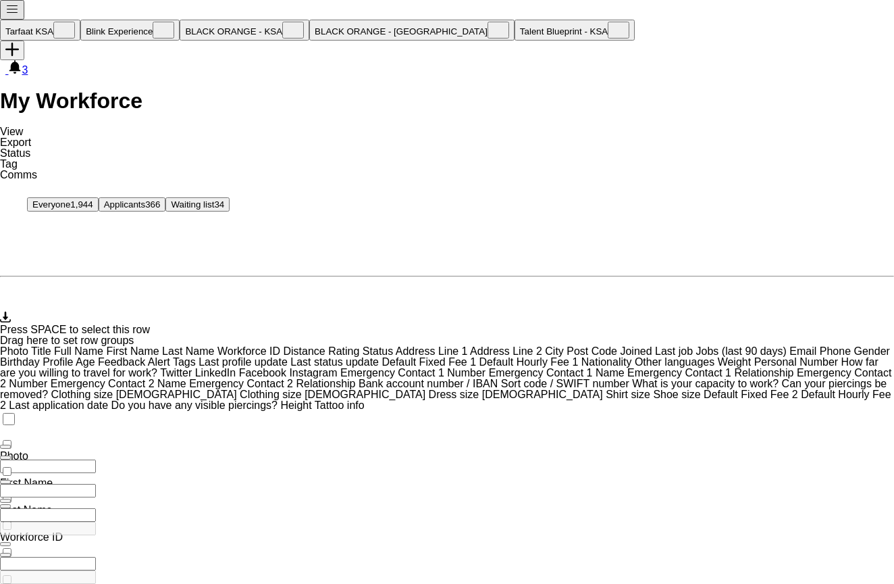
scroll to position [0, 0]
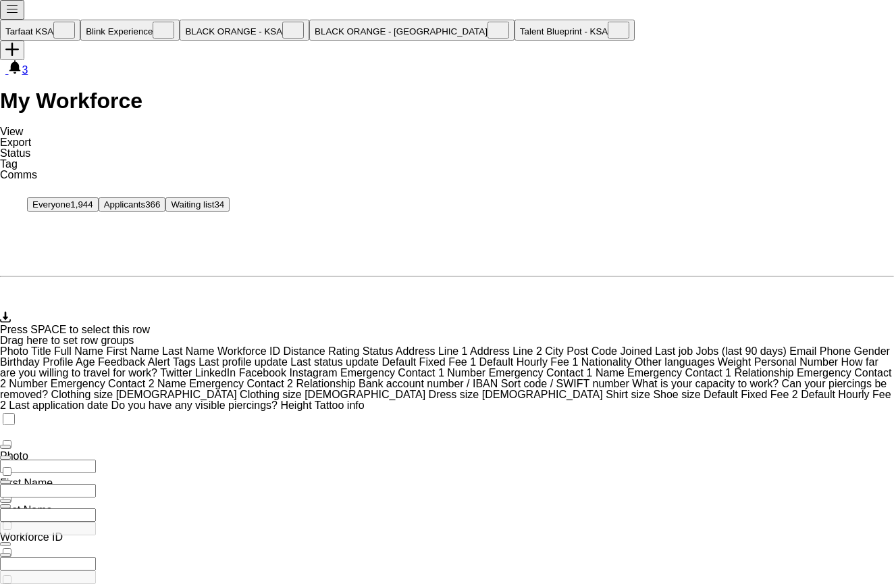
scroll to position [73, 0]
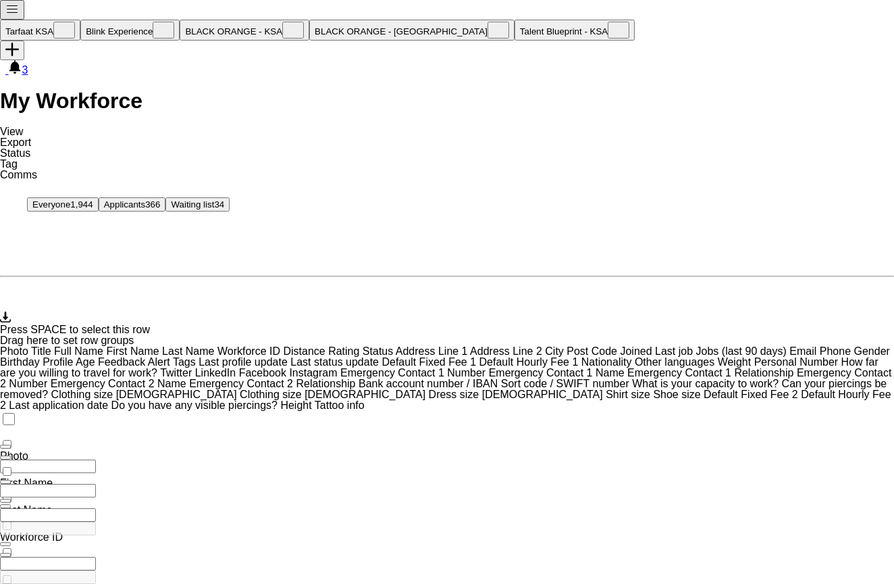
scroll to position [274, 0]
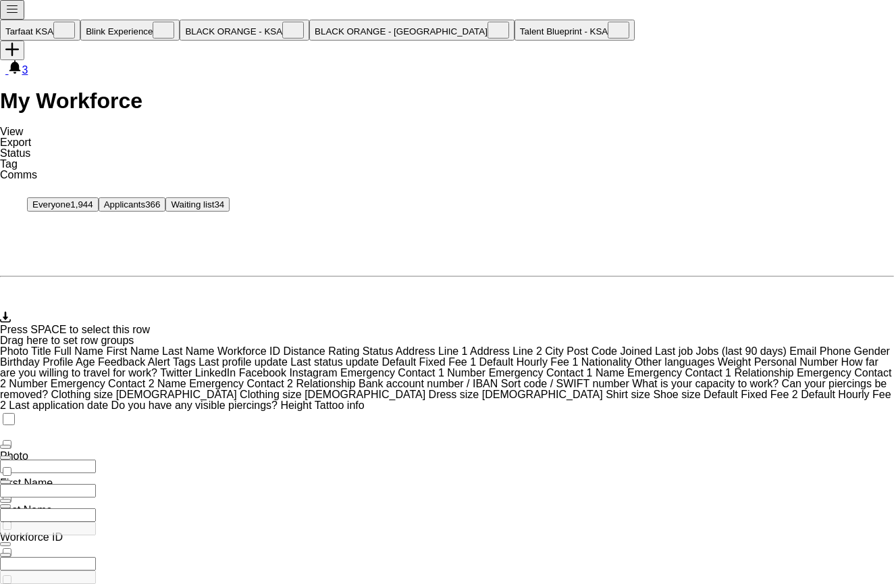
scroll to position [428, 0]
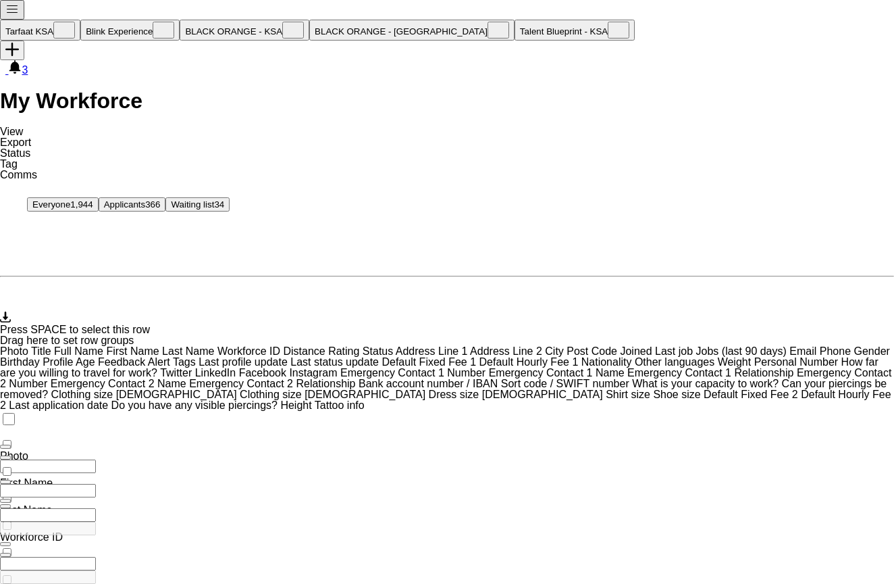
scroll to position [390, 0]
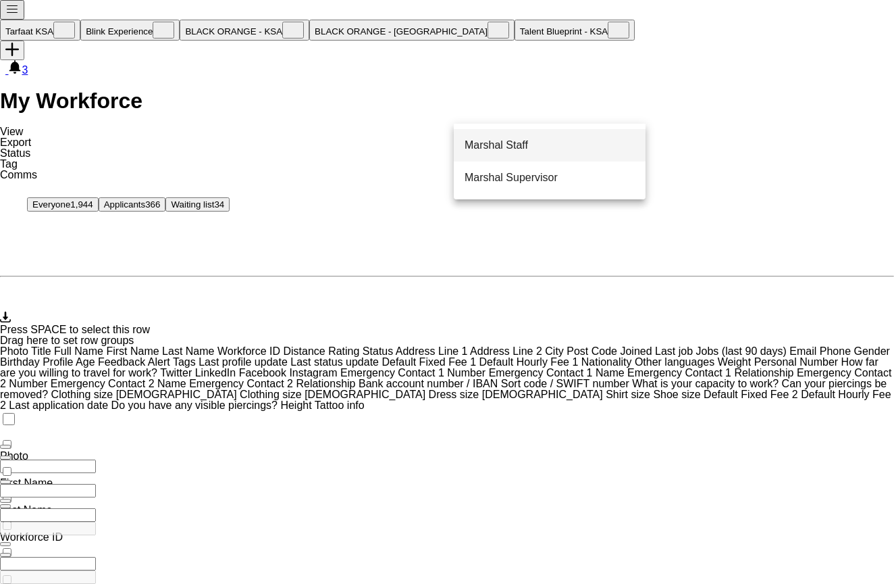
type input "***"
click at [528, 145] on span "Marshal Staff" at bounding box center [497, 145] width 64 height 11
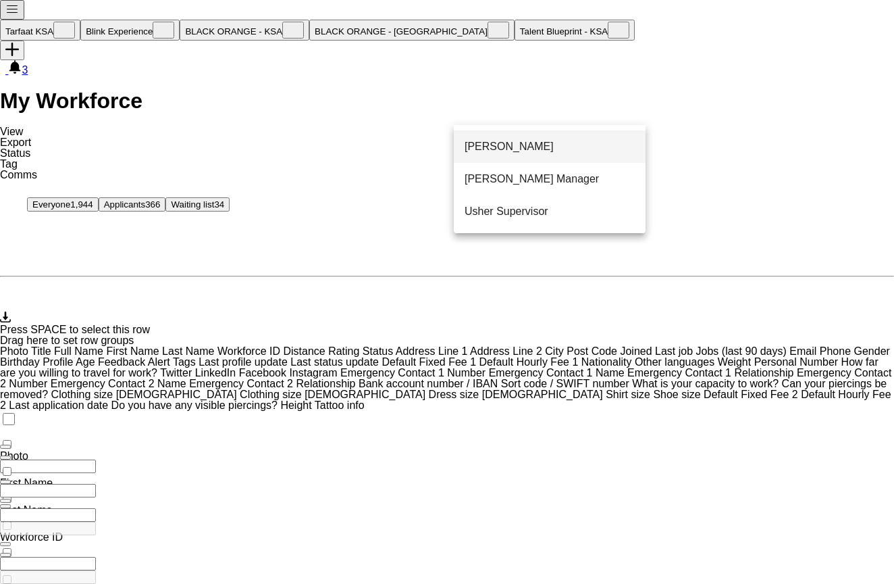
type input "*****"
click at [565, 138] on mat-option "[PERSON_NAME]" at bounding box center [550, 146] width 192 height 32
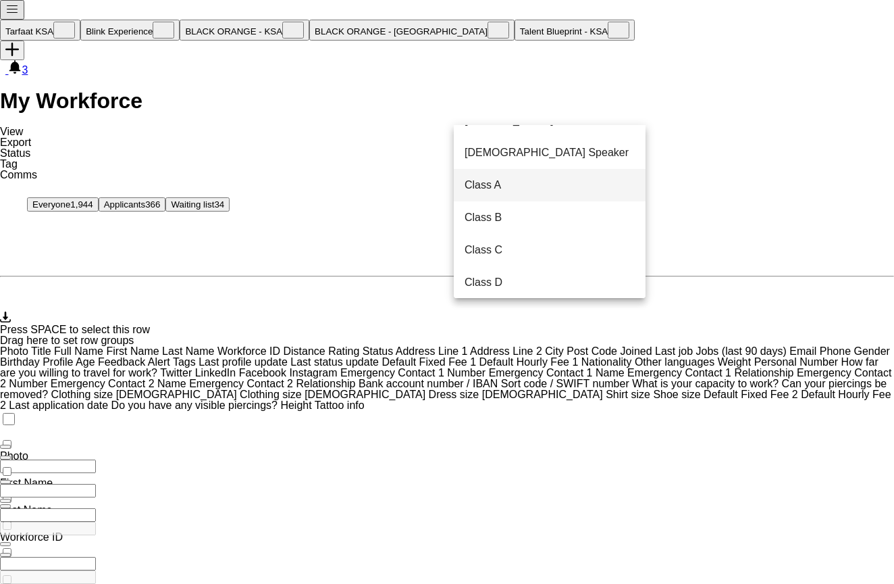
scroll to position [32, 0]
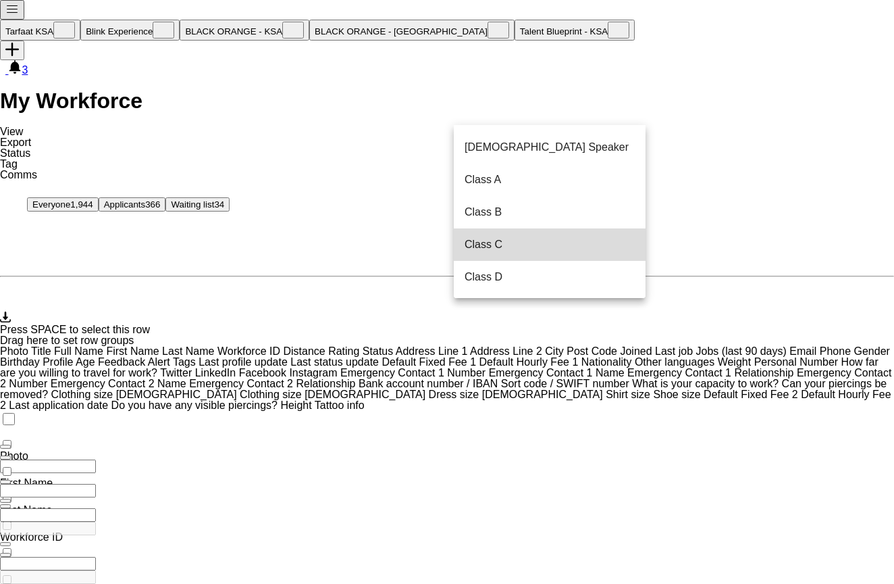
click at [503, 245] on span "Class C" at bounding box center [484, 244] width 38 height 11
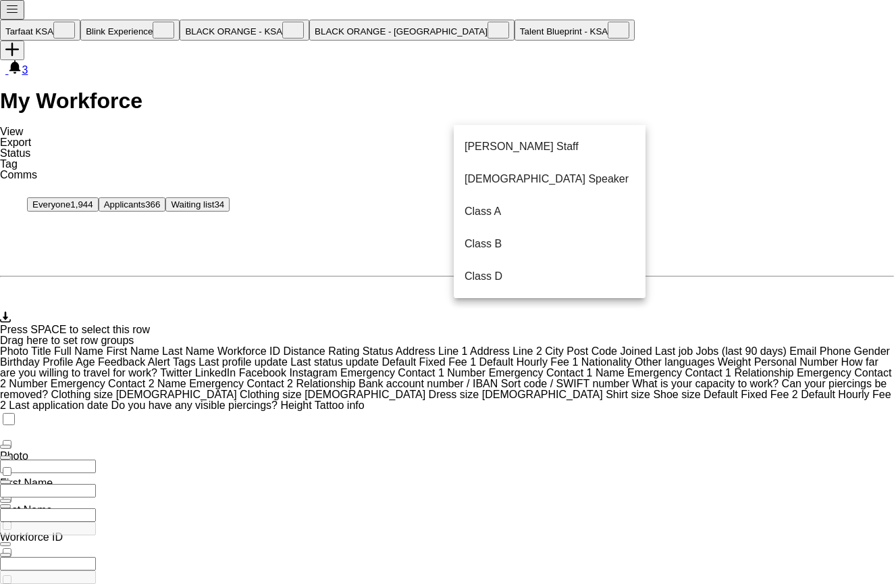
scroll to position [0, 0]
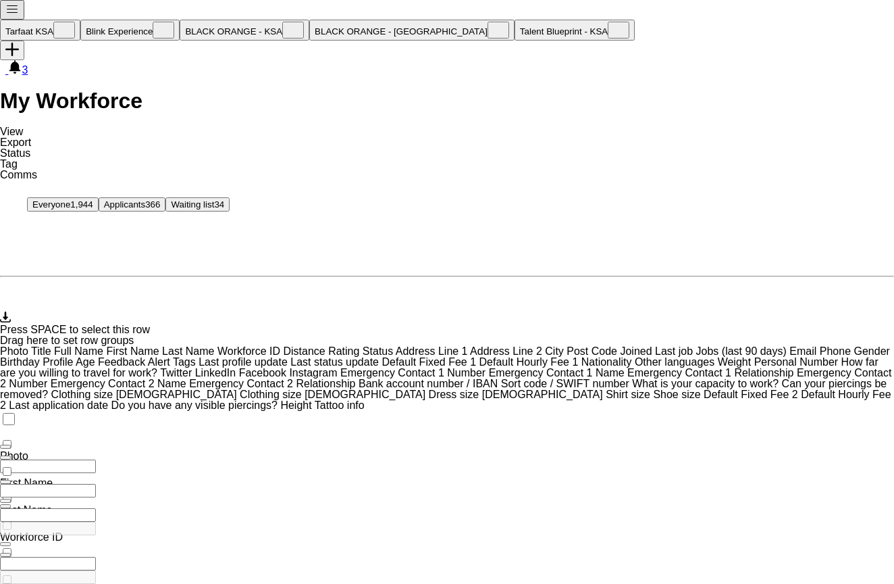
scroll to position [73, 0]
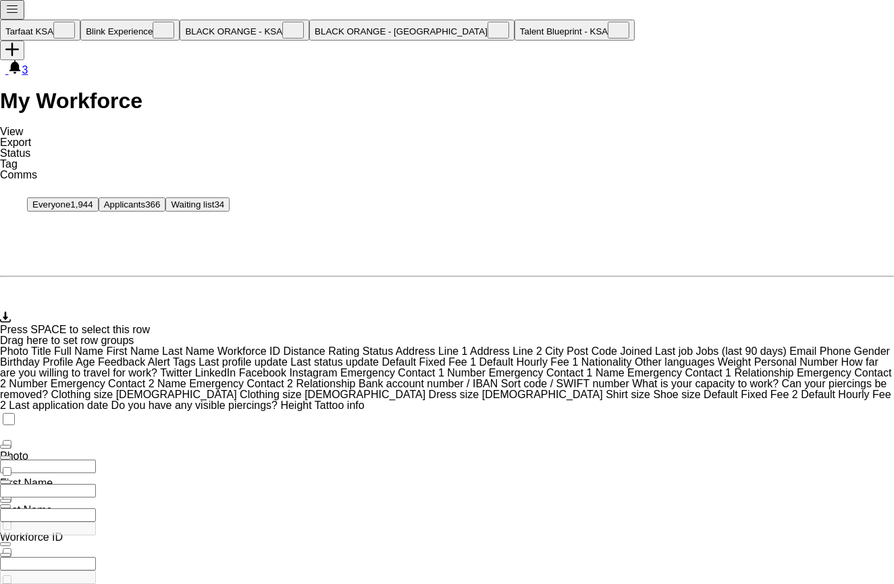
scroll to position [343, 0]
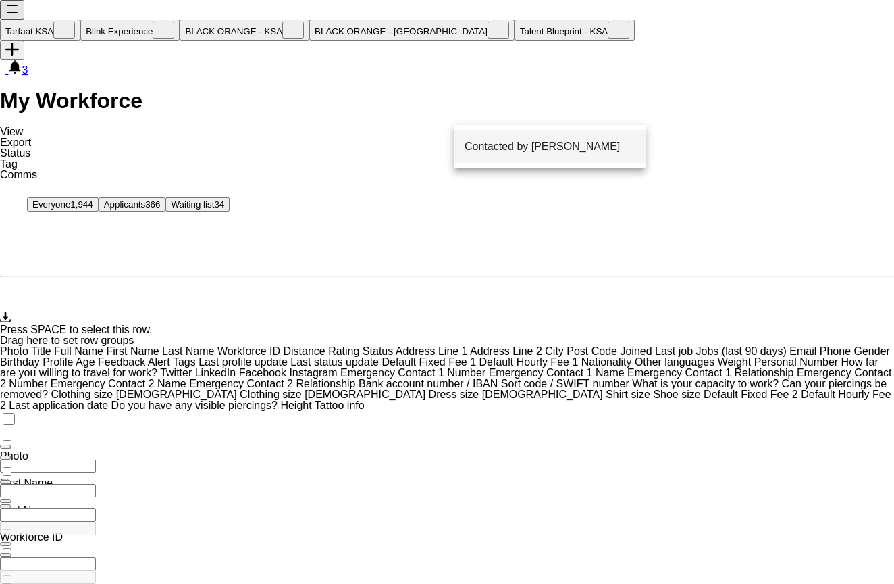
type input "**"
click at [572, 145] on span "Contacted by [PERSON_NAME]" at bounding box center [542, 146] width 155 height 11
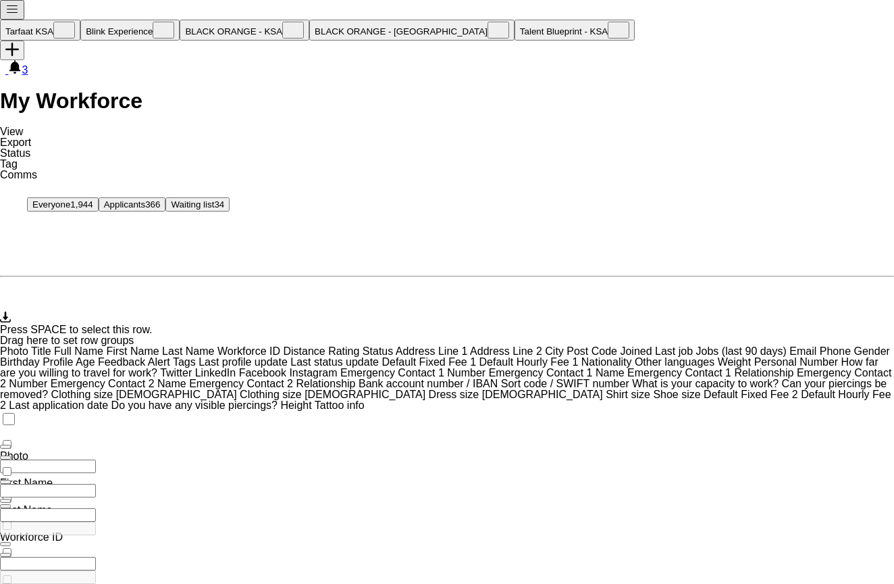
scroll to position [73, 0]
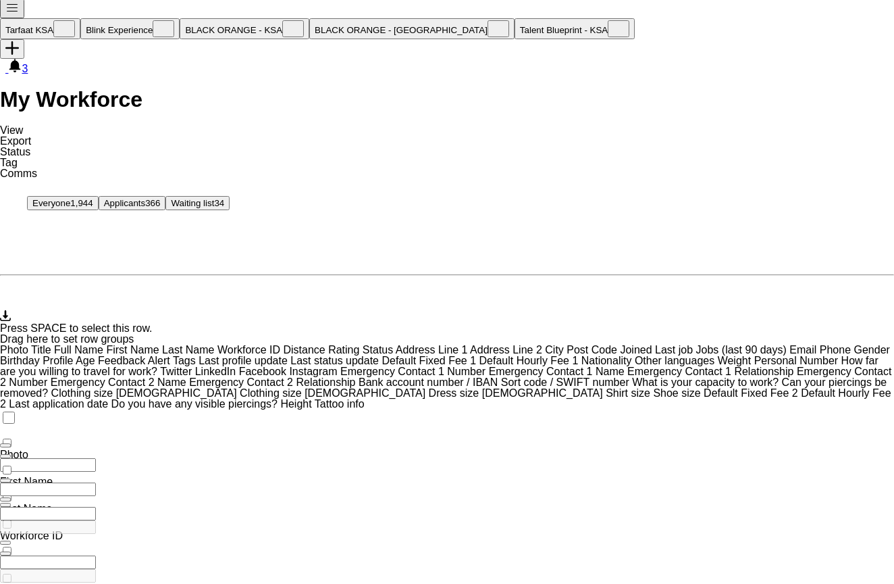
scroll to position [0, 0]
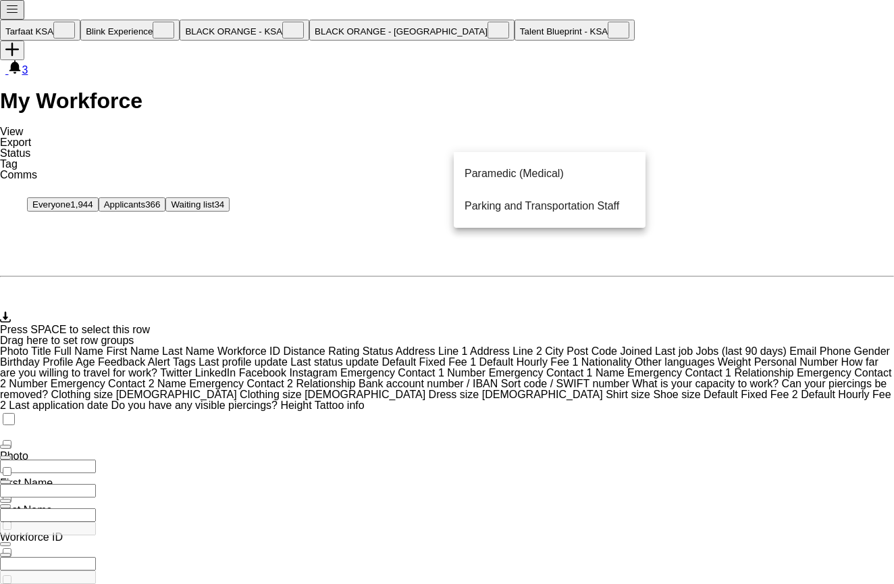
type input "**"
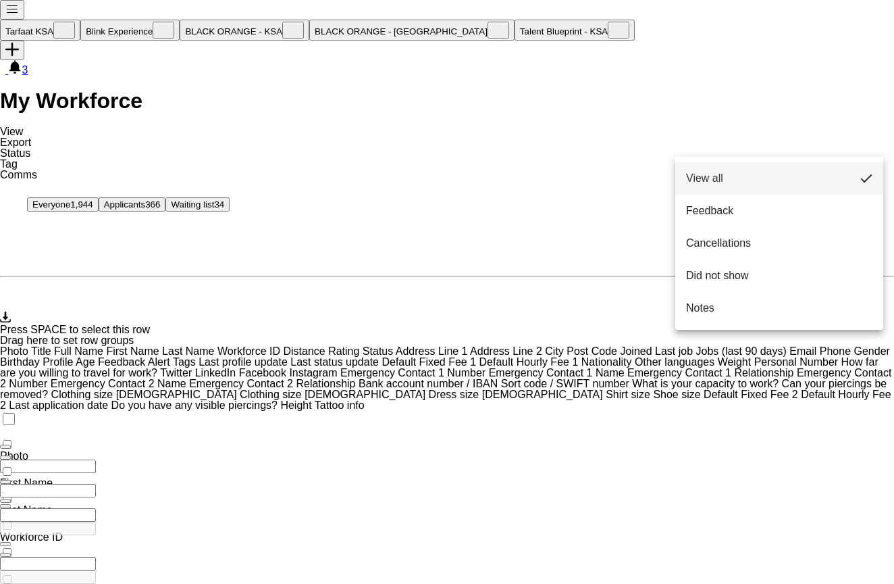
click at [804, 134] on div at bounding box center [447, 292] width 894 height 584
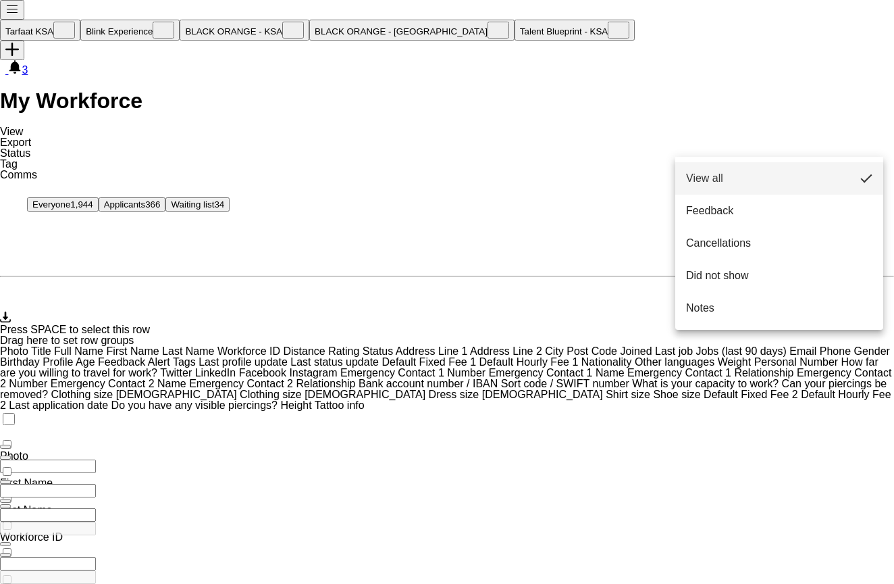
click at [824, 97] on div at bounding box center [447, 292] width 894 height 584
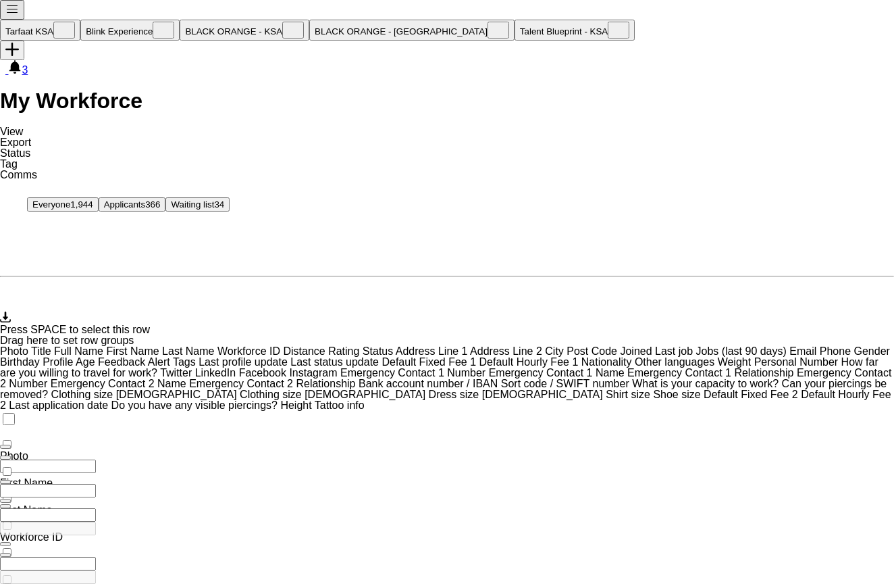
scroll to position [355, 0]
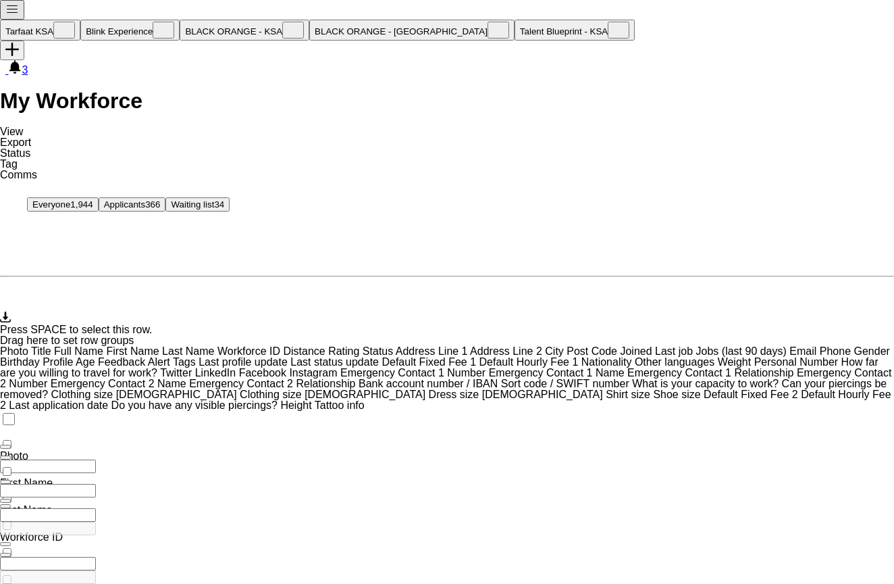
scroll to position [259, 0]
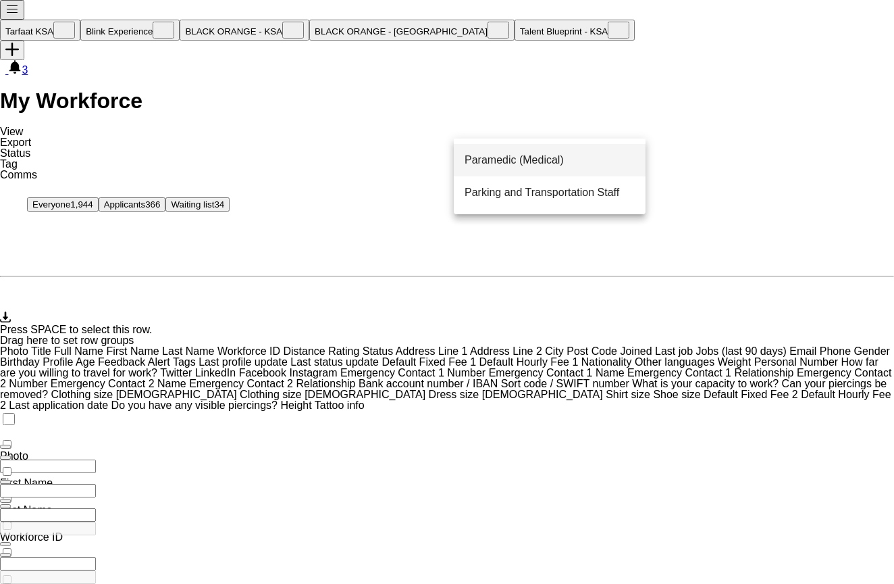
type input "**"
click at [564, 159] on span "Paramedic (Medical)" at bounding box center [514, 160] width 99 height 11
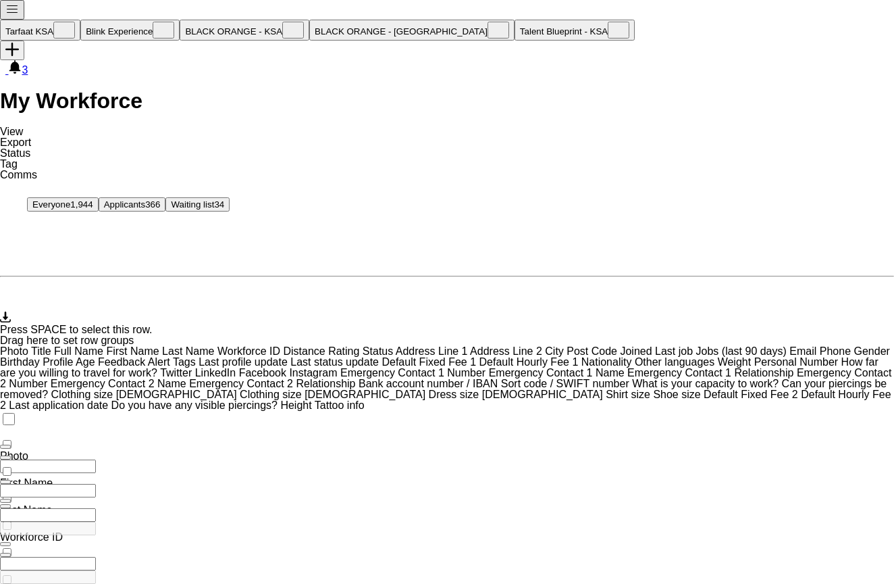
scroll to position [73, 0]
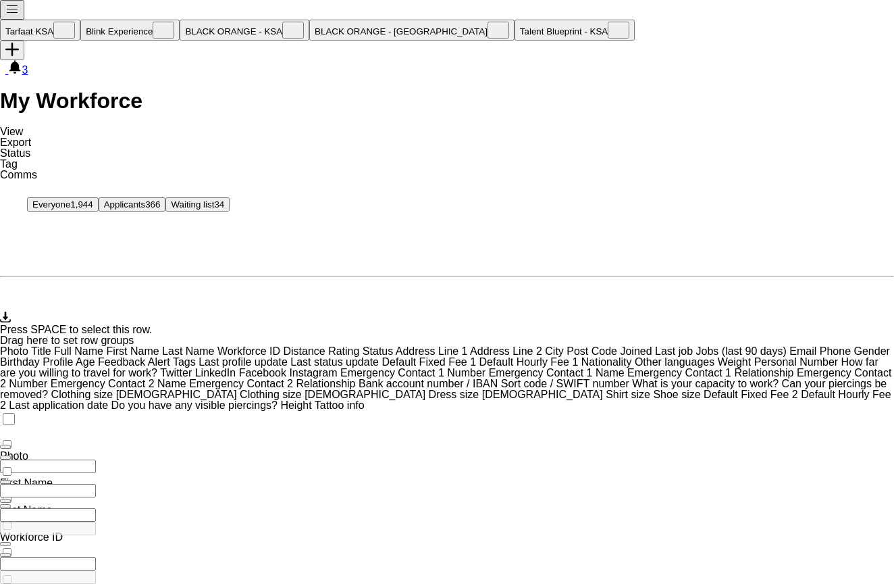
scroll to position [239, 0]
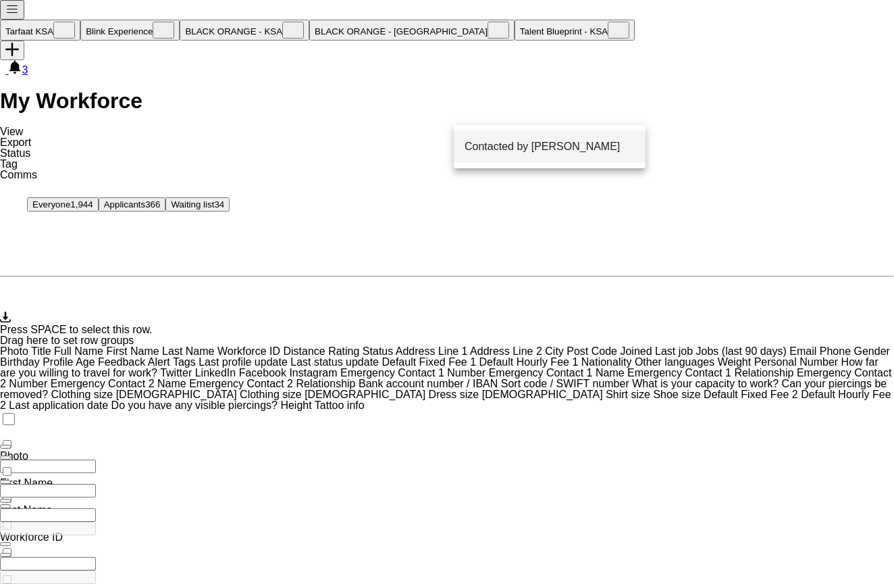
type input "**"
click at [576, 149] on span "Contacted by [PERSON_NAME]" at bounding box center [542, 146] width 155 height 11
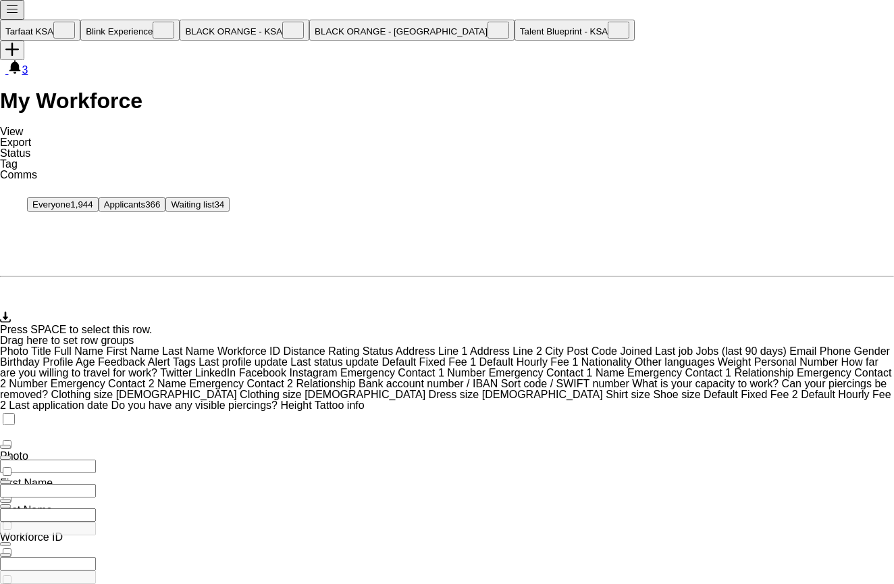
scroll to position [99, 0]
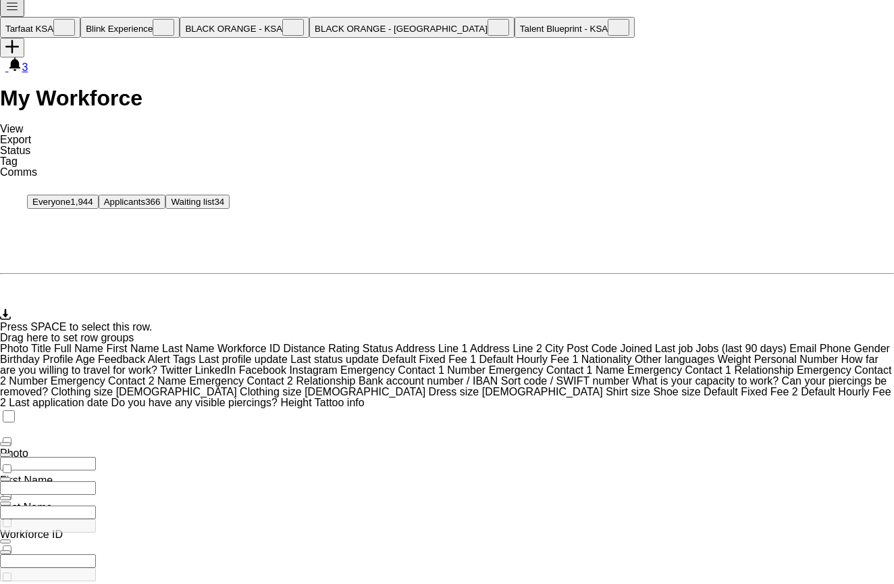
scroll to position [1, 0]
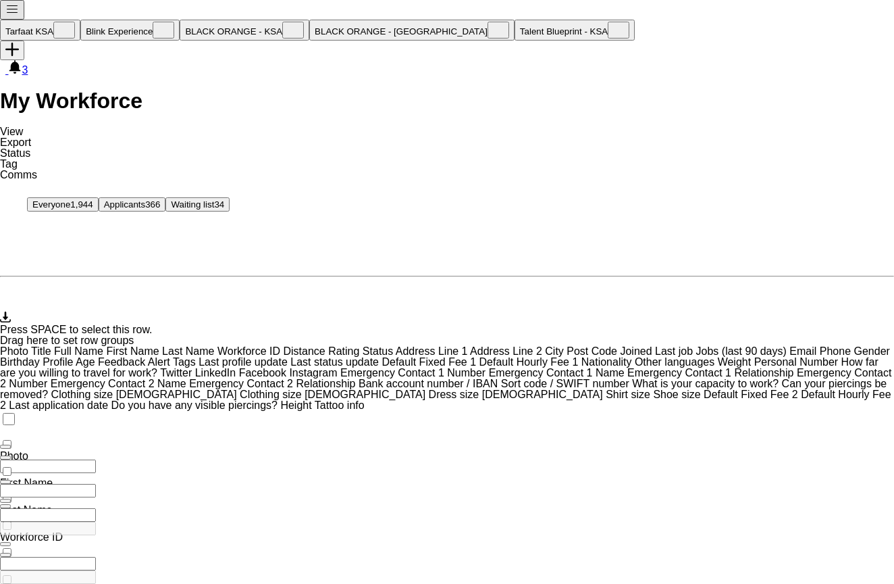
scroll to position [73, 0]
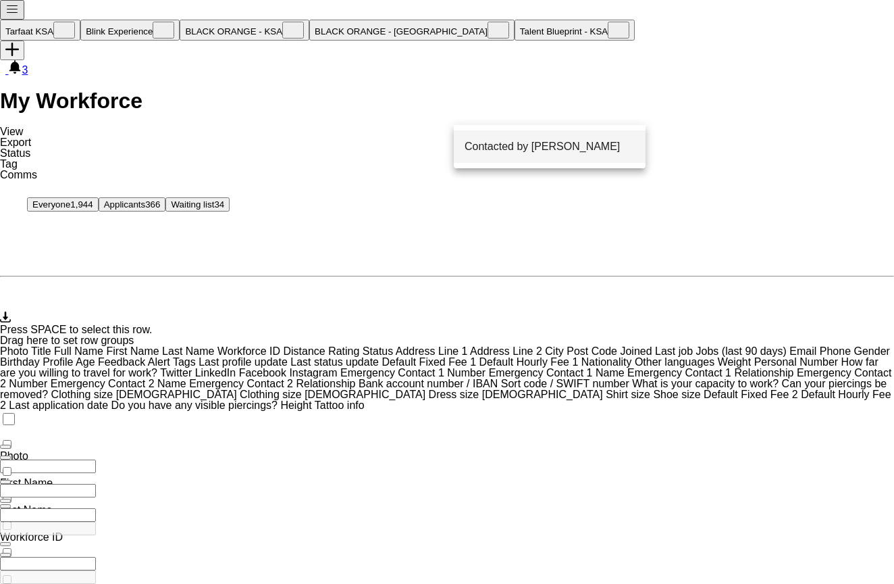
type input "***"
click at [558, 161] on mat-option "Contacted by [PERSON_NAME]" at bounding box center [550, 146] width 192 height 32
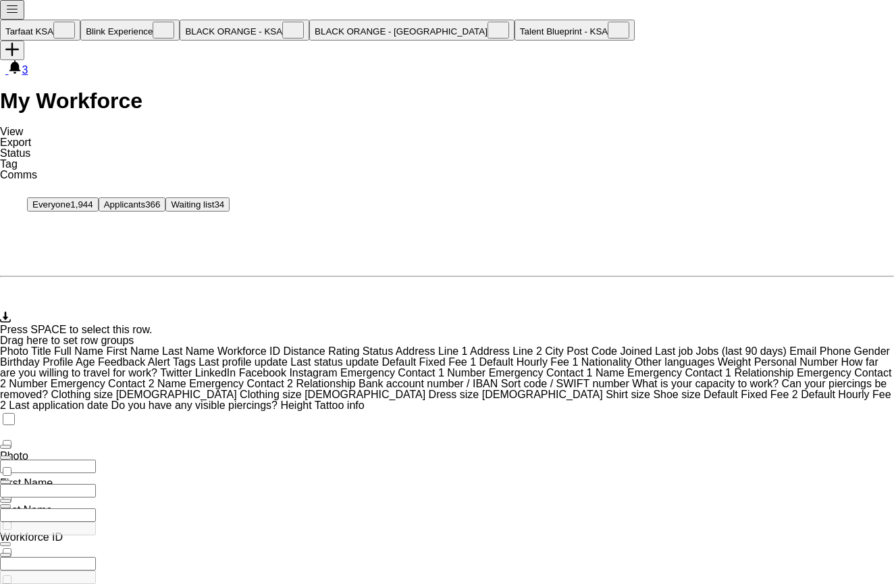
scroll to position [73, 0]
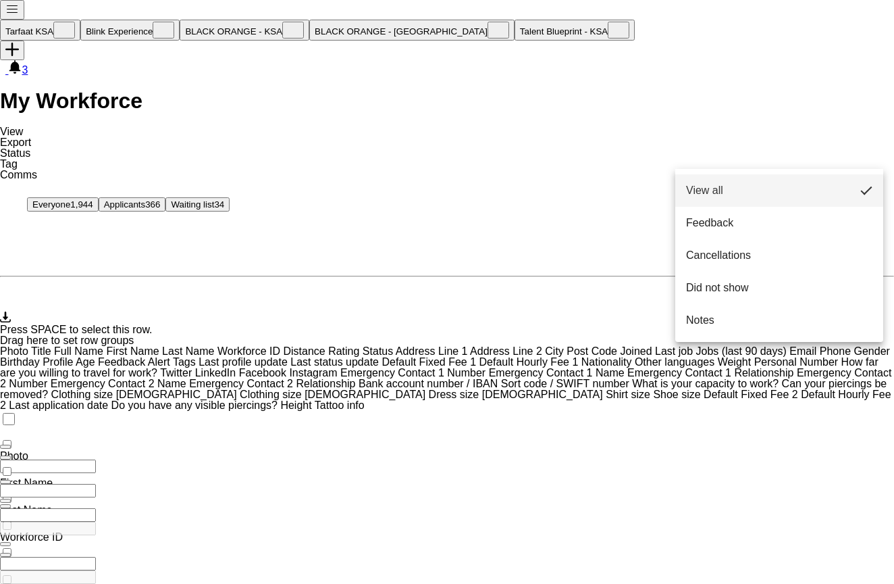
click at [790, 147] on div at bounding box center [447, 292] width 894 height 584
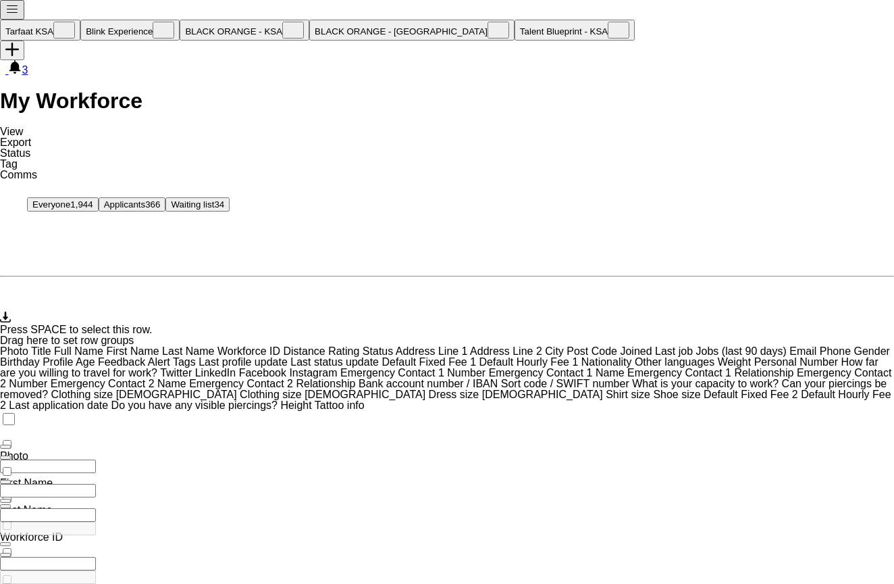
scroll to position [49, 0]
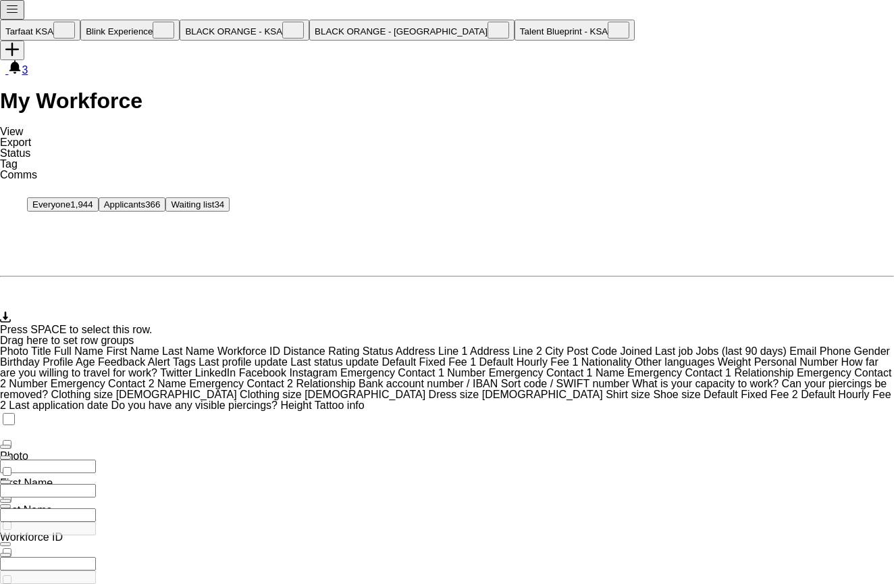
scroll to position [73, 0]
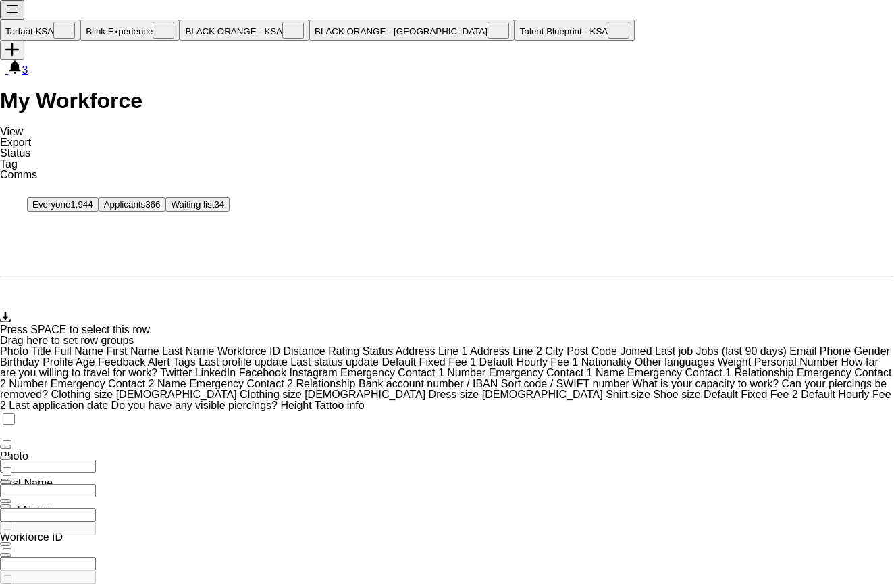
scroll to position [1, 0]
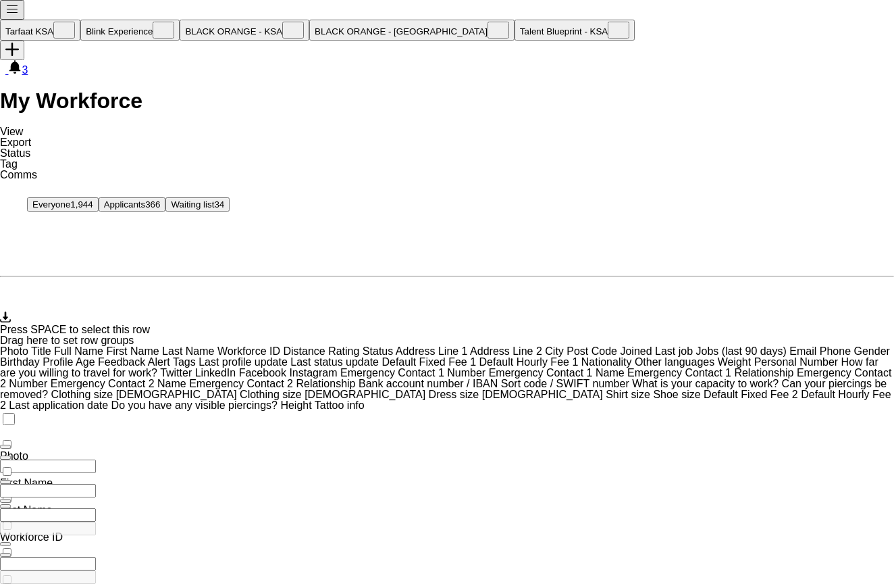
scroll to position [0, 0]
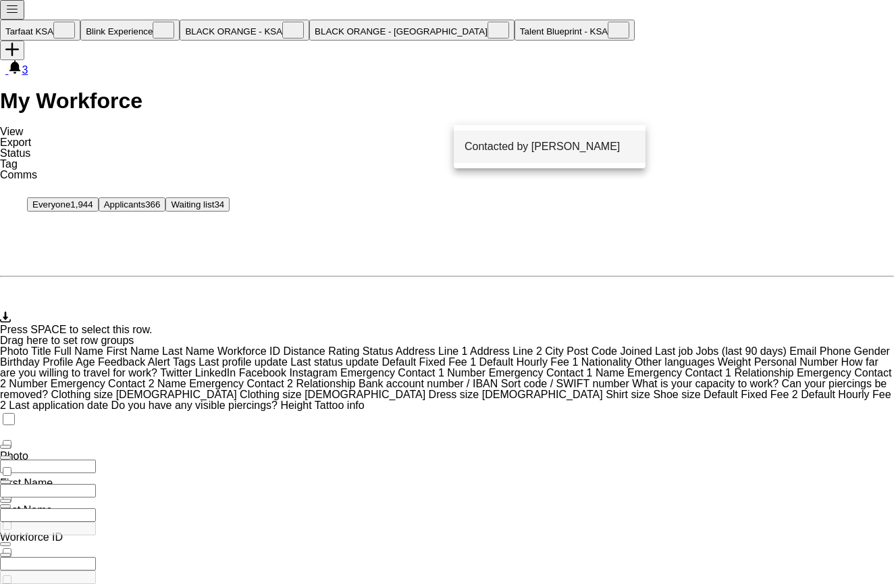
type input "****"
click at [524, 145] on span "Contacted by [PERSON_NAME]" at bounding box center [542, 146] width 155 height 11
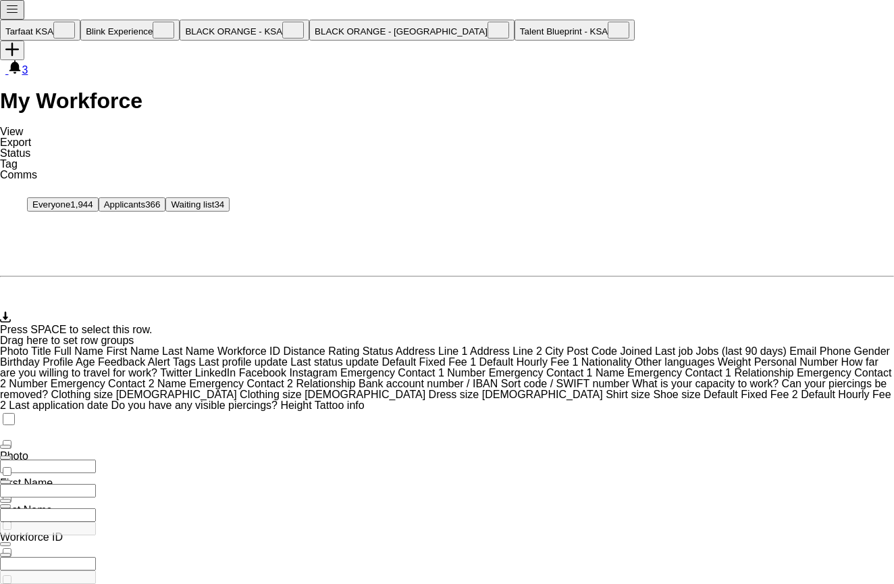
scroll to position [45, 0]
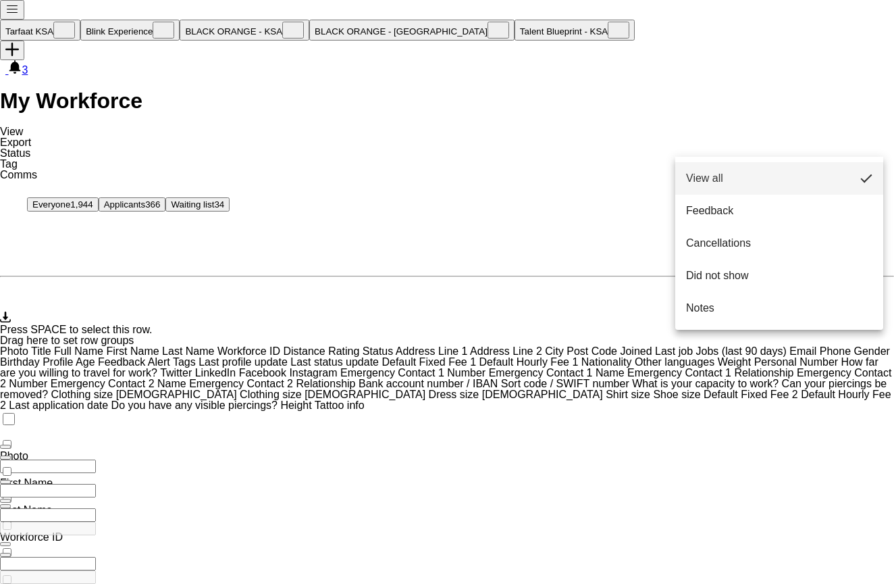
click at [800, 108] on div at bounding box center [447, 292] width 894 height 584
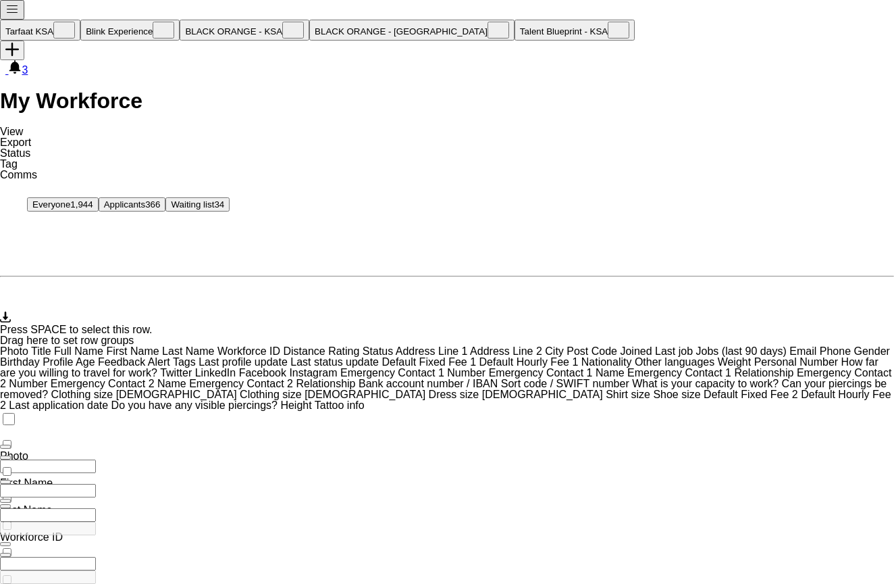
scroll to position [899, 0]
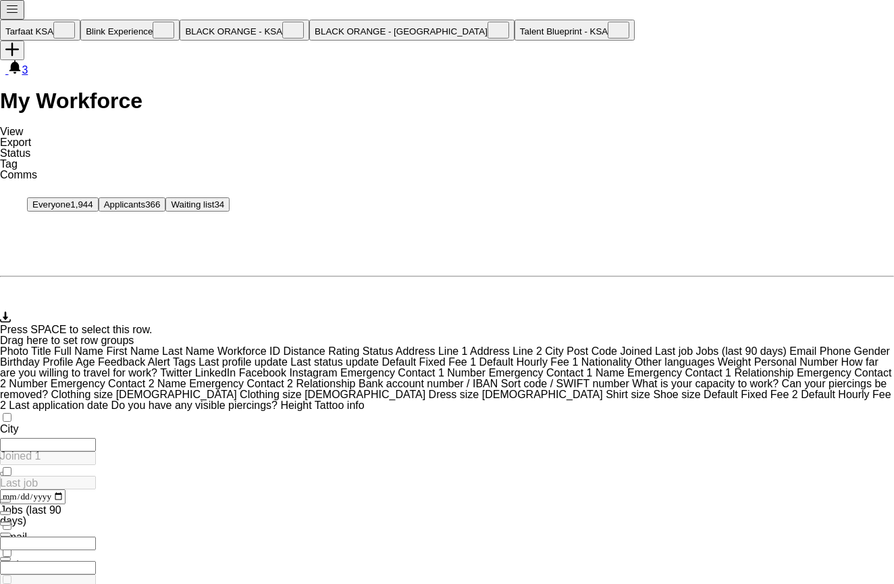
type input "***"
click at [707, 211] on div "Notify workforce Add to tag Select at least one crew to tag him or her. Advance…" at bounding box center [447, 267] width 894 height 113
click at [99, 197] on button "Everyone 1,944" at bounding box center [63, 204] width 72 height 14
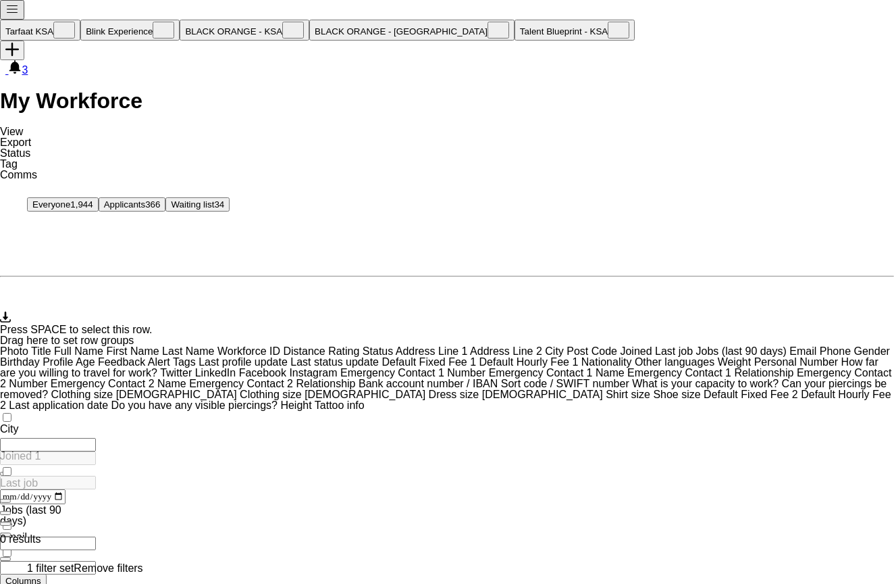
type input "**********"
click at [22, 60] on icon "Notifications" at bounding box center [15, 67] width 14 height 14
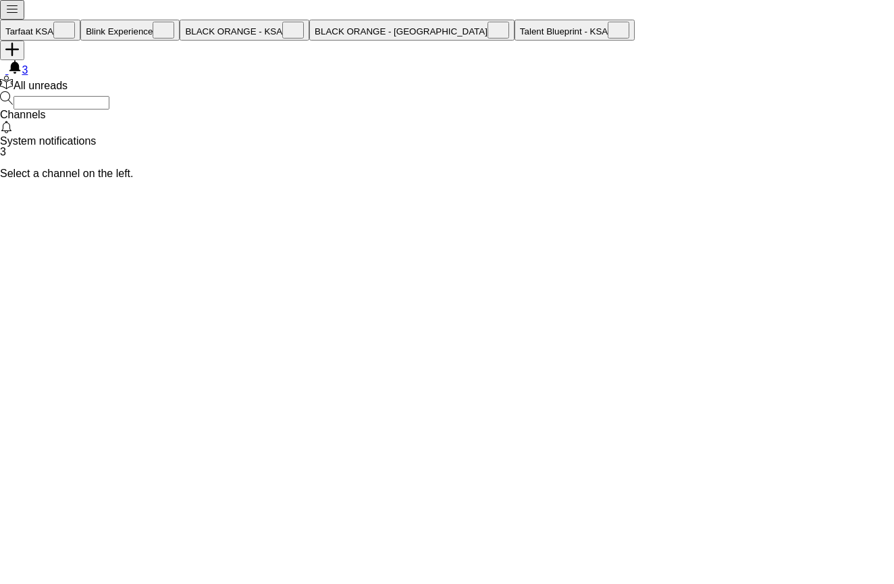
click at [95, 145] on div "alarm System notifications 3" at bounding box center [447, 138] width 894 height 37
click at [807, 190] on div "users2 1 person" at bounding box center [447, 198] width 894 height 16
click at [803, 190] on div "users2 1 person" at bounding box center [447, 198] width 894 height 16
click at [803, 205] on div "Bashayr [PERSON_NAME]" at bounding box center [447, 210] width 894 height 11
click at [0, 205] on app-user-avatar at bounding box center [0, 205] width 0 height 0
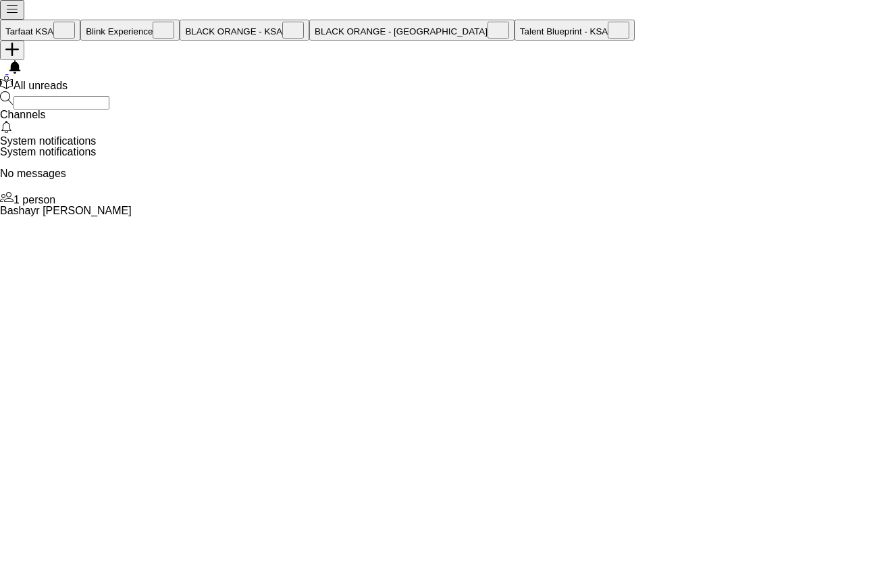
click at [779, 190] on div "users2 1 person" at bounding box center [447, 198] width 894 height 16
click at [494, 179] on div "No messages" at bounding box center [447, 173] width 894 height 11
click at [8, 17] on app-icon "Menu" at bounding box center [12, 12] width 14 height 10
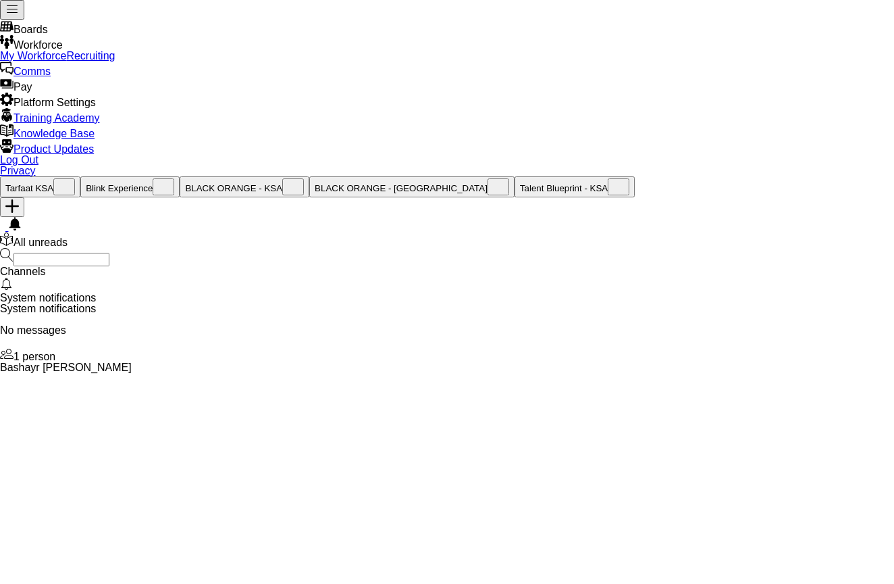
click at [66, 61] on link "My Workforce" at bounding box center [33, 55] width 66 height 11
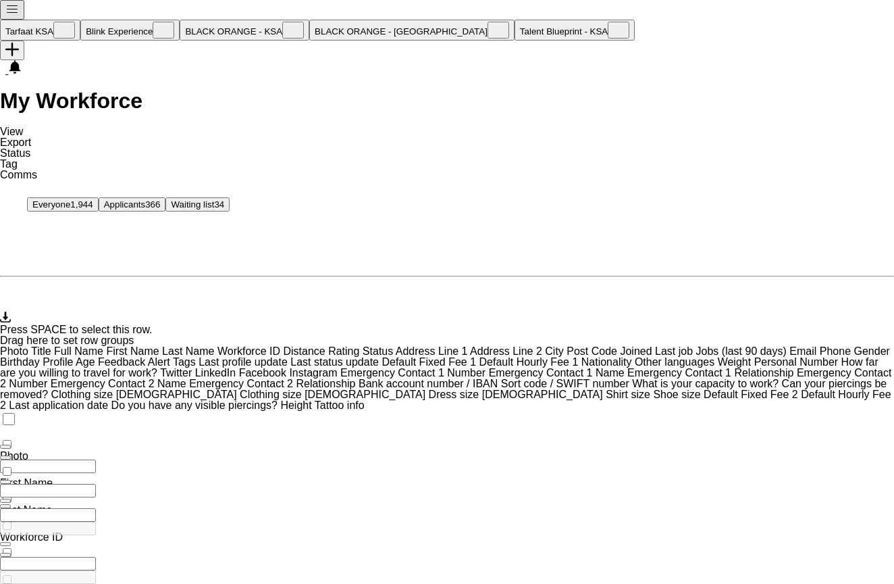
click at [21, 126] on span "View" at bounding box center [11, 131] width 23 height 11
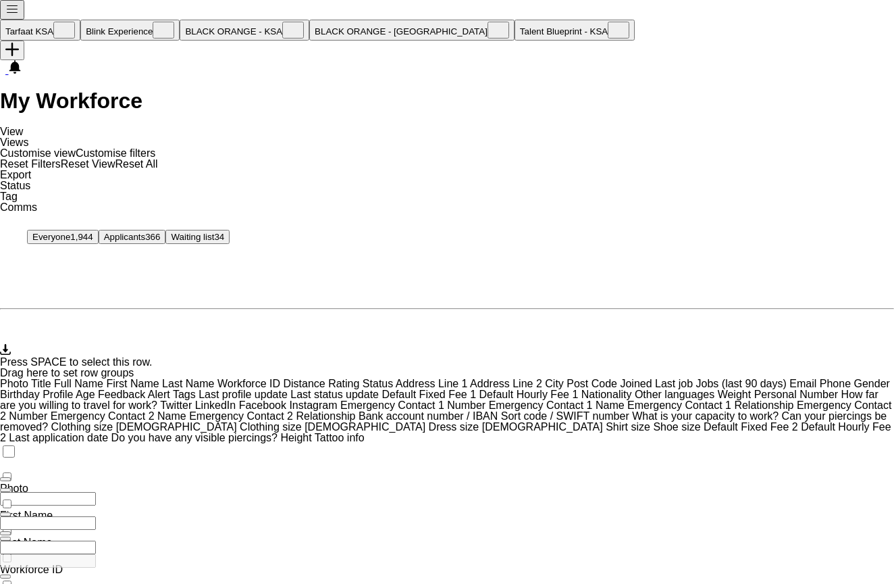
click at [21, 126] on span "View" at bounding box center [11, 131] width 23 height 11
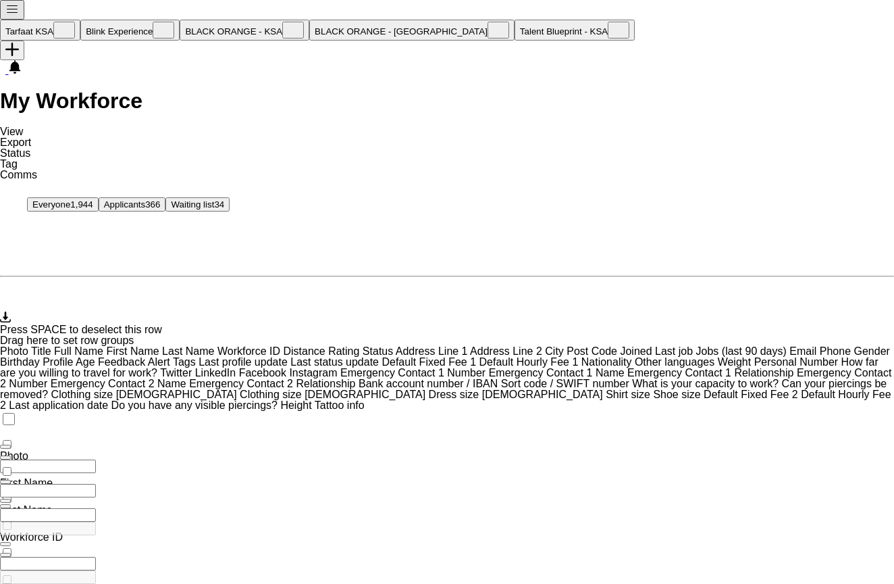
click at [30, 147] on span "Status" at bounding box center [15, 152] width 30 height 11
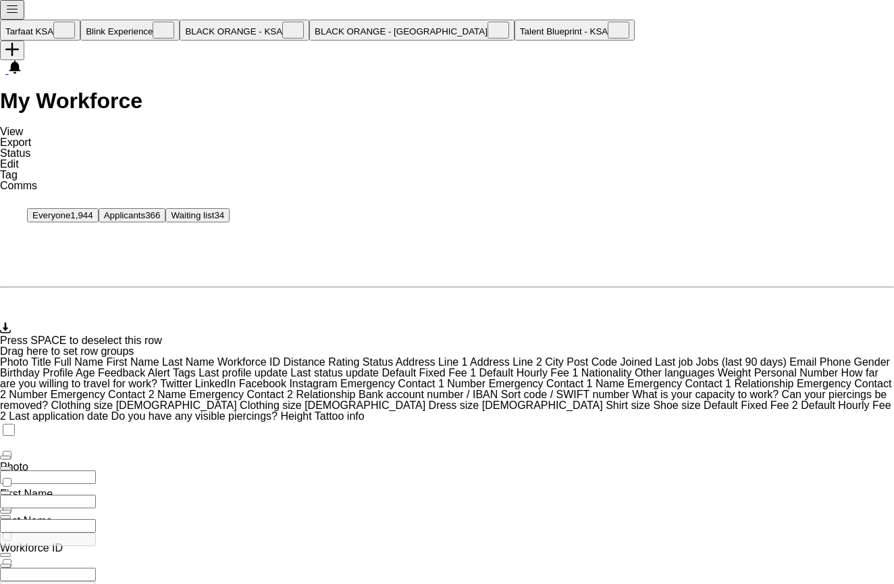
click at [19, 158] on link "Edit" at bounding box center [9, 163] width 19 height 11
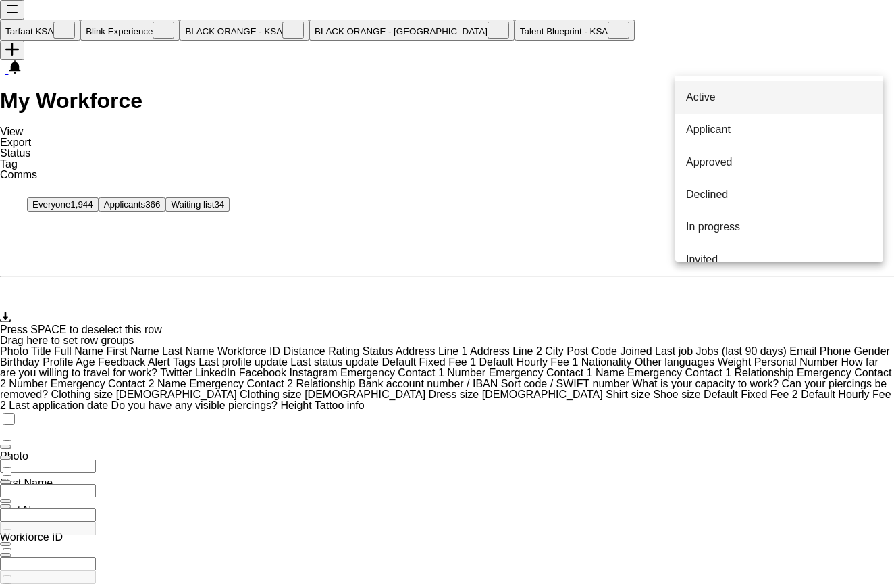
click at [757, 311] on div at bounding box center [447, 292] width 894 height 584
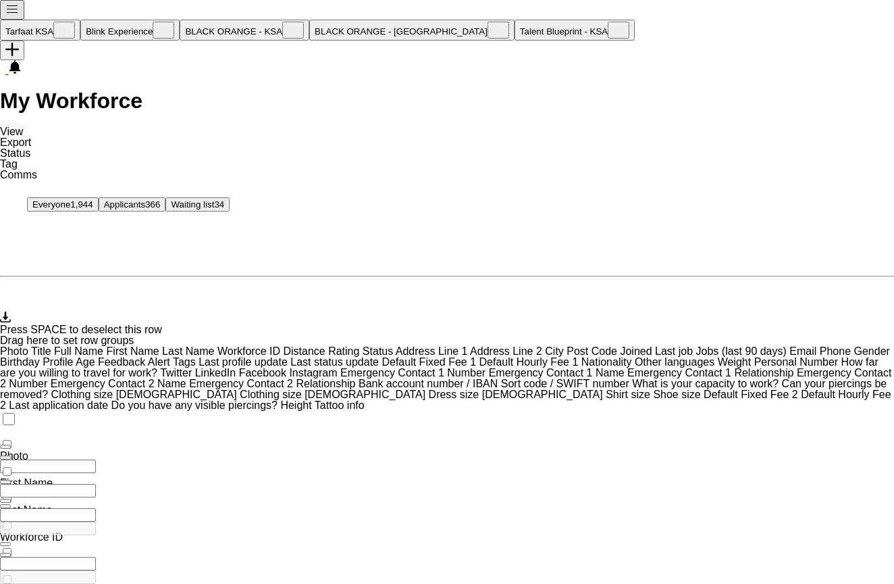
click at [18, 158] on span "Tag" at bounding box center [9, 163] width 18 height 11
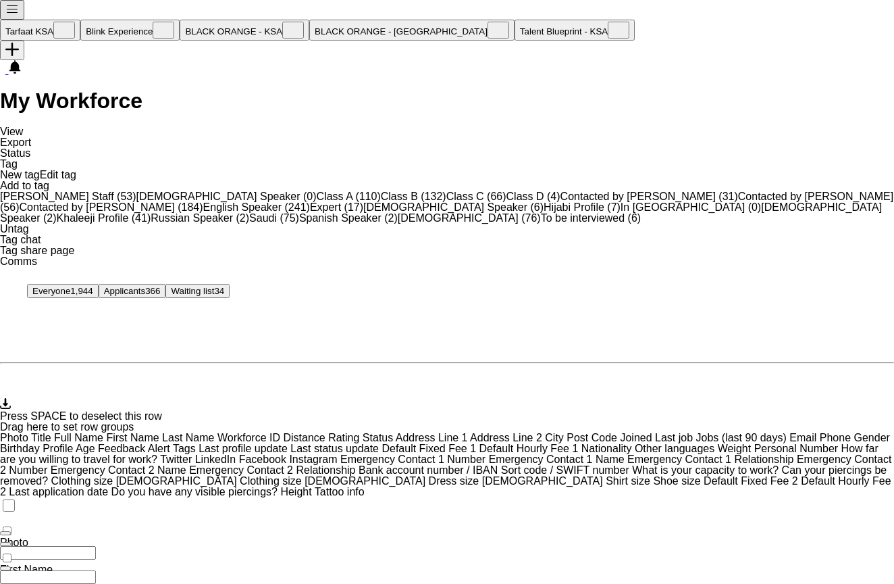
scroll to position [226, 0]
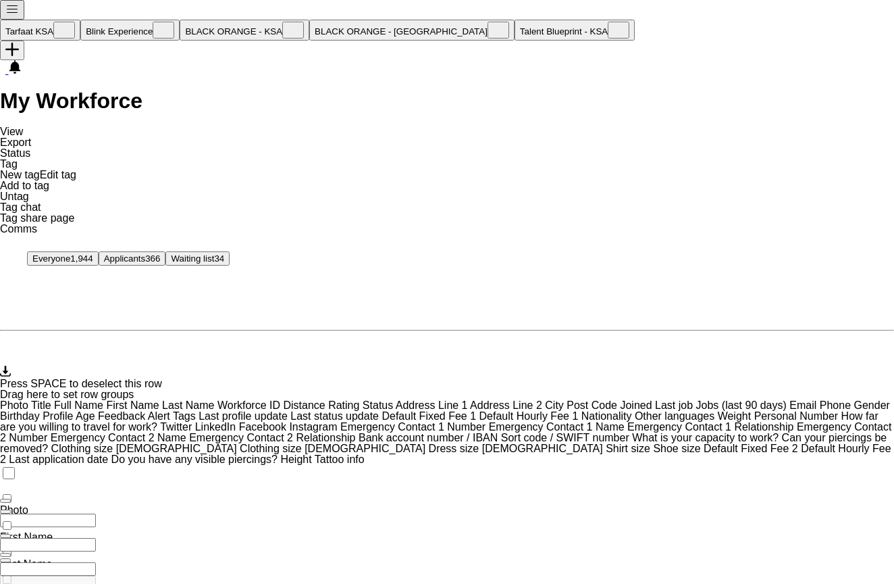
click at [40, 169] on span "New tag" at bounding box center [20, 174] width 40 height 11
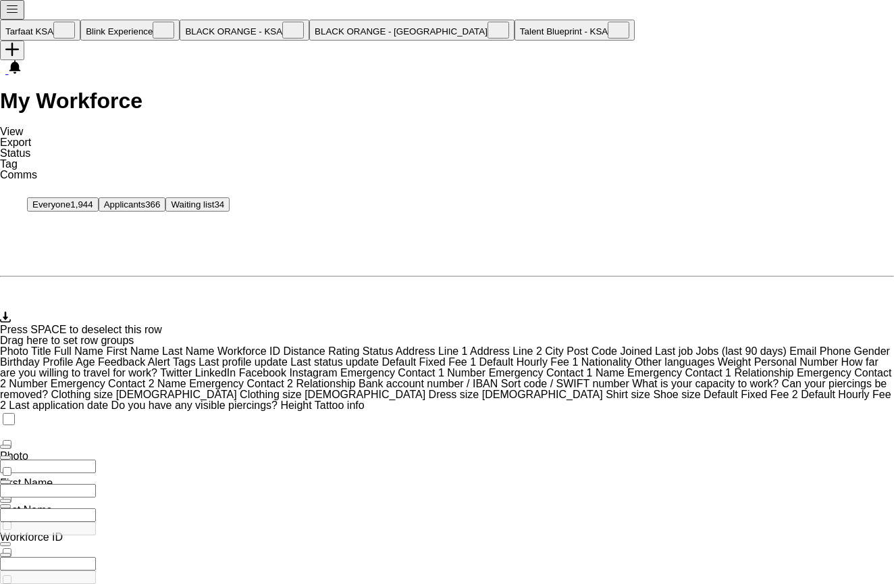
type input "**********"
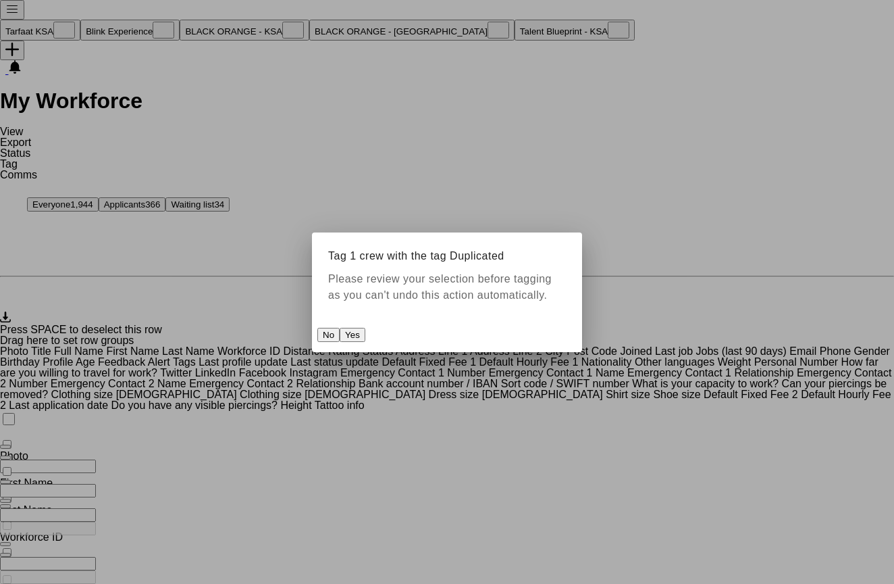
click at [365, 330] on button "Yes" at bounding box center [353, 335] width 26 height 14
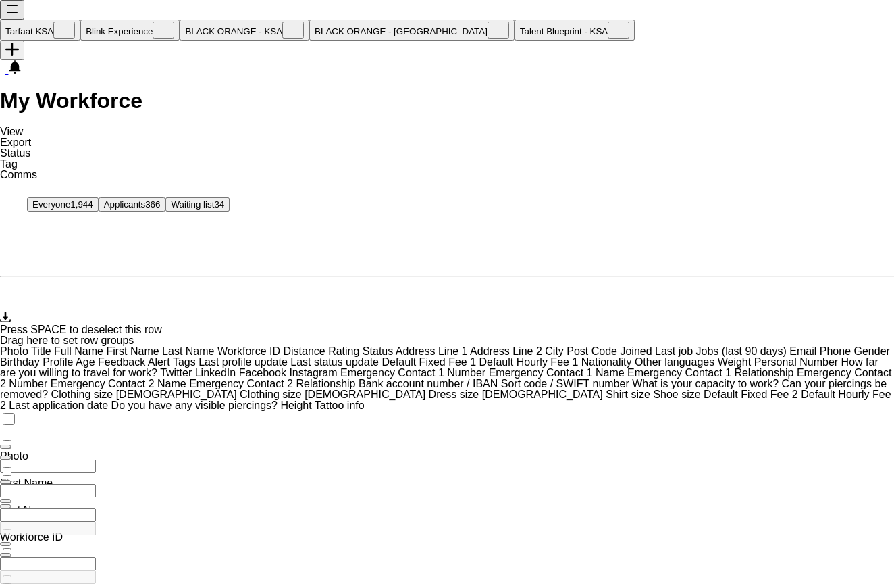
scroll to position [0, 334]
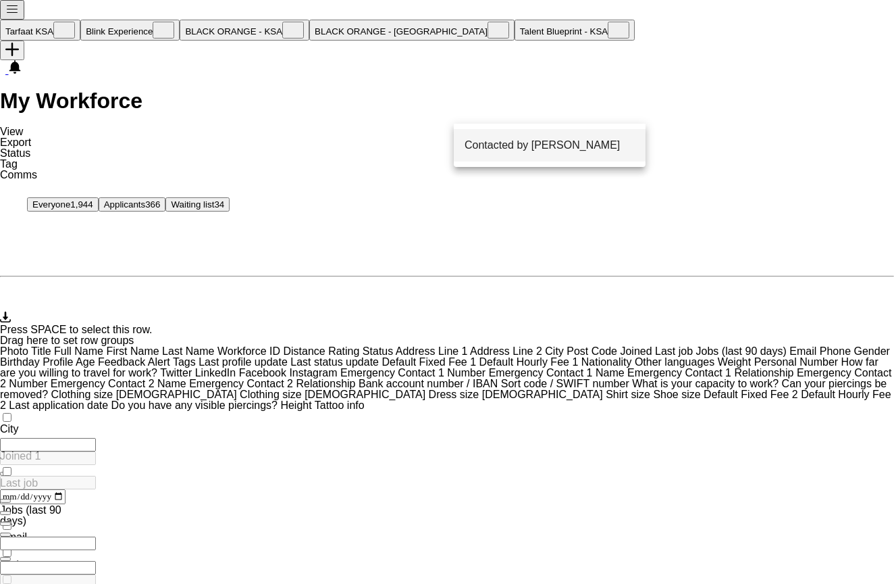
type input "***"
click at [540, 144] on span "Contacted by [PERSON_NAME]" at bounding box center [542, 145] width 155 height 11
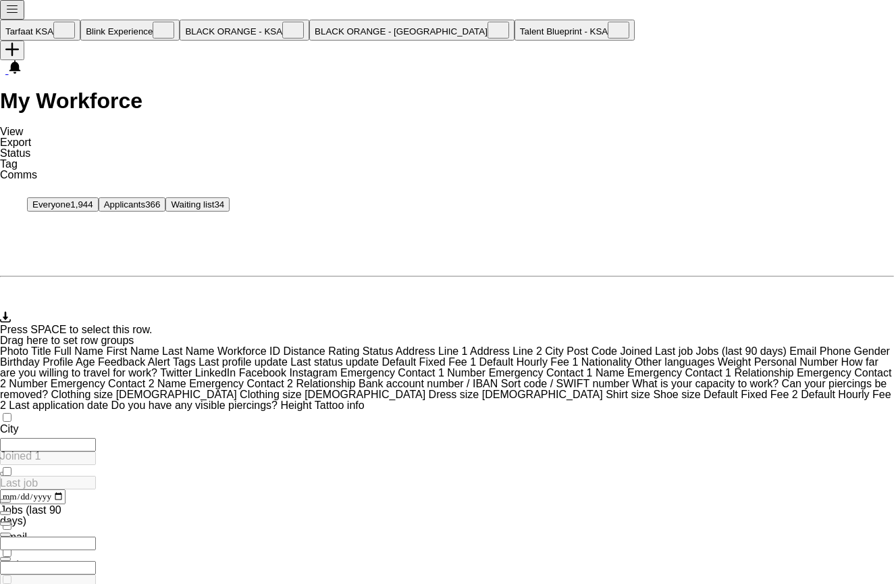
scroll to position [955, 0]
click at [18, 158] on link "Tag" at bounding box center [9, 163] width 18 height 11
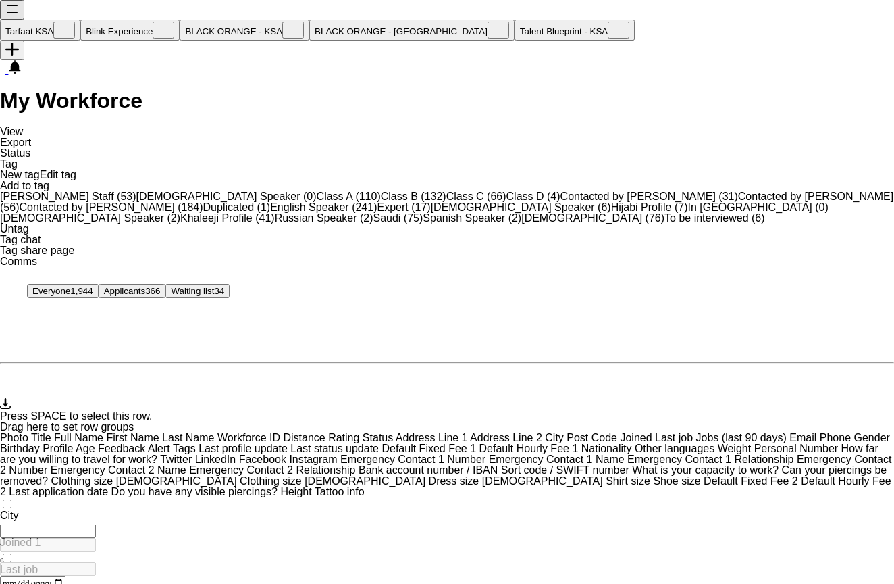
click at [255, 201] on span "Duplicated (1)" at bounding box center [237, 206] width 68 height 11
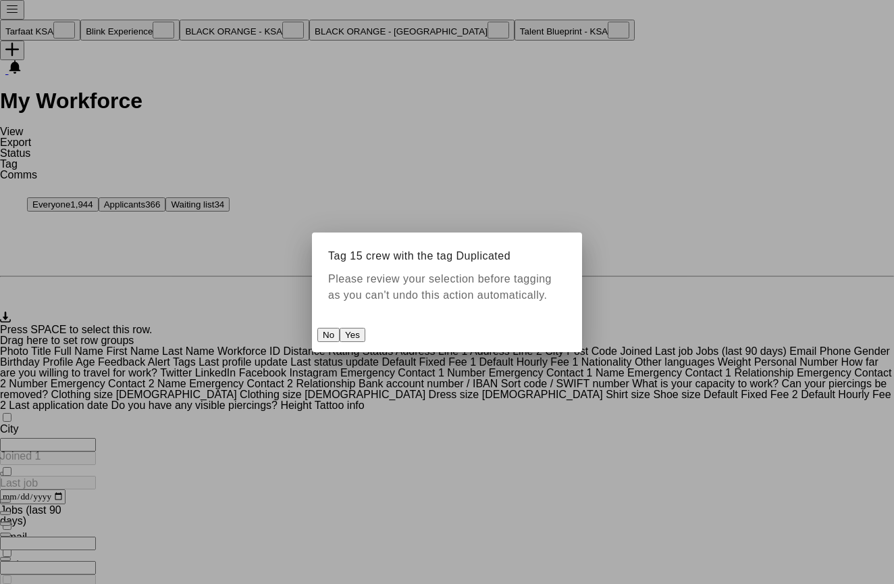
click at [365, 328] on button "Yes" at bounding box center [353, 335] width 26 height 14
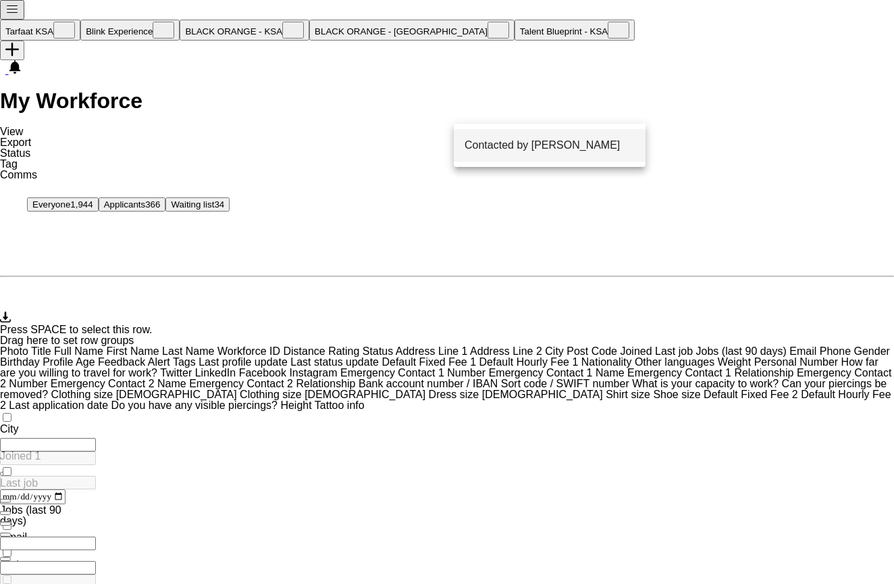
type input "***"
click at [541, 149] on span "Contacted by [PERSON_NAME]" at bounding box center [542, 145] width 155 height 11
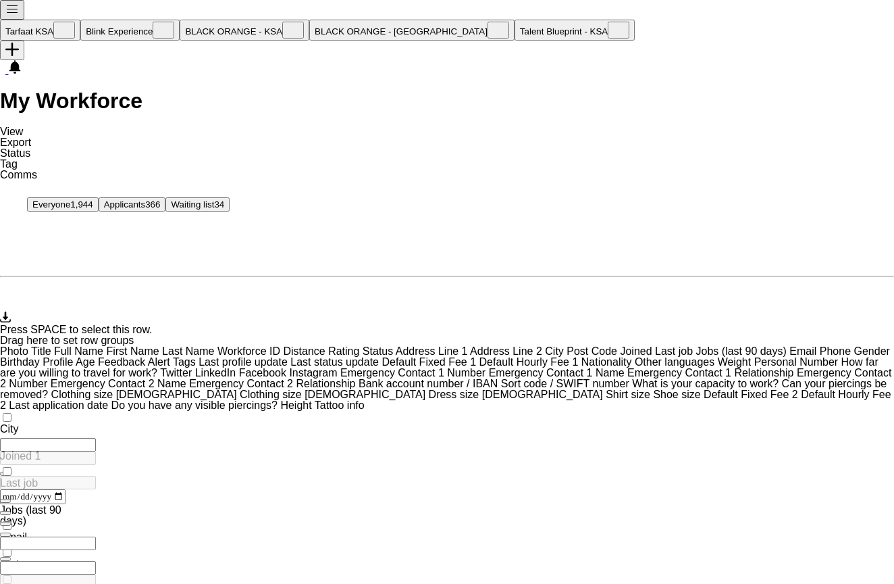
click at [488, 90] on div "My Workforce View Views Default view New view Update view Delete view Edit name…" at bounding box center [447, 150] width 894 height 121
click at [51, 20] on button "Tarfaat KSA Close" at bounding box center [40, 30] width 80 height 21
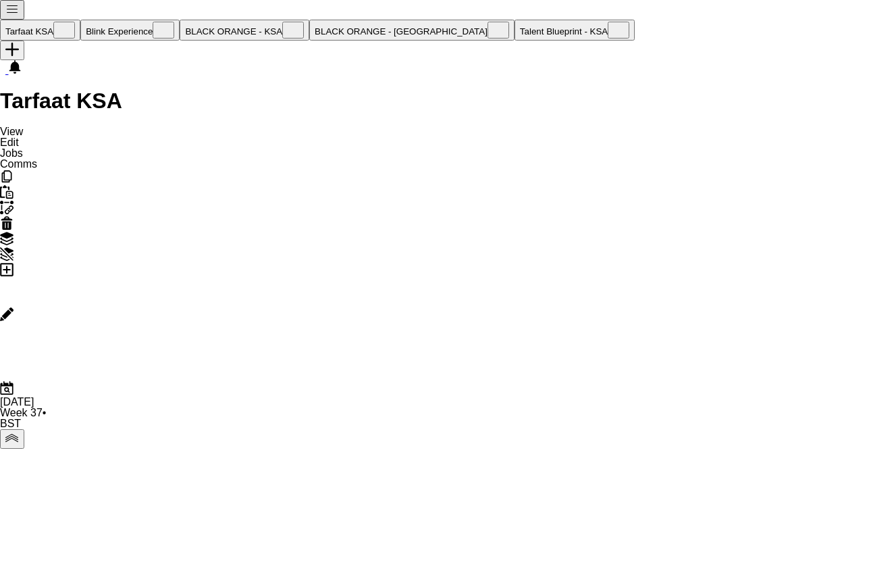
scroll to position [0, 313]
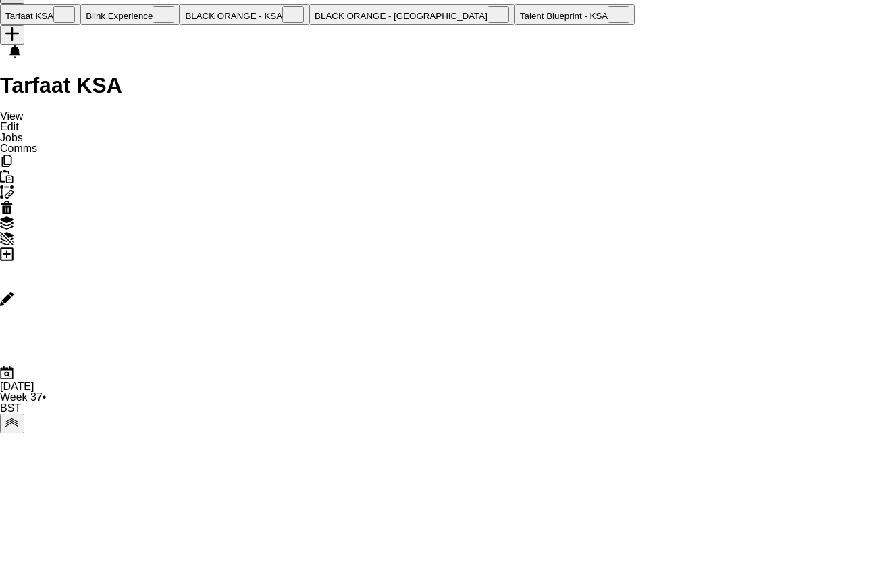
scroll to position [15, 0]
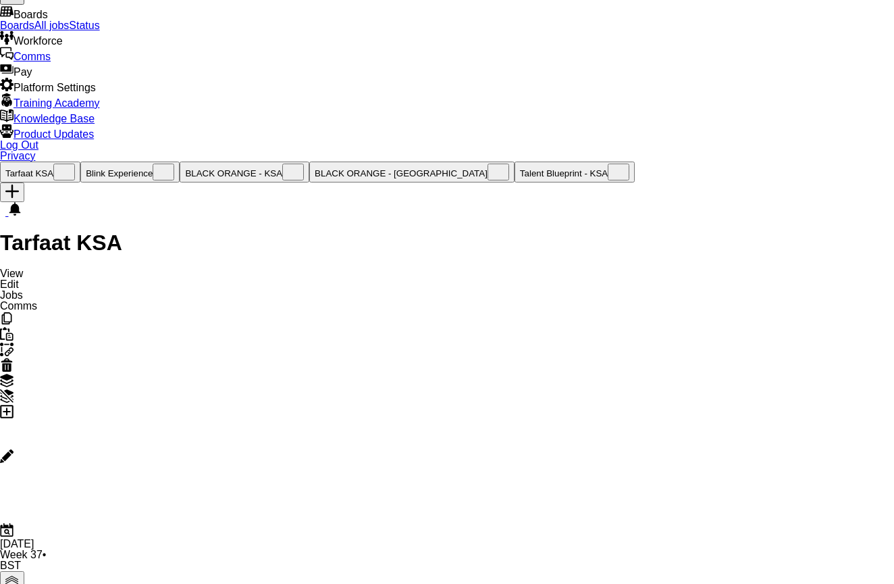
click at [99, 31] on link "Status" at bounding box center [84, 25] width 30 height 11
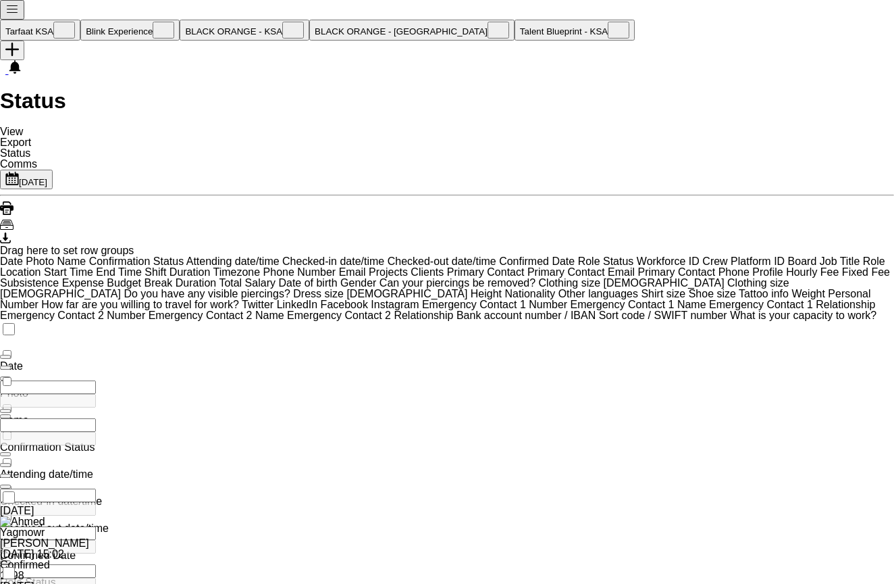
scroll to position [0, 234]
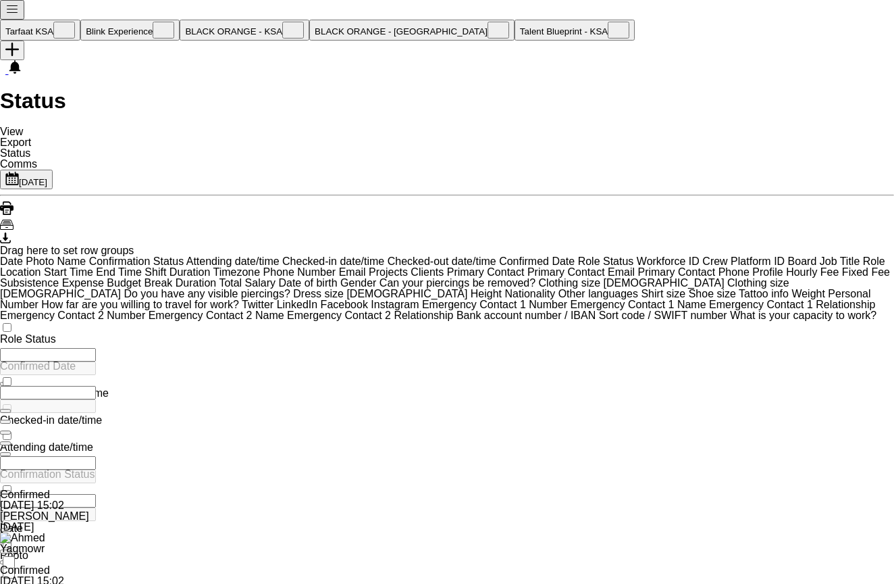
click at [16, 15] on app-icon "Menu" at bounding box center [12, 12] width 14 height 10
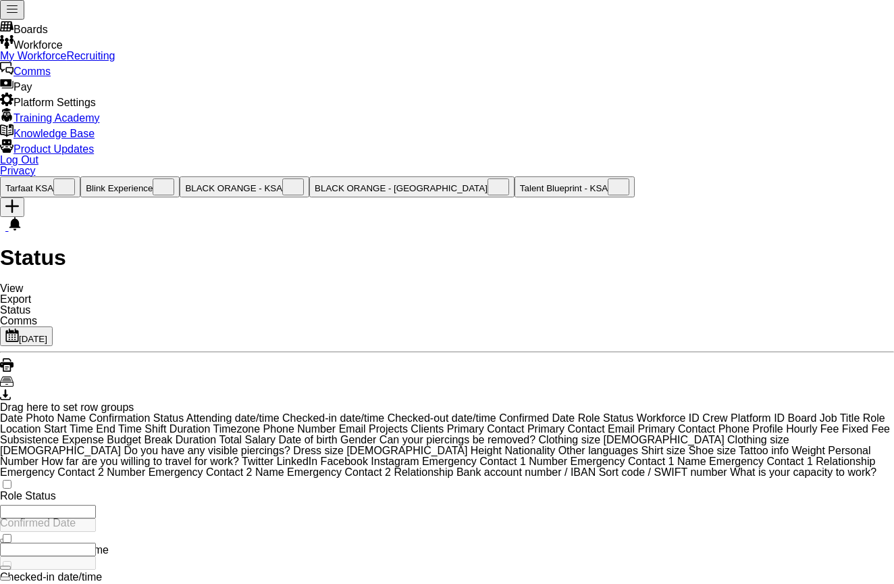
click at [66, 61] on link "My Workforce" at bounding box center [33, 55] width 66 height 11
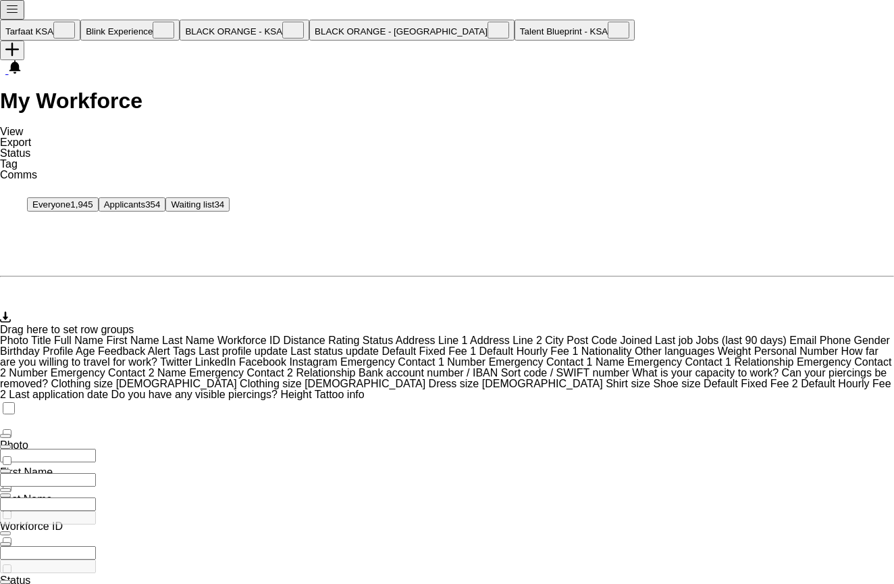
click at [225, 20] on button "BLACK ORANGE - KSA Close" at bounding box center [245, 30] width 130 height 21
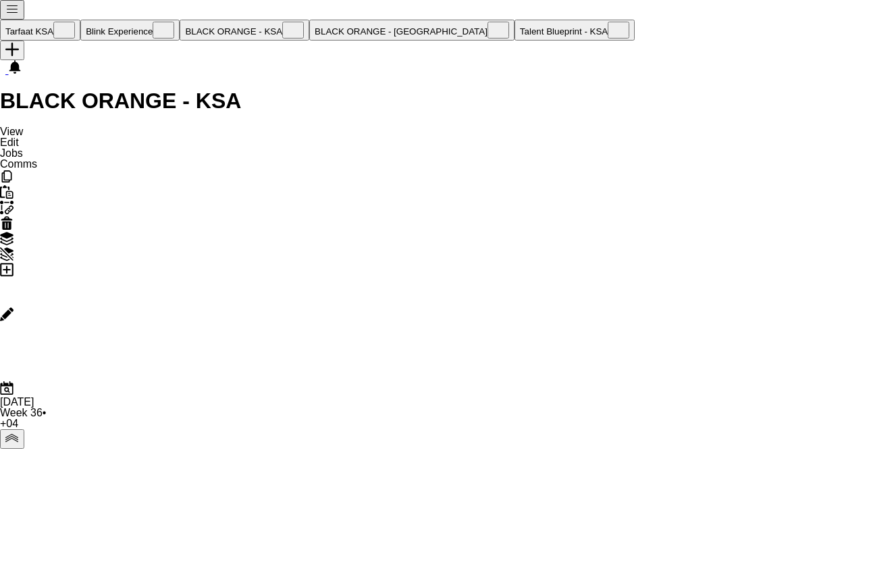
click at [13, 16] on app-icon "Menu" at bounding box center [12, 12] width 14 height 10
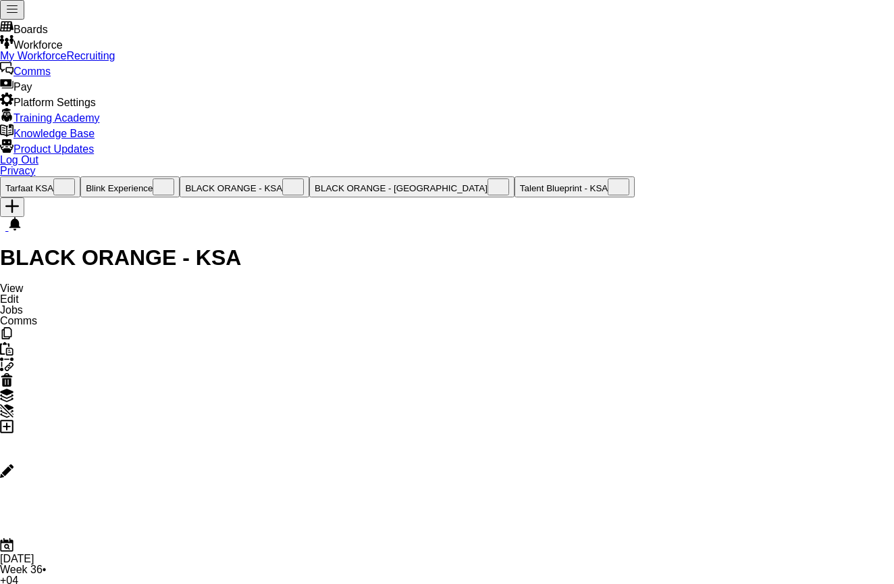
click at [116, 51] on div "Workforce Workforce" at bounding box center [447, 43] width 894 height 16
click at [111, 35] on div "Boards Boards" at bounding box center [447, 28] width 894 height 16
click at [99, 46] on link "Status" at bounding box center [84, 39] width 30 height 11
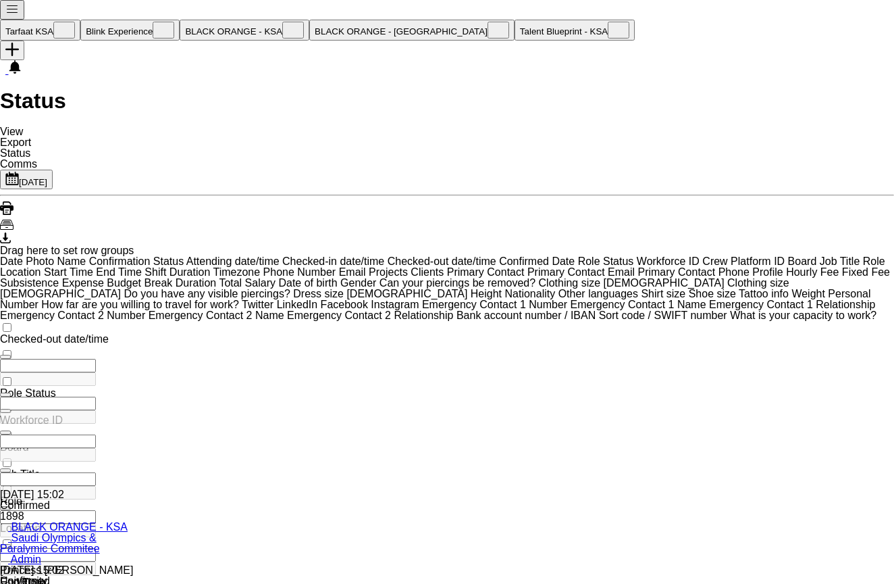
click at [5, 508] on span "Open Filter Menu" at bounding box center [5, 508] width 0 height 0
click at [202, 489] on div "[DATE] 15:02 Confirmed 1898 BLACK ORANGE - KSA Saudi Olympics & Paralymic Commi…" at bounding box center [452, 546] width 905 height 114
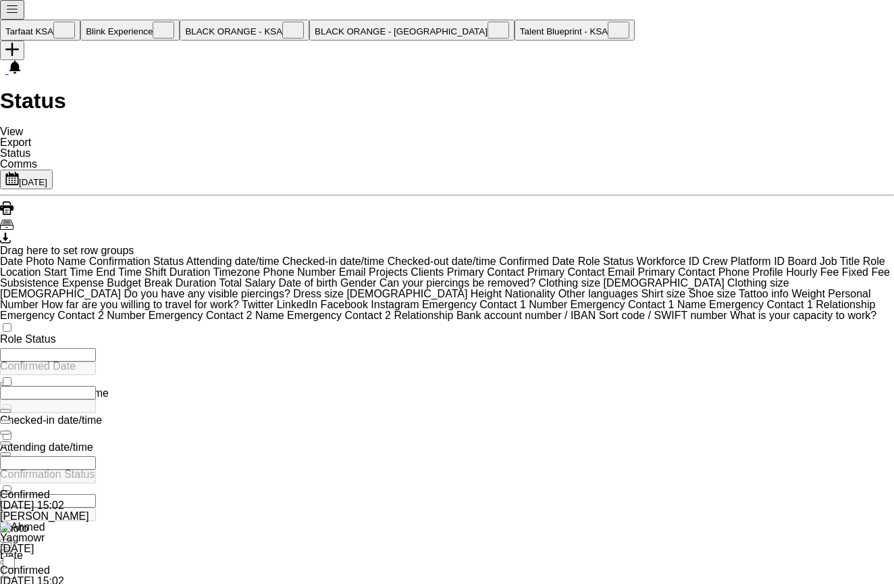
click at [18, 20] on button "Menu" at bounding box center [12, 10] width 24 height 20
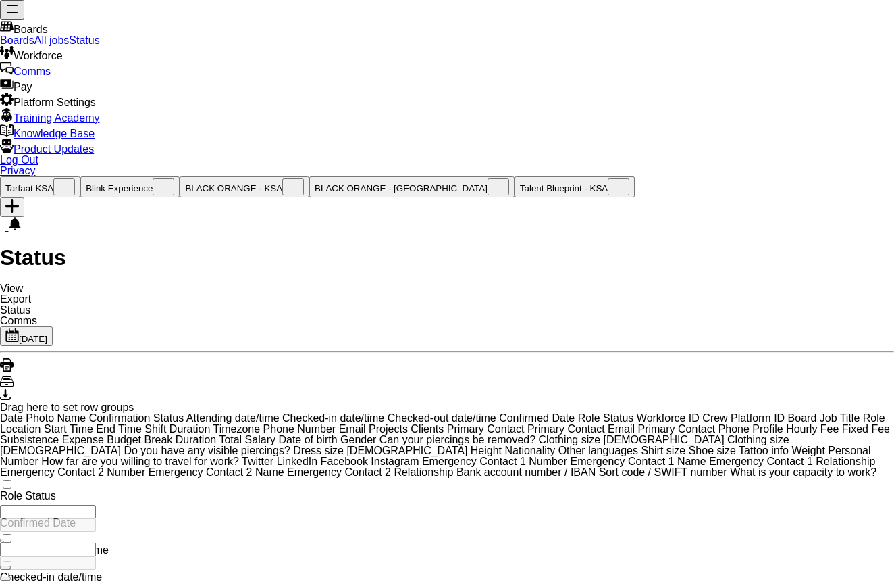
click at [34, 46] on link "Boards" at bounding box center [17, 39] width 34 height 11
